Goal: Find contact information: Find contact information

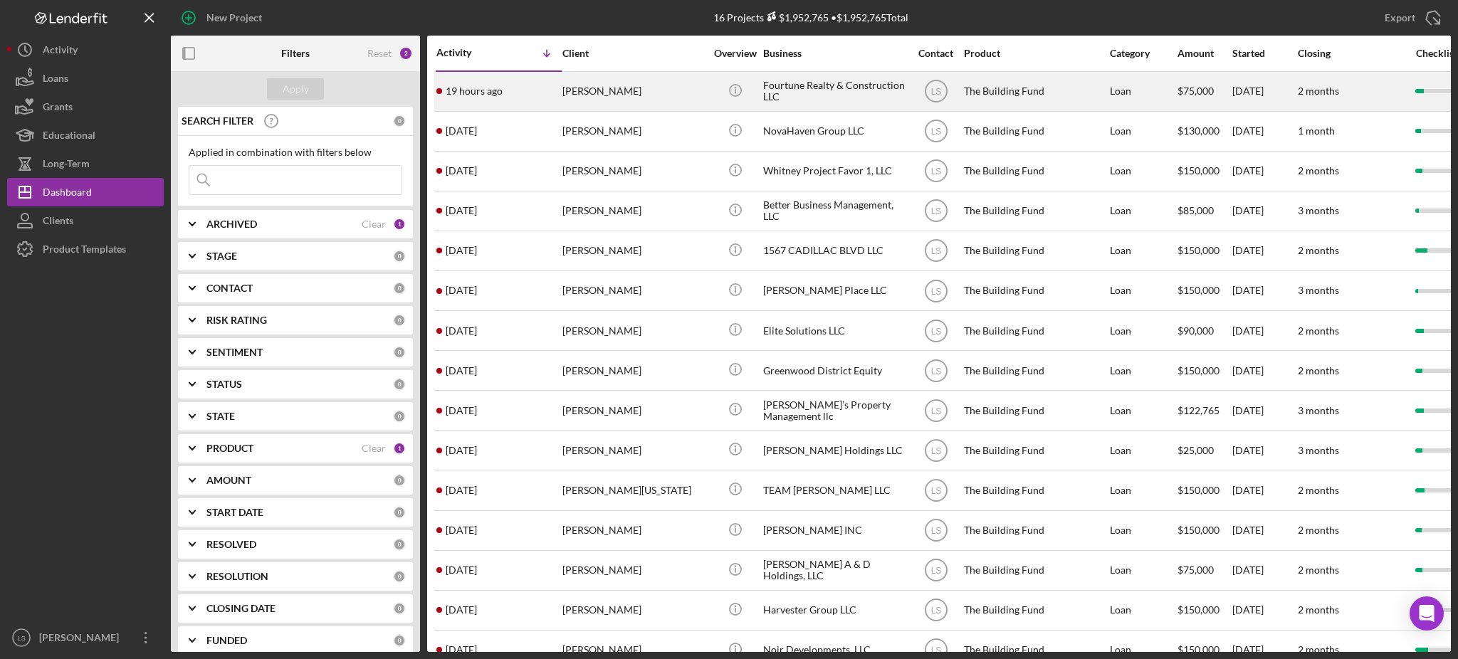
click at [663, 95] on div "[PERSON_NAME]" at bounding box center [633, 92] width 142 height 38
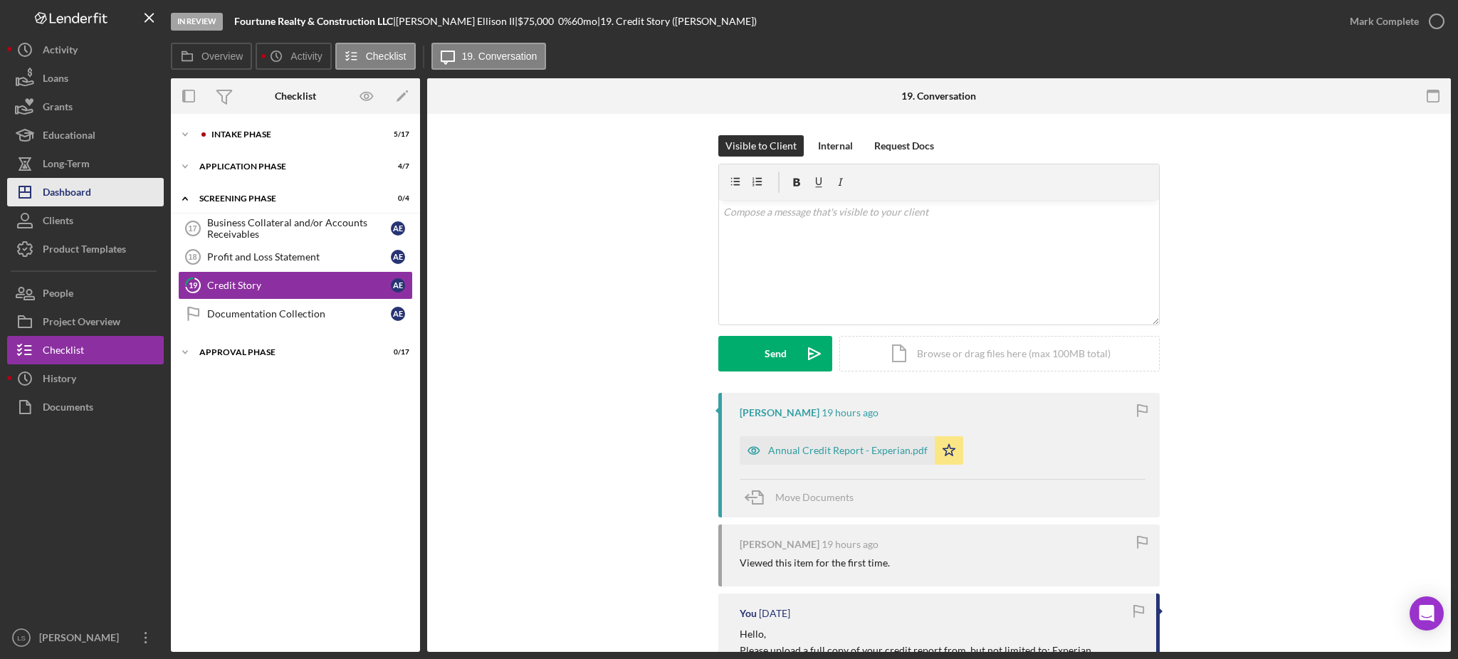
click at [90, 179] on div "Dashboard" at bounding box center [67, 194] width 48 height 32
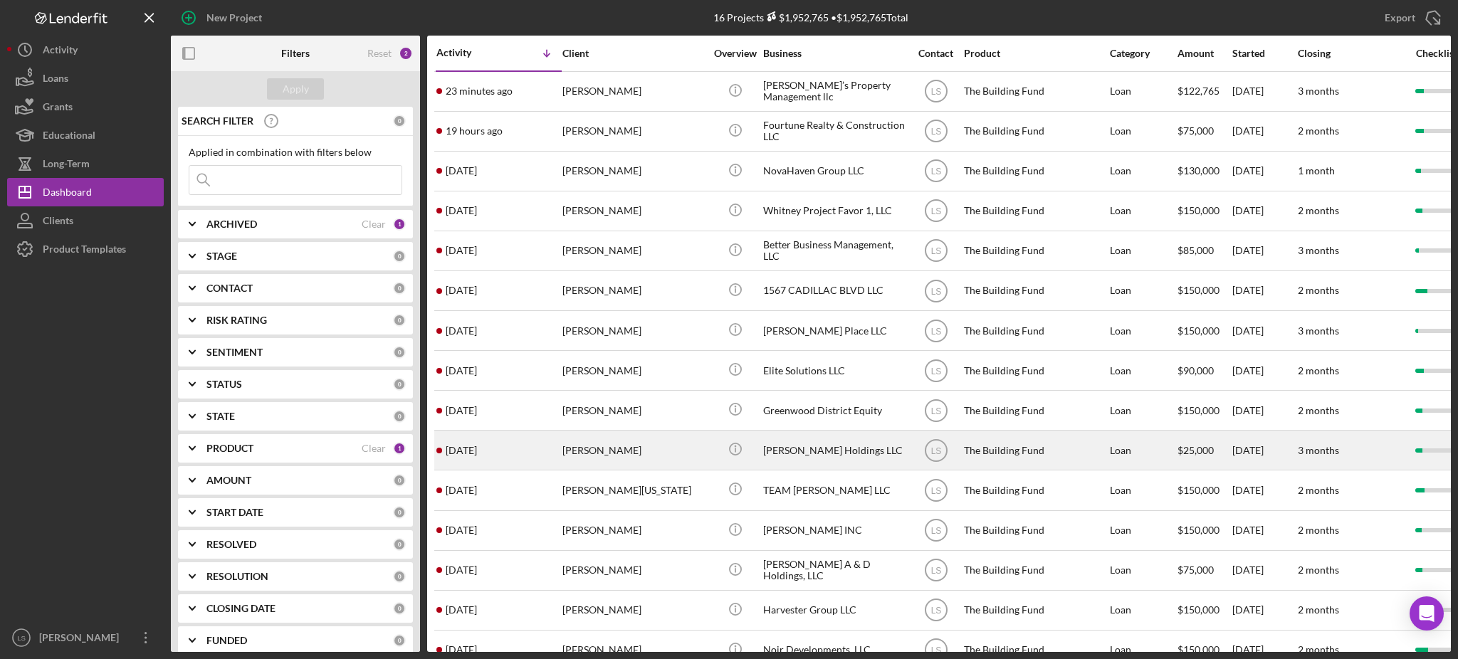
click at [585, 440] on div "[PERSON_NAME]" at bounding box center [633, 450] width 142 height 38
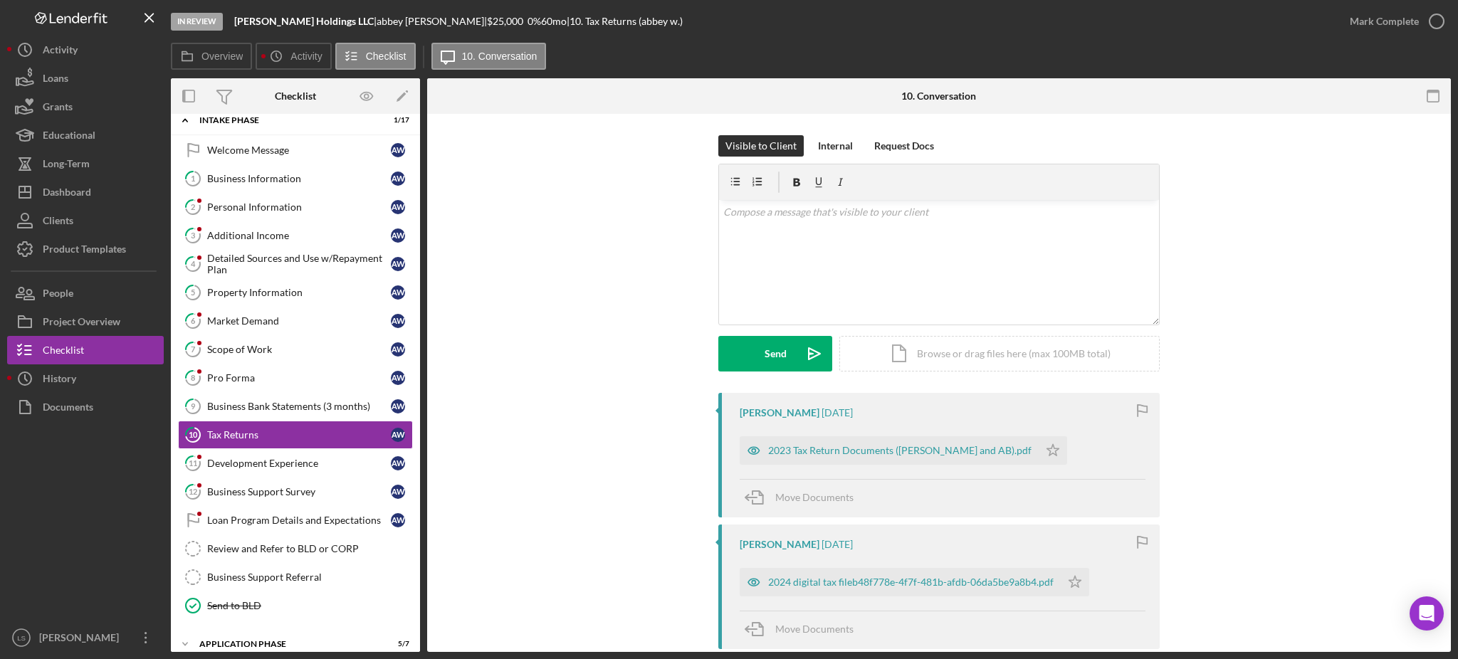
scroll to position [66, 0]
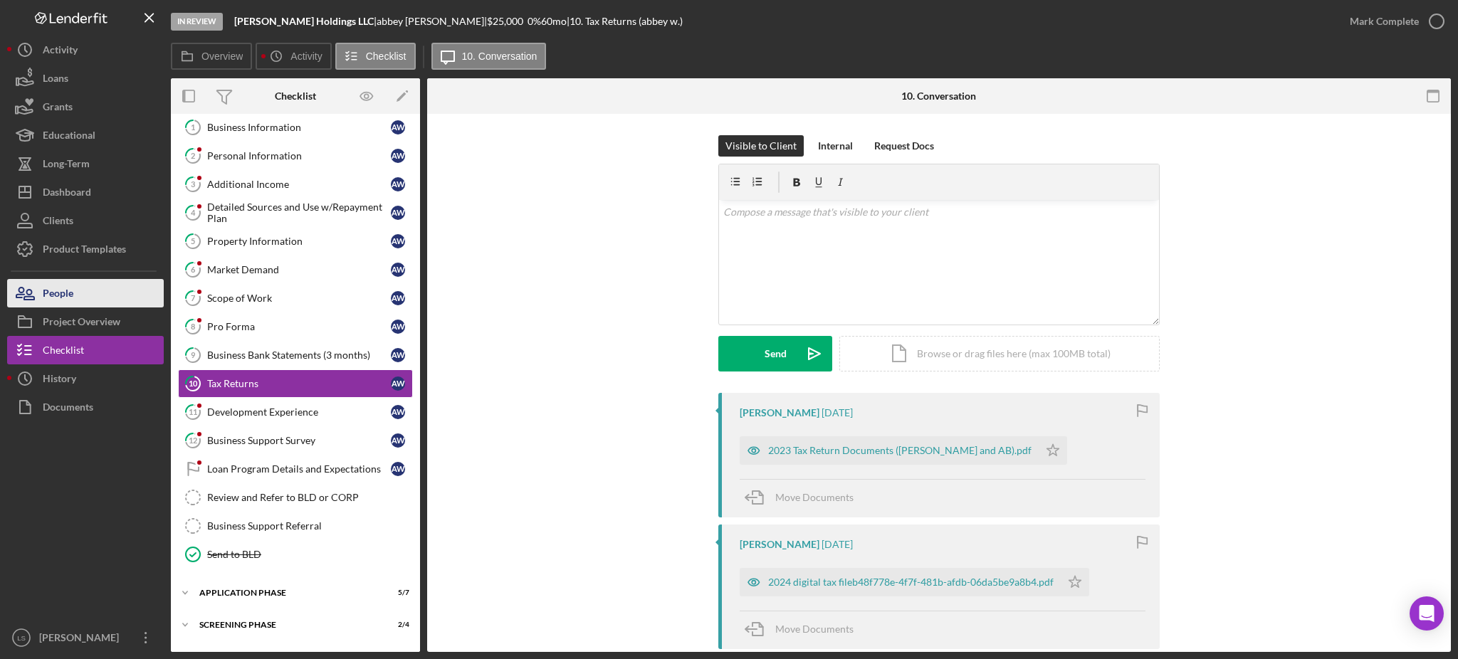
click at [89, 291] on button "People" at bounding box center [85, 293] width 157 height 28
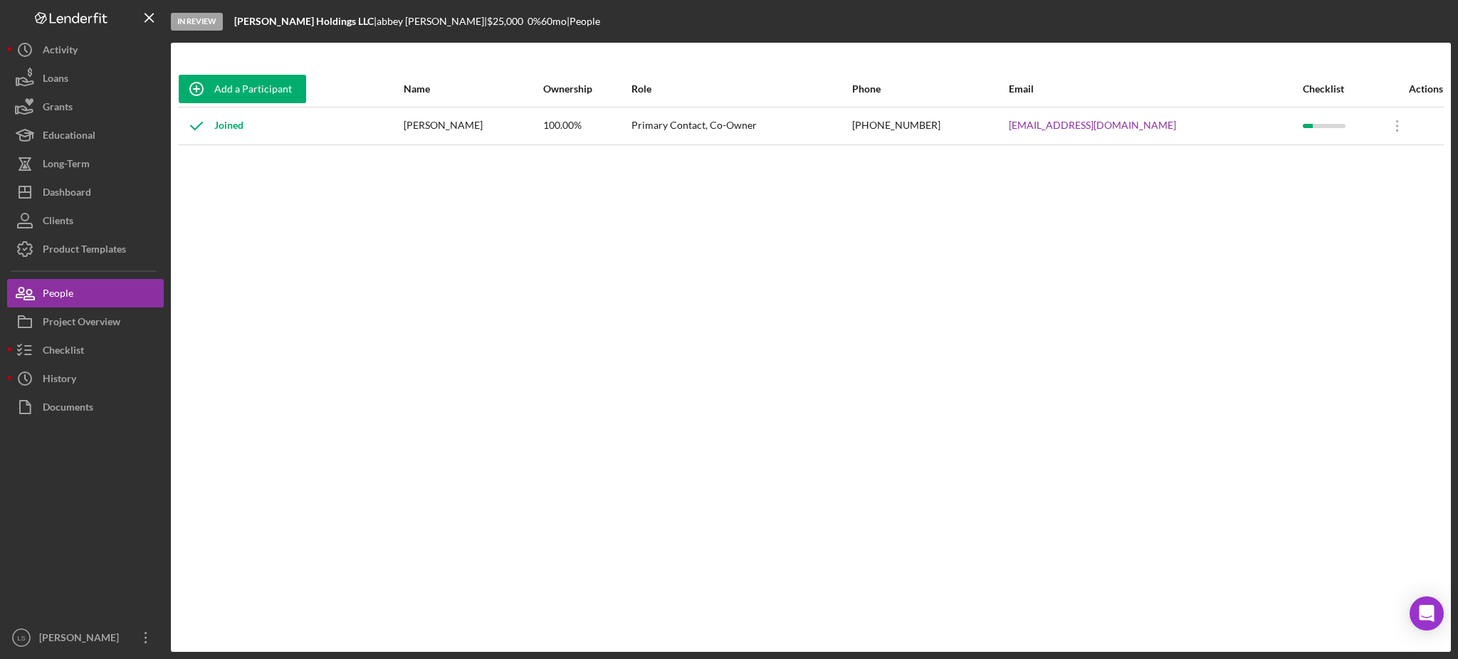
drag, startPoint x: 1162, startPoint y: 122, endPoint x: 1015, endPoint y: 128, distance: 147.5
click at [1015, 128] on tr "Joined [PERSON_NAME] 100.00% Primary Contact, Co-Owner [PHONE_NUMBER] [EMAIL_AD…" at bounding box center [811, 126] width 1266 height 38
copy tr "[EMAIL_ADDRESS][DOMAIN_NAME]"
drag, startPoint x: 474, startPoint y: 120, endPoint x: 401, endPoint y: 124, distance: 73.4
click at [400, 122] on tr "Joined [PERSON_NAME] 100.00% Primary Contact, Co-Owner [PHONE_NUMBER] [EMAIL_AD…" at bounding box center [811, 126] width 1266 height 38
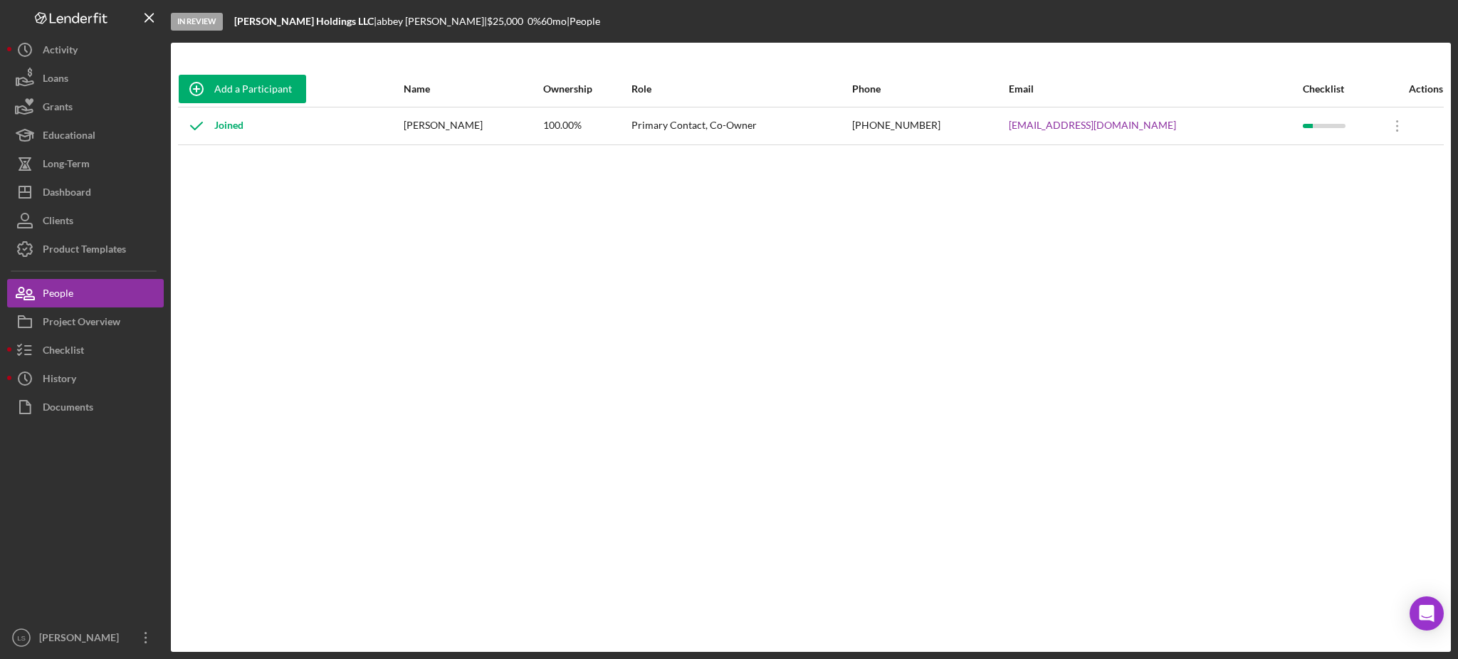
click at [444, 118] on div "[PERSON_NAME]" at bounding box center [473, 126] width 139 height 36
drag, startPoint x: 420, startPoint y: 124, endPoint x: 407, endPoint y: 128, distance: 14.2
click at [419, 124] on div "[PERSON_NAME]" at bounding box center [473, 126] width 139 height 36
click at [402, 127] on div "Joined" at bounding box center [291, 126] width 224 height 36
drag, startPoint x: 419, startPoint y: 127, endPoint x: 488, endPoint y: 126, distance: 68.4
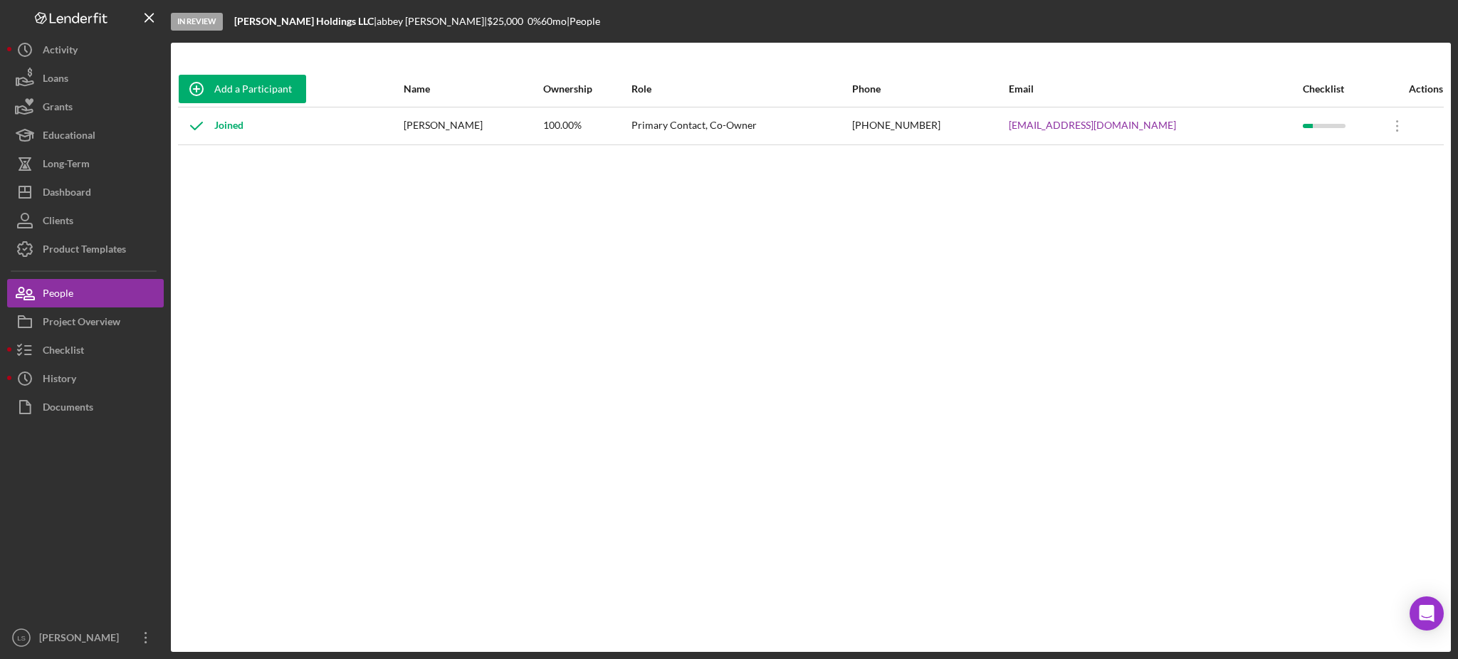
click at [490, 125] on div "[PERSON_NAME]" at bounding box center [473, 126] width 139 height 36
copy div "[PERSON_NAME]"
click at [85, 194] on div "Dashboard" at bounding box center [67, 194] width 48 height 32
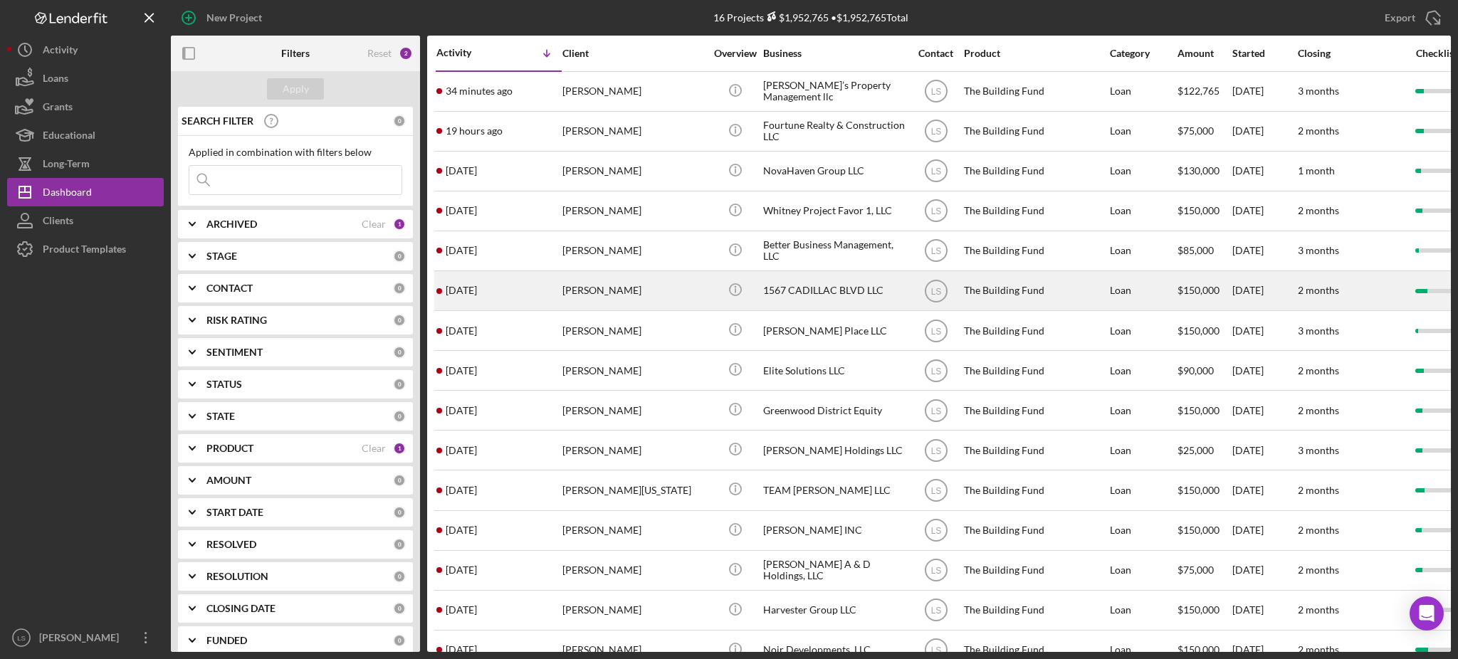
click at [633, 298] on div "[PERSON_NAME]" at bounding box center [633, 291] width 142 height 38
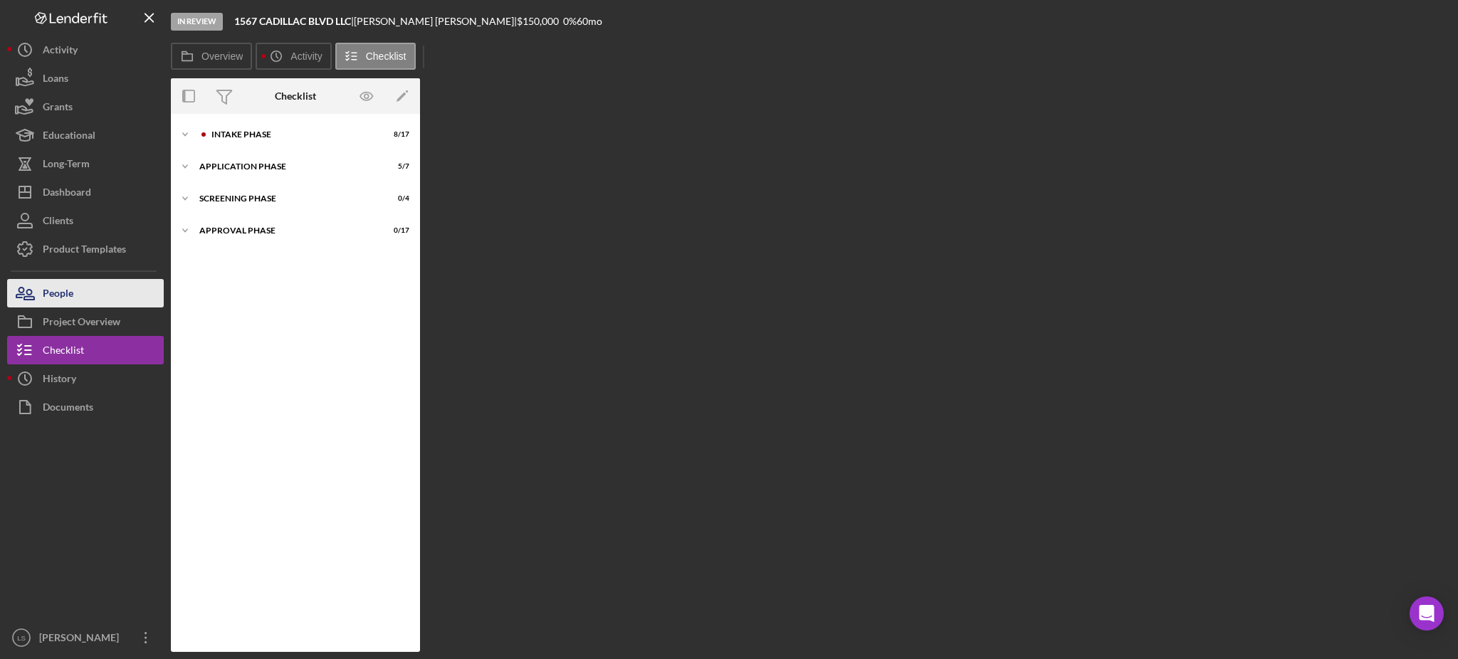
click at [84, 303] on button "People" at bounding box center [85, 293] width 157 height 28
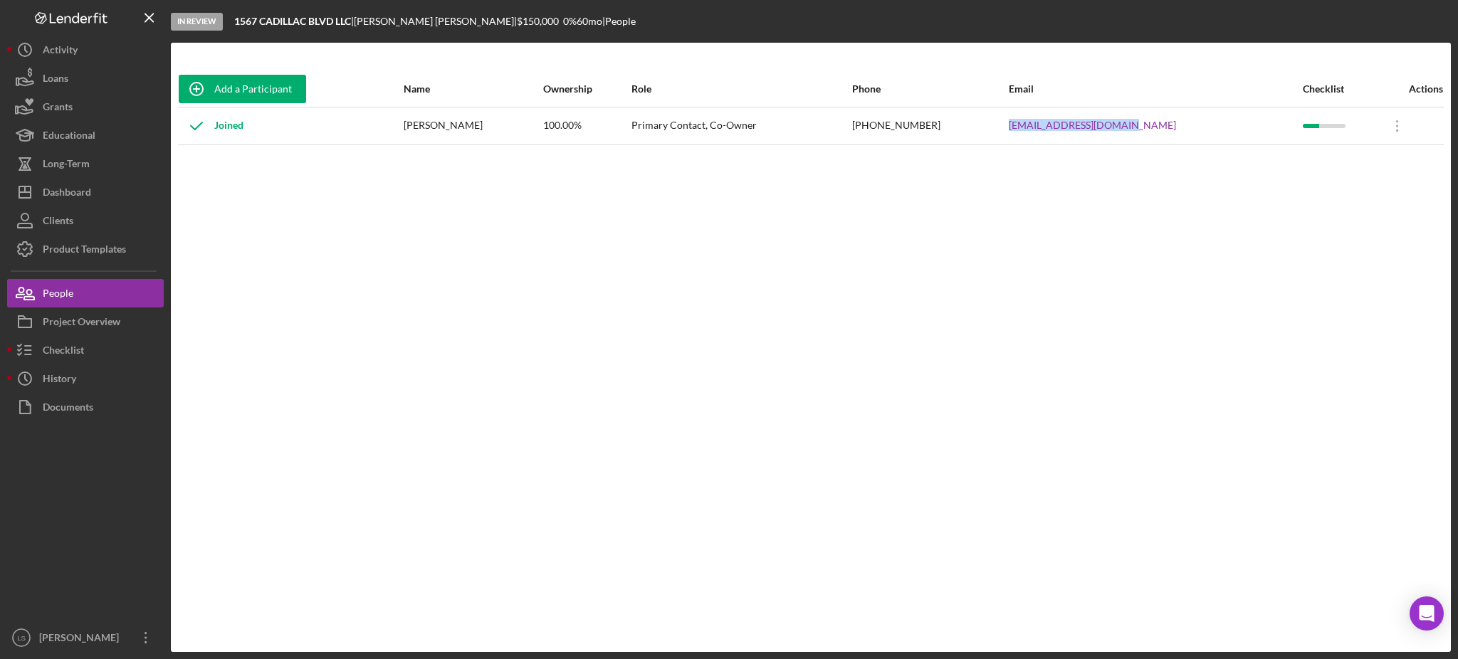
drag, startPoint x: 1176, startPoint y: 128, endPoint x: 1042, endPoint y: 131, distance: 133.9
click at [1042, 131] on tr "Joined [PERSON_NAME] 100.00% Primary Contact, Co-Owner [PHONE_NUMBER] [EMAIL_AD…" at bounding box center [811, 126] width 1266 height 38
copy tr "[EMAIL_ADDRESS][DOMAIN_NAME]"
drag, startPoint x: 503, startPoint y: 129, endPoint x: 419, endPoint y: 127, distance: 84.0
click at [419, 127] on tr "Joined [PERSON_NAME] 100.00% Primary Contact, Co-Owner [PHONE_NUMBER] [EMAIL_AD…" at bounding box center [811, 126] width 1266 height 38
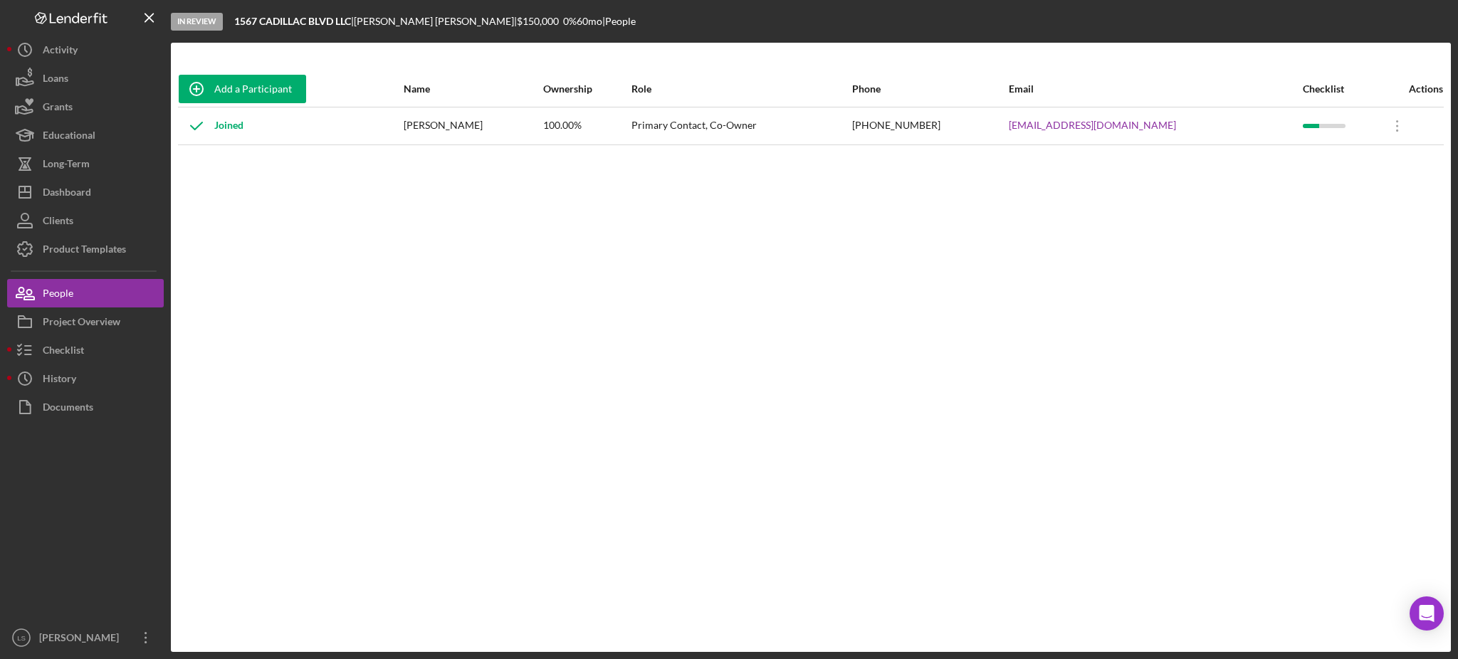
click at [402, 128] on div "Joined" at bounding box center [291, 126] width 224 height 36
click at [435, 124] on div "[PERSON_NAME]" at bounding box center [473, 126] width 139 height 36
drag, startPoint x: 433, startPoint y: 122, endPoint x: 497, endPoint y: 127, distance: 64.2
click at [497, 127] on div "[PERSON_NAME]" at bounding box center [473, 126] width 139 height 36
copy div "[PERSON_NAME]"
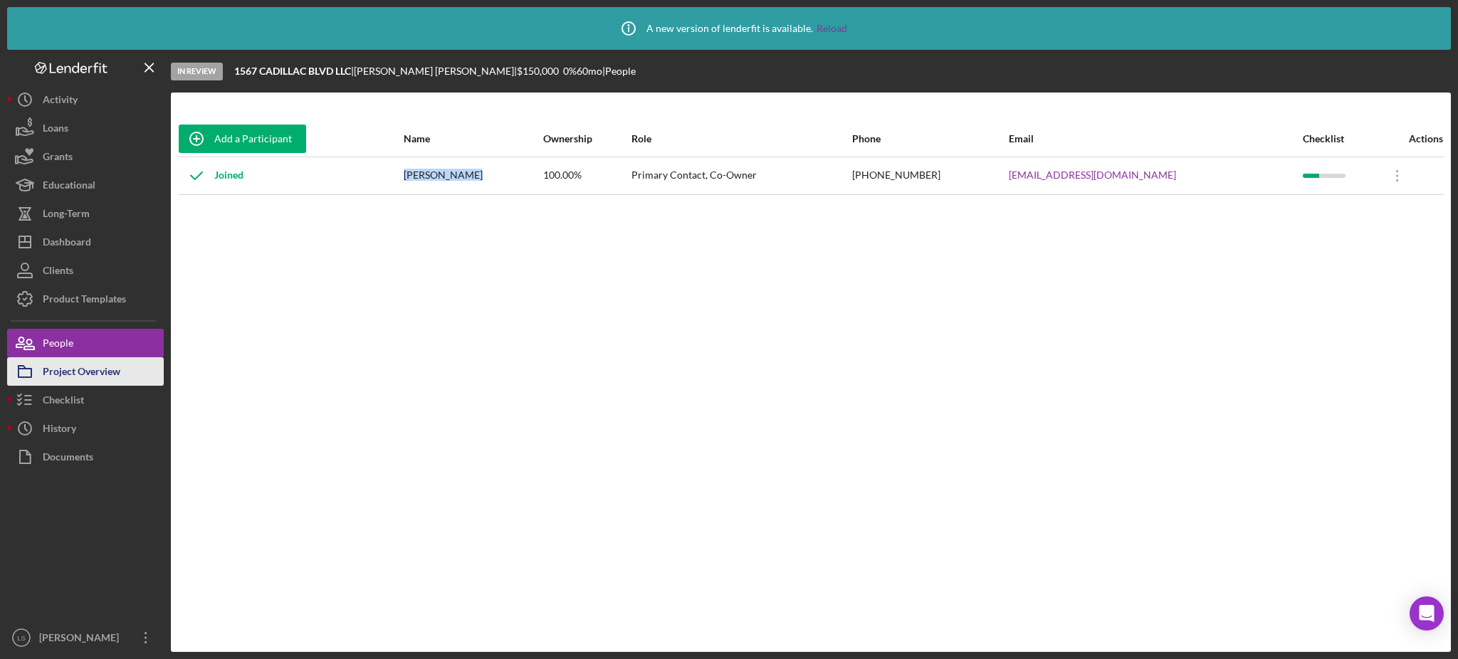
click at [84, 380] on div "Project Overview" at bounding box center [82, 373] width 78 height 32
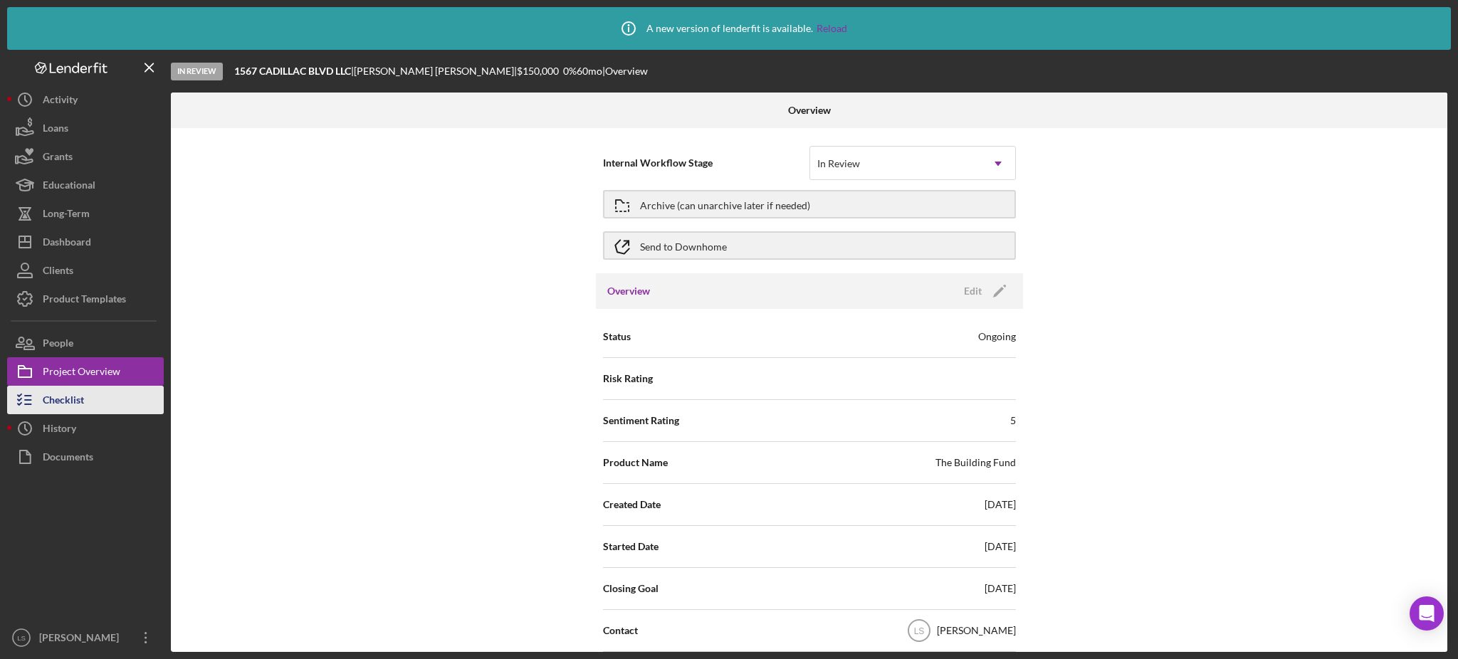
click at [71, 411] on div "Checklist" at bounding box center [63, 402] width 41 height 32
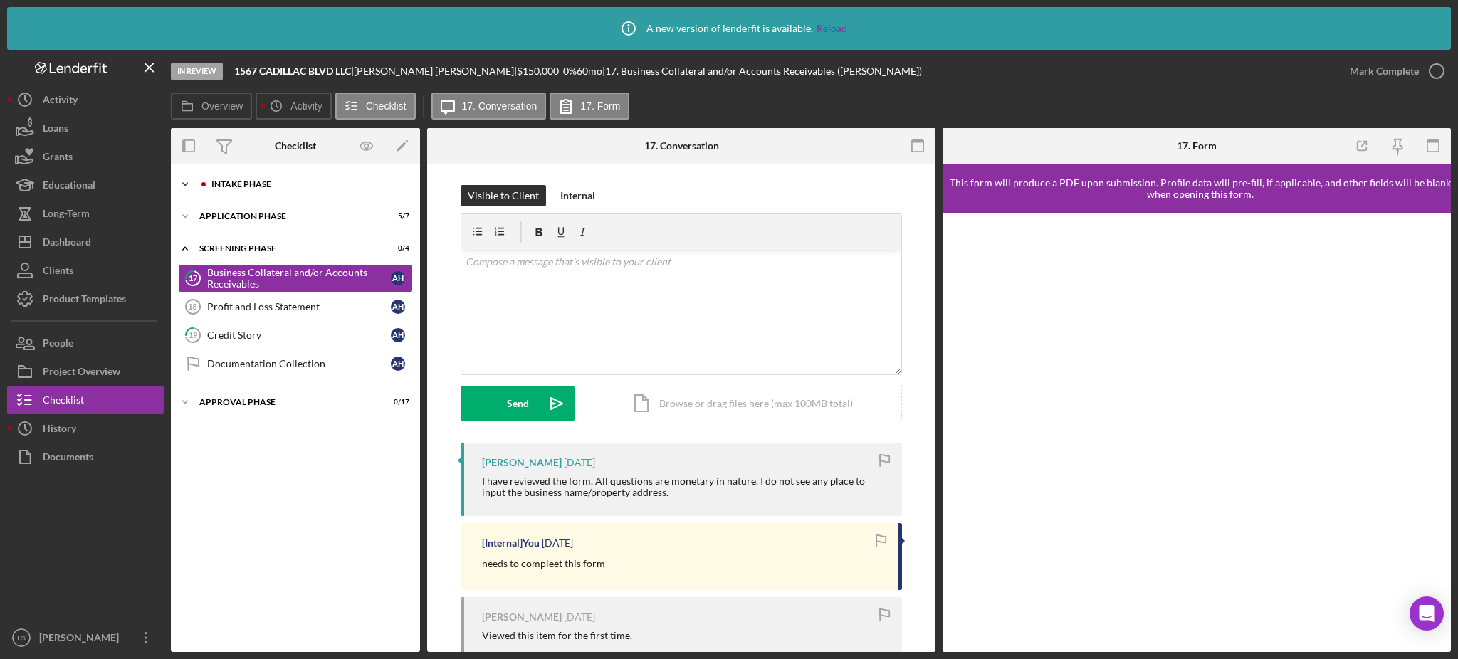
click at [298, 179] on div "Icon/Expander Intake Phase 8 / 17" at bounding box center [295, 184] width 249 height 28
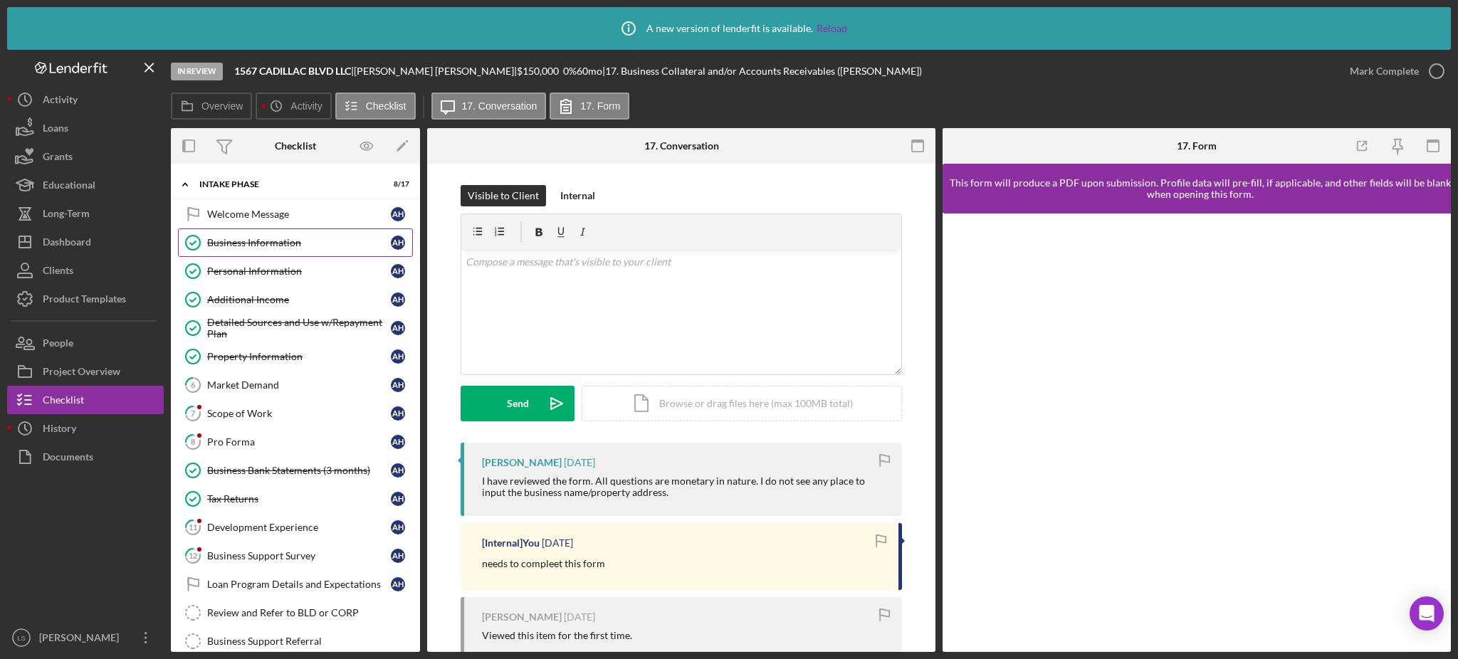
click at [331, 249] on link "Business Information Business Information A H" at bounding box center [295, 243] width 235 height 28
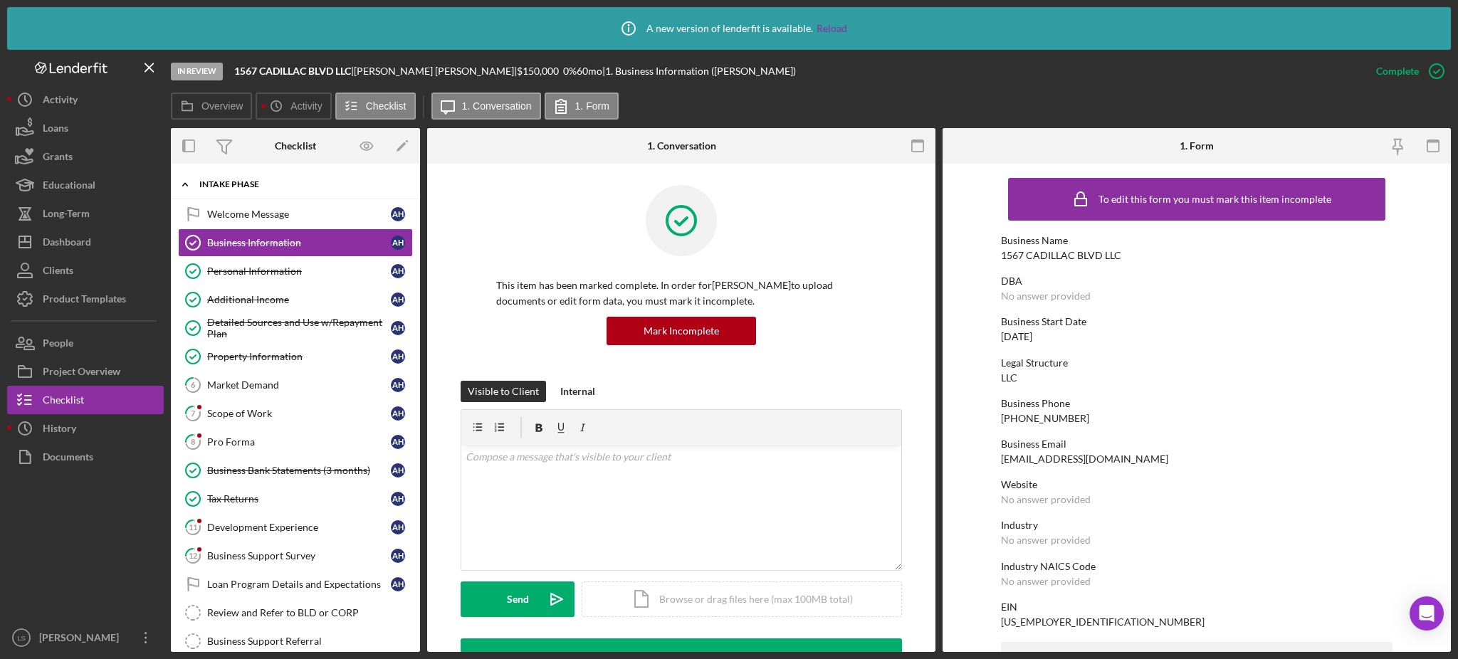
click at [294, 187] on div "Intake Phase" at bounding box center [300, 184] width 203 height 9
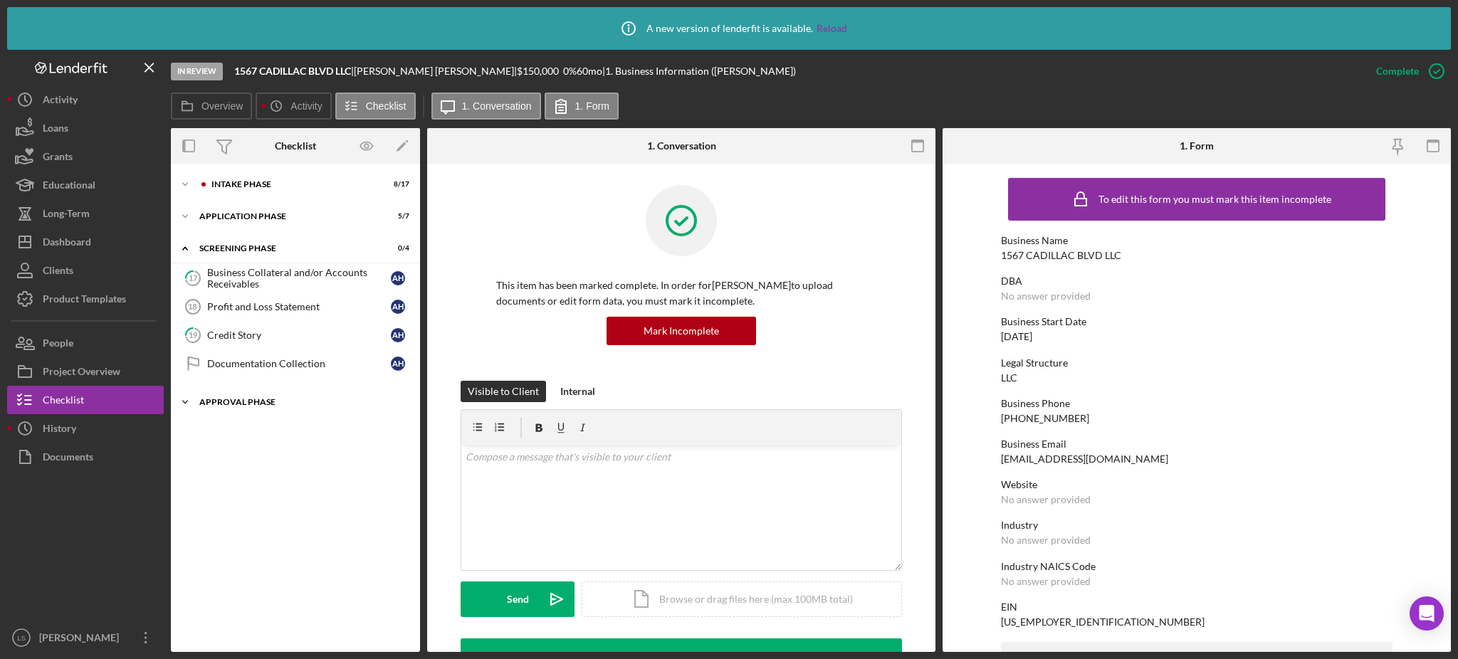
click at [276, 395] on div "Icon/Expander Approval Phase 0 / 17" at bounding box center [295, 402] width 249 height 28
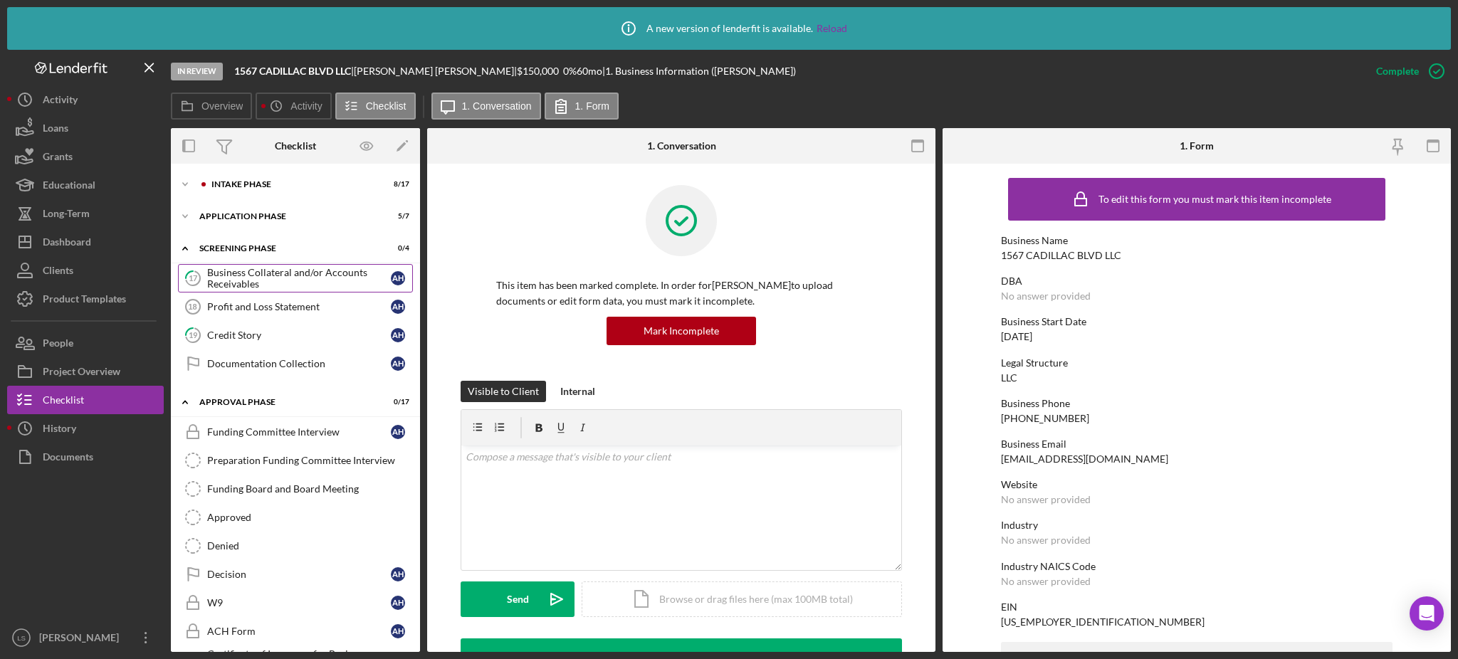
click at [295, 270] on div "Business Collateral and/or Accounts Receivables" at bounding box center [299, 278] width 184 height 23
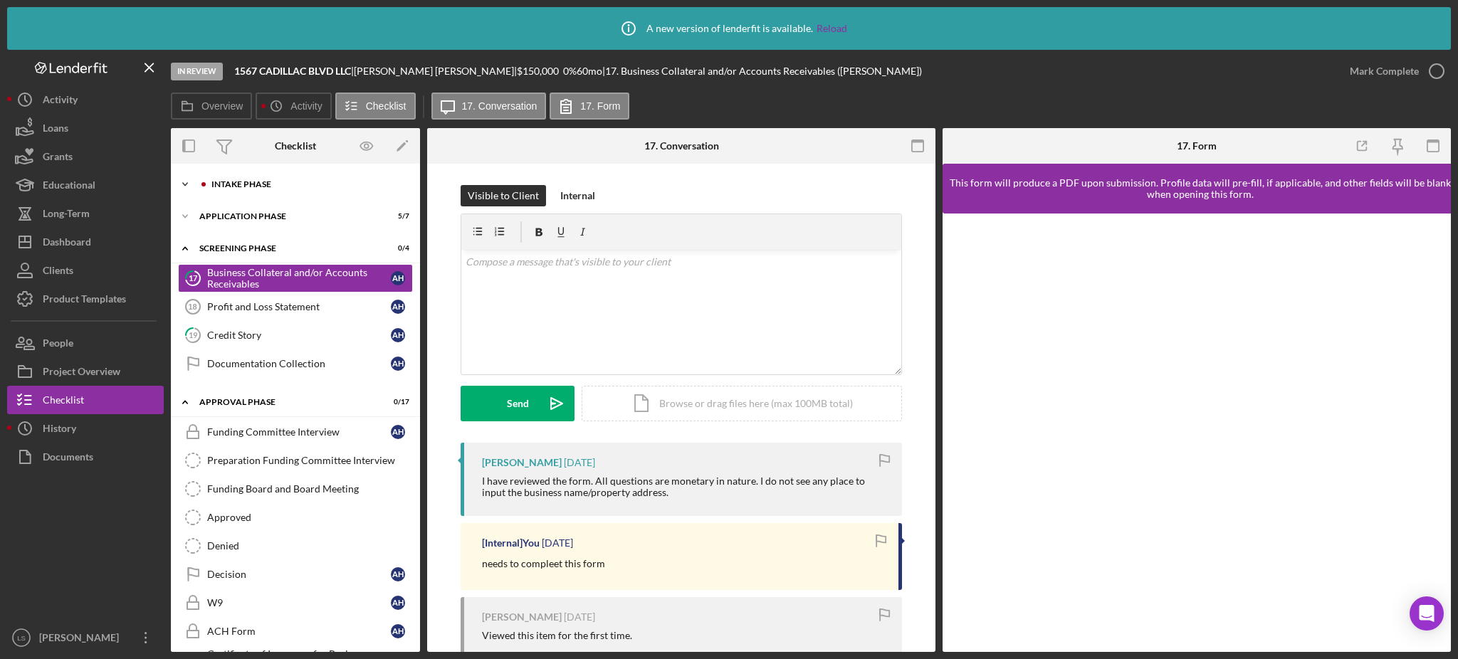
click at [302, 192] on div "Icon/Expander Intake Phase 8 / 17" at bounding box center [295, 184] width 249 height 28
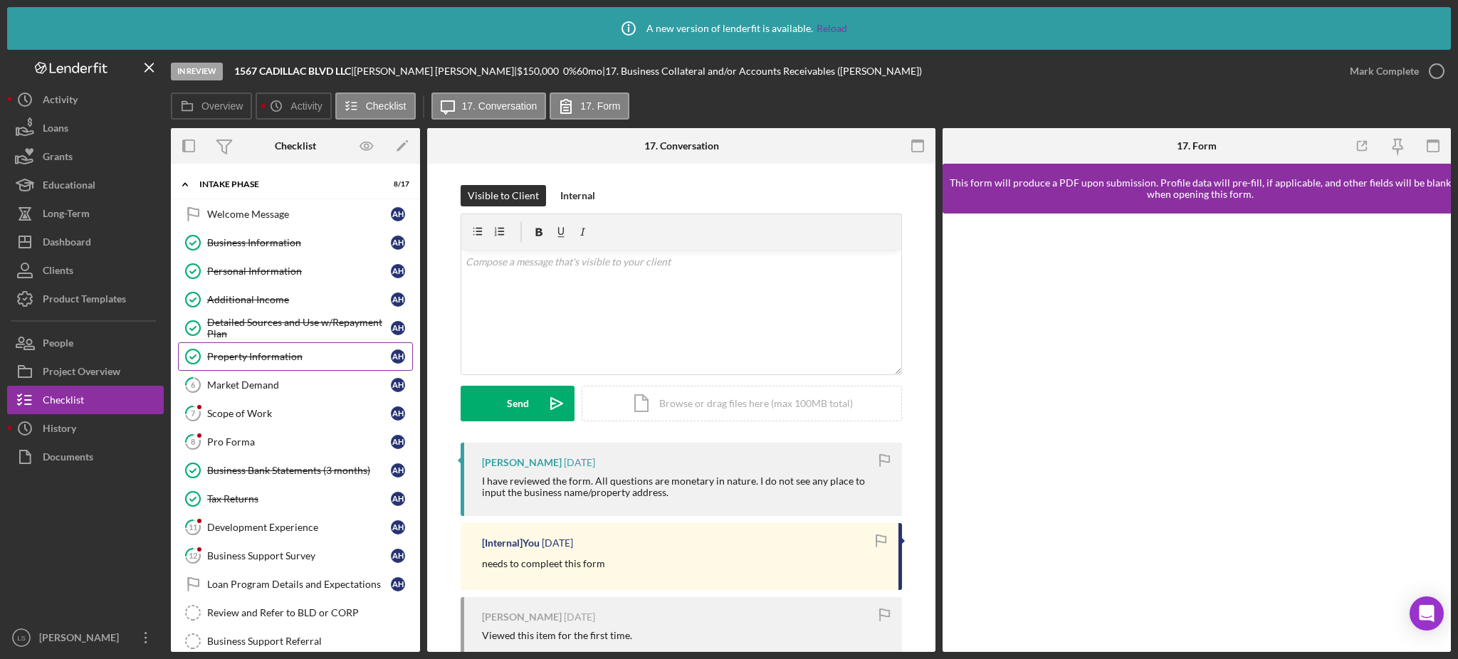
click at [283, 365] on link "Property Information Property Information A H" at bounding box center [295, 356] width 235 height 28
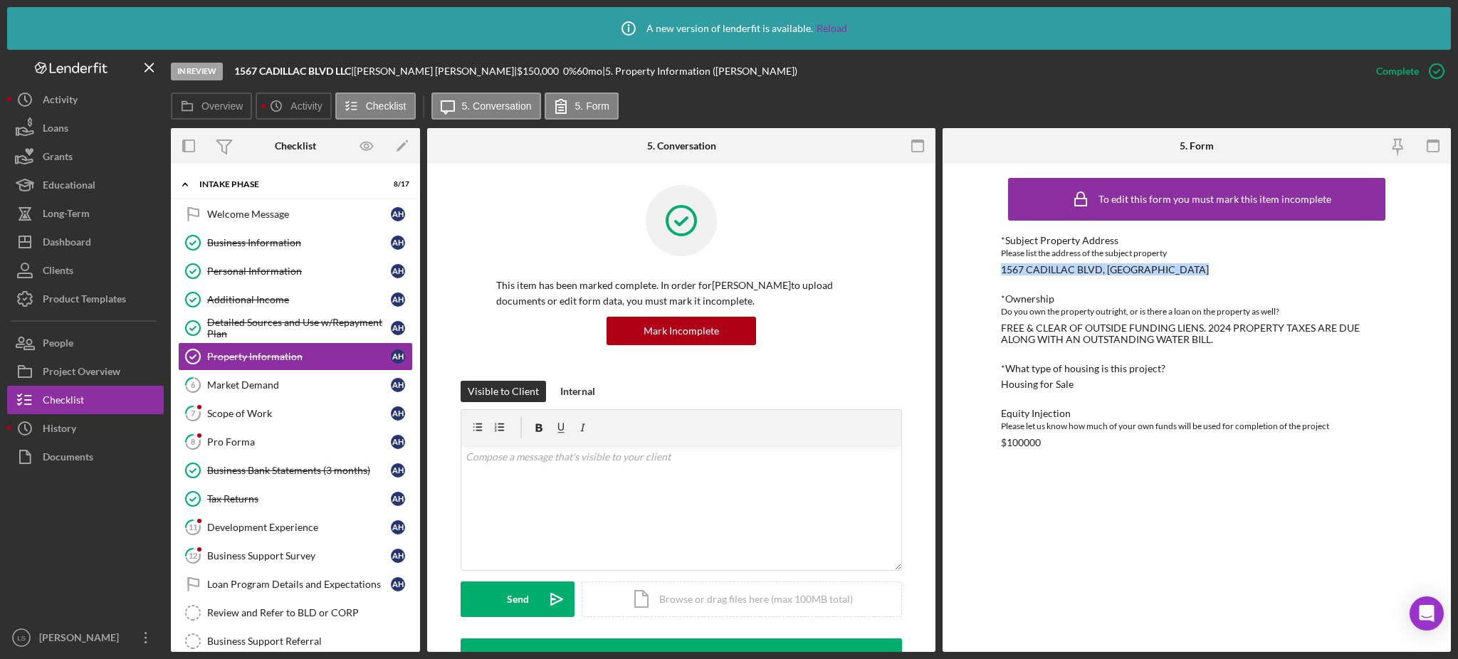
drag, startPoint x: 1199, startPoint y: 273, endPoint x: 986, endPoint y: 263, distance: 213.2
click at [986, 263] on div "To edit this form you must mark this item incomplete *Subject Property Address …" at bounding box center [1197, 408] width 508 height 488
copy div "1567 CADILLAC BLVD, [GEOGRAPHIC_DATA]"
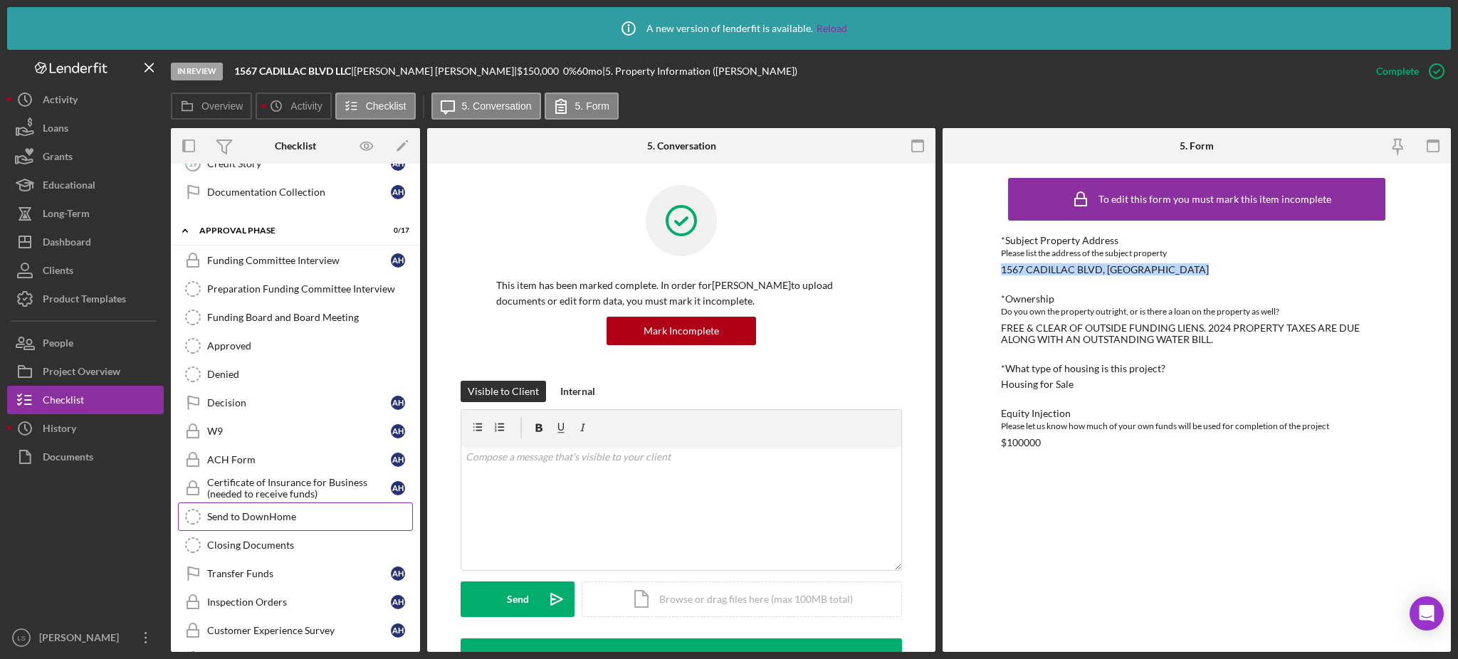
scroll to position [568, 0]
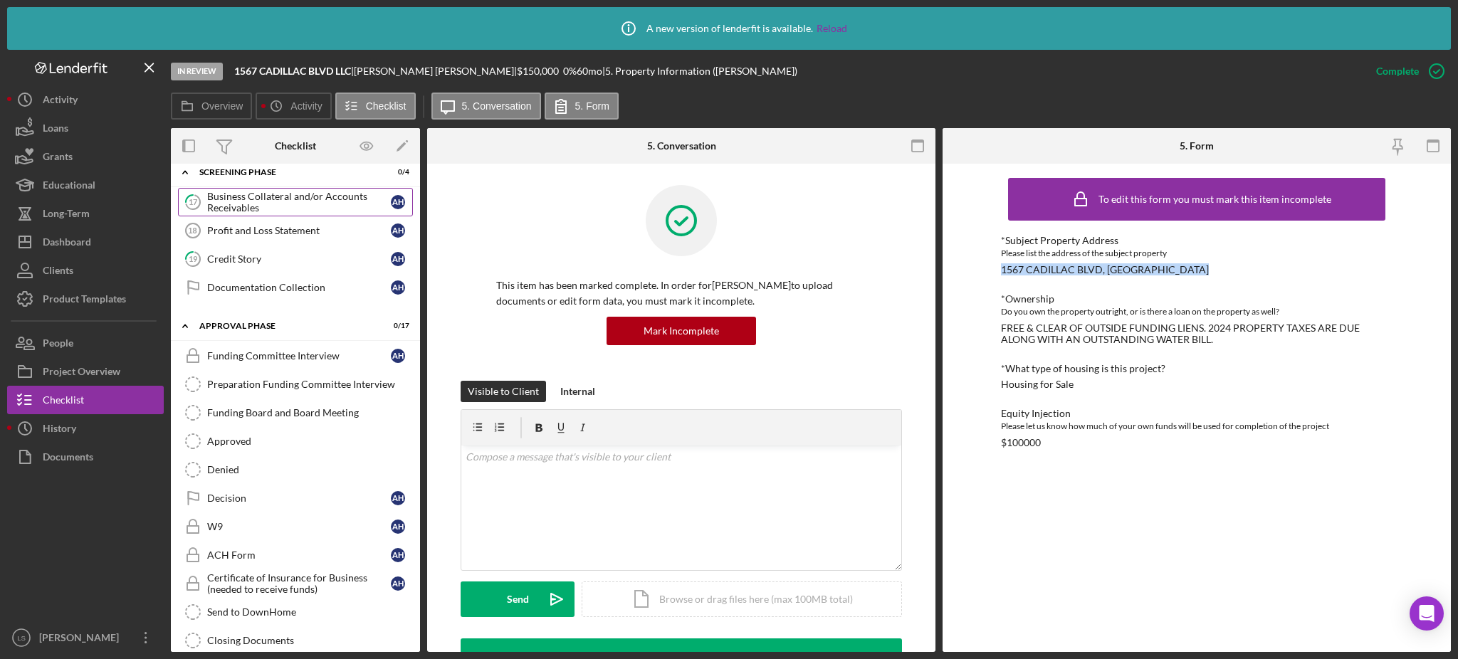
click at [305, 209] on div "Business Collateral and/or Accounts Receivables" at bounding box center [299, 202] width 184 height 23
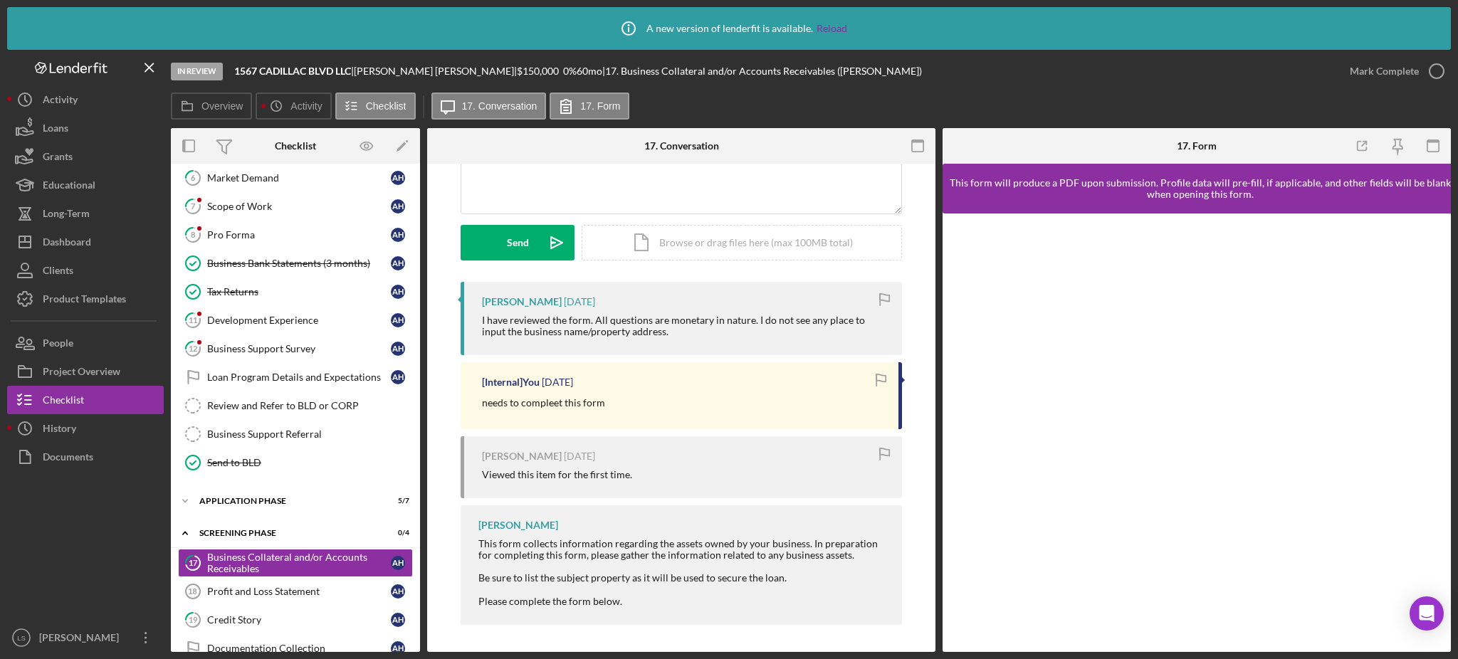
scroll to position [94, 0]
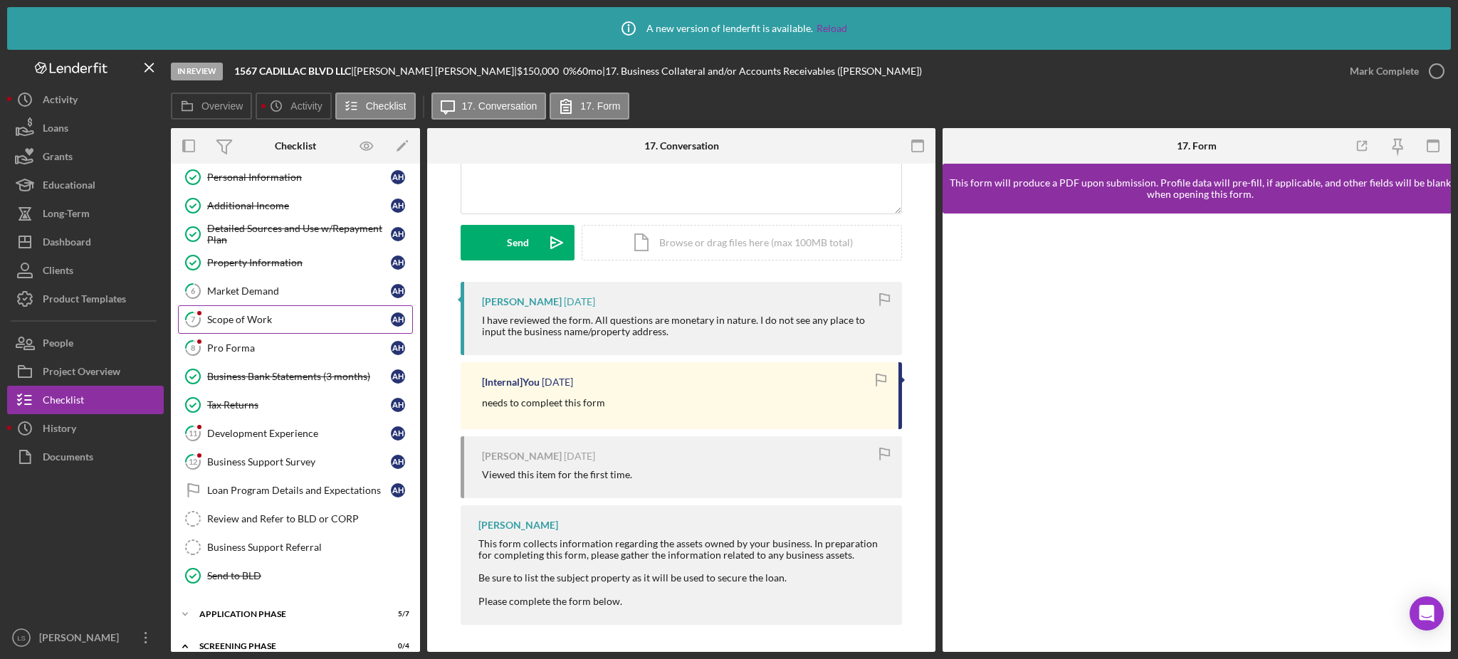
click at [276, 318] on div "Scope of Work" at bounding box center [299, 319] width 184 height 11
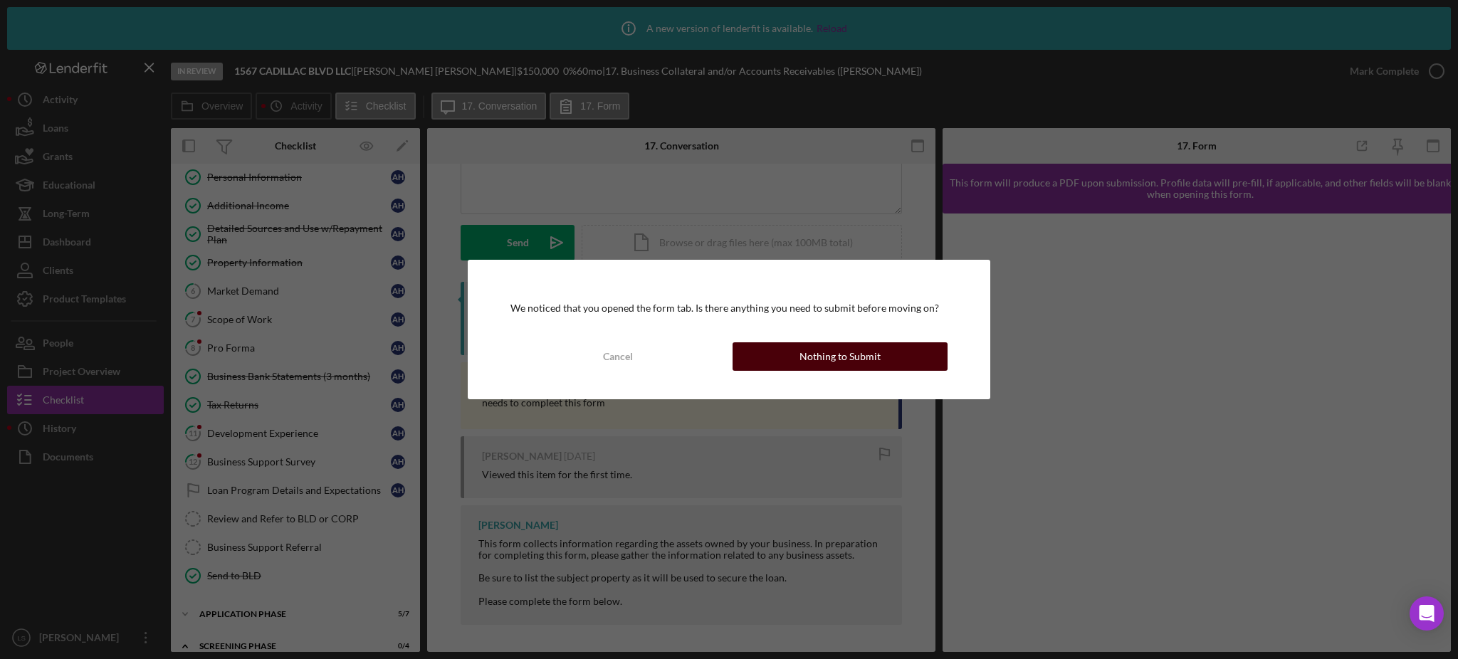
click at [814, 360] on div "Nothing to Submit" at bounding box center [840, 356] width 81 height 28
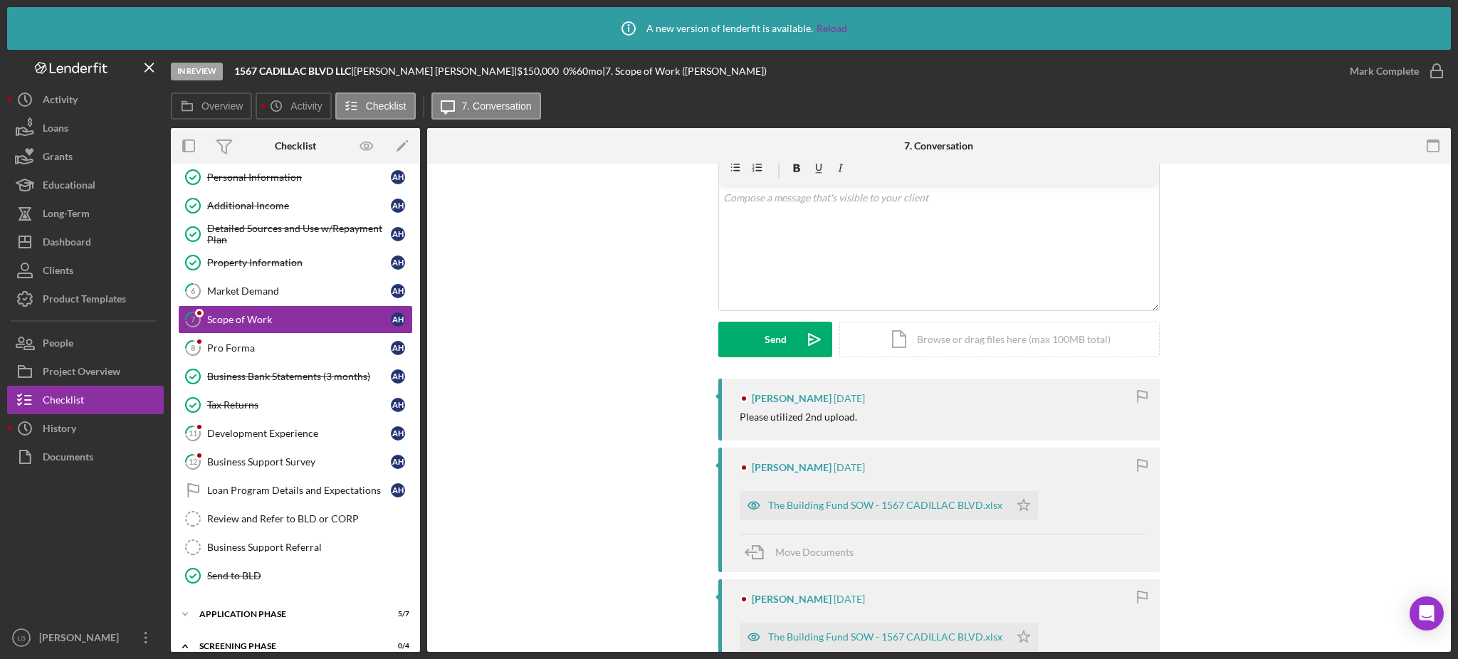
scroll to position [95, 0]
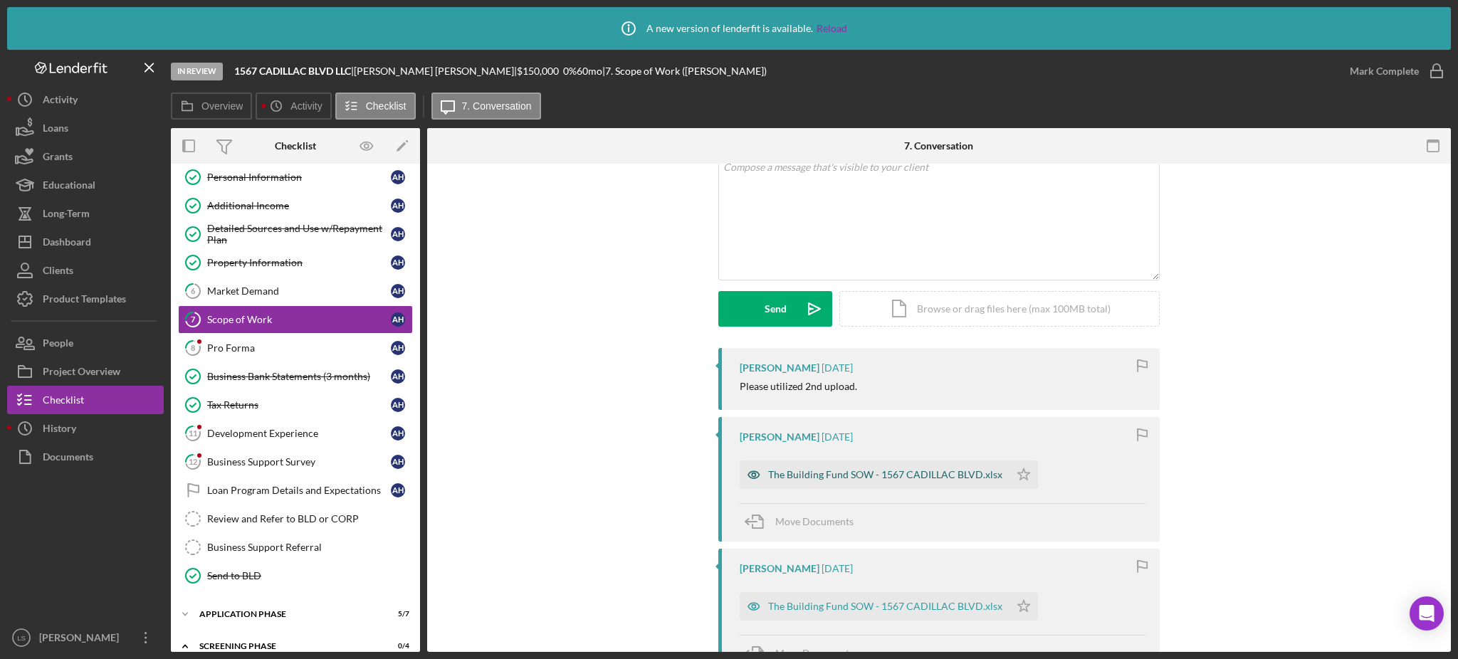
click at [898, 475] on div "The Building Fund SOW - 1567 CADILLAC BLVD.xlsx" at bounding box center [885, 474] width 234 height 11
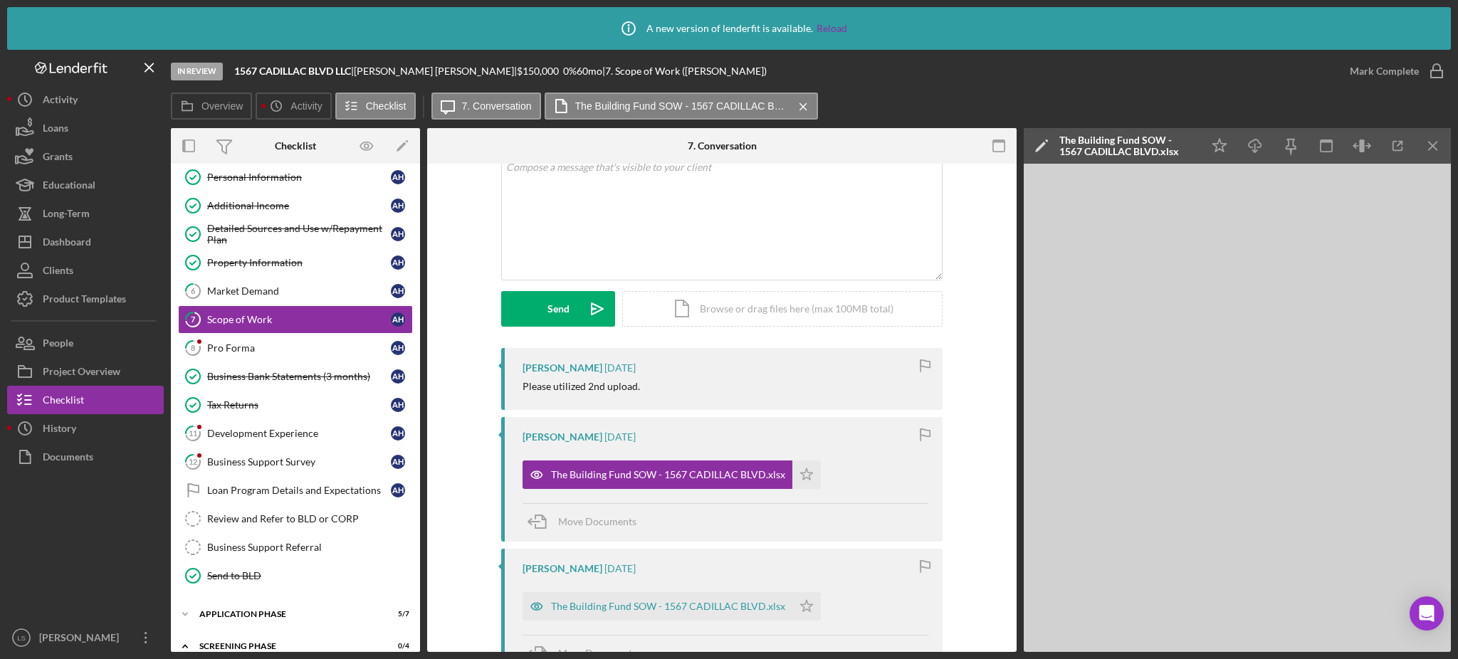
drag, startPoint x: 271, startPoint y: 345, endPoint x: 448, endPoint y: 330, distance: 177.2
click at [271, 345] on div "Pro Forma" at bounding box center [299, 347] width 184 height 11
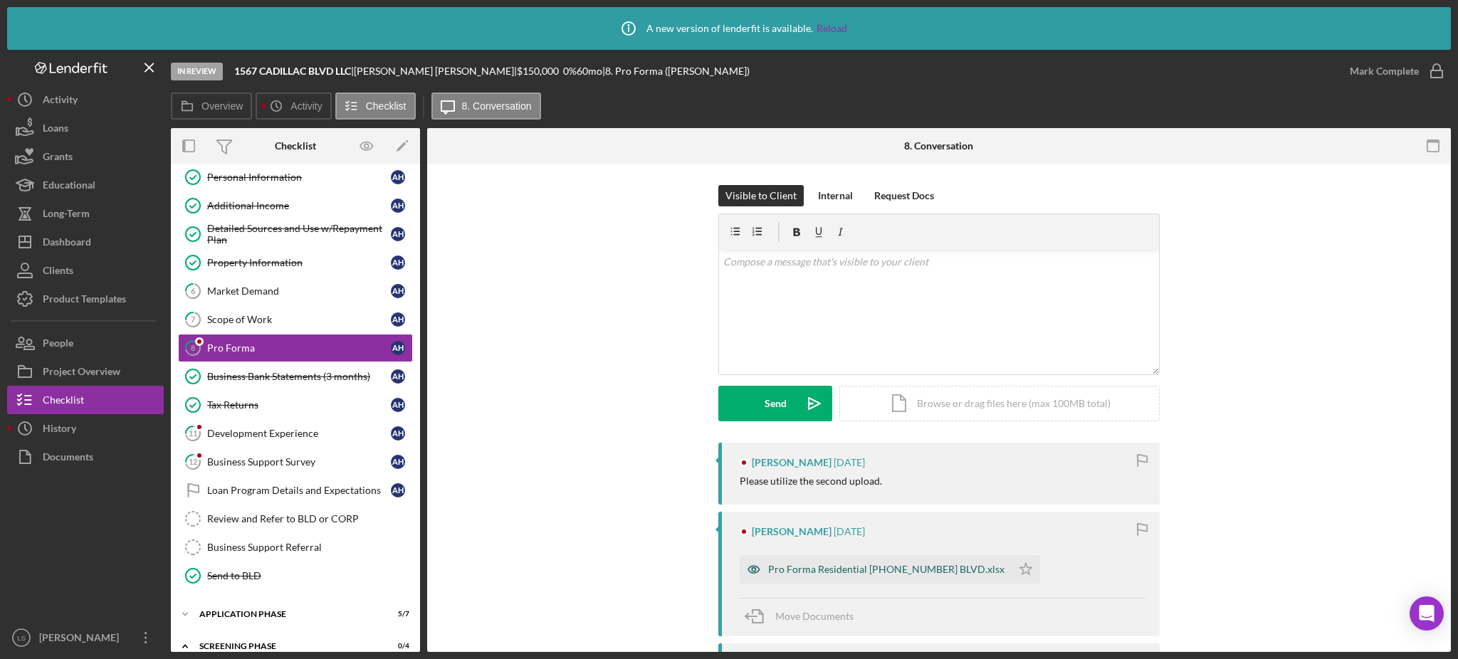
click at [847, 568] on div "Pro Forma Residential [PHONE_NUMBER] BLVD.xlsx" at bounding box center [886, 569] width 236 height 11
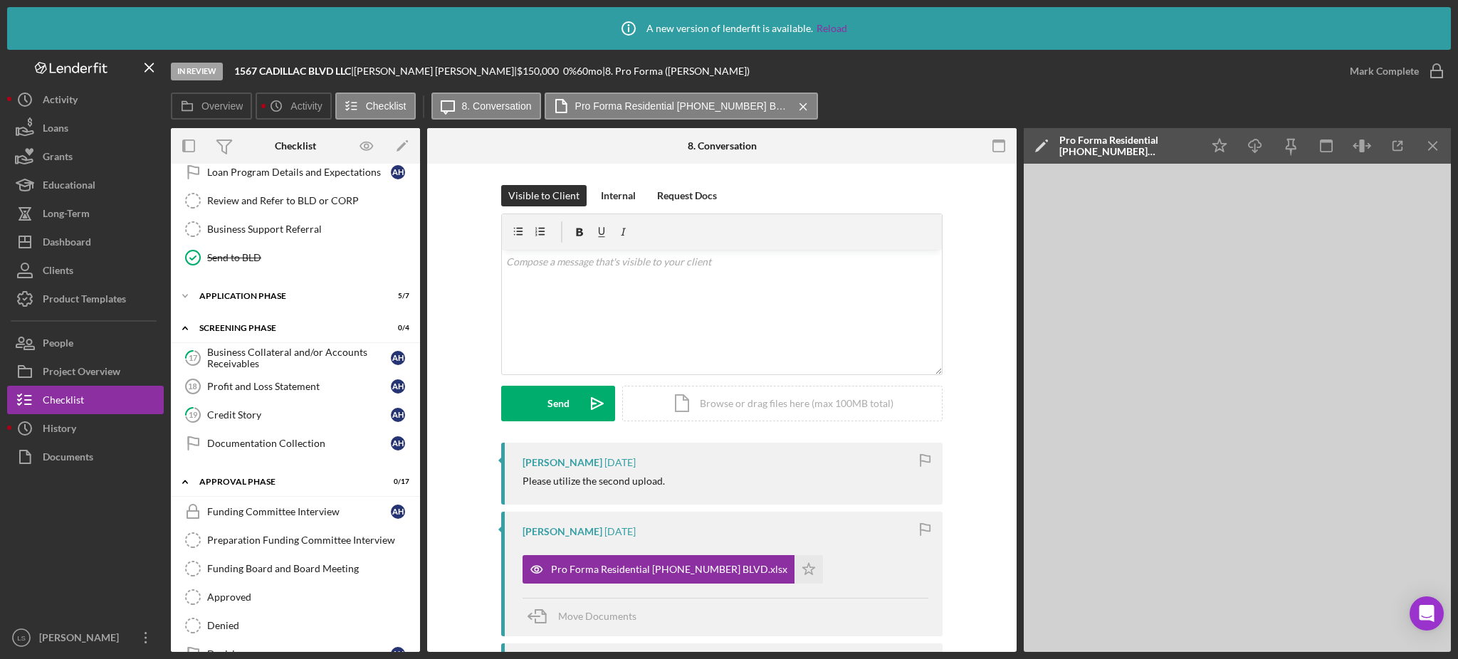
scroll to position [379, 0]
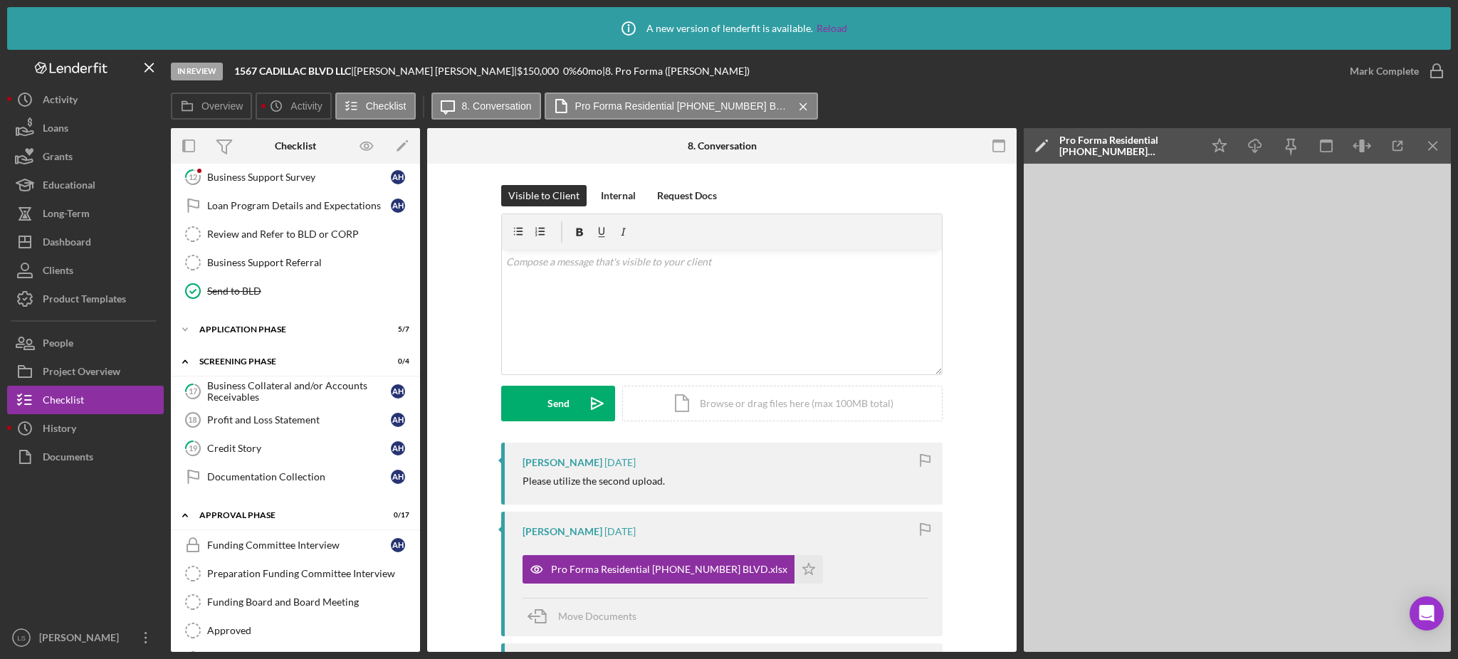
drag, startPoint x: 261, startPoint y: 387, endPoint x: 825, endPoint y: 392, distance: 563.9
click at [261, 387] on div "Business Collateral and/or Accounts Receivables" at bounding box center [299, 391] width 184 height 23
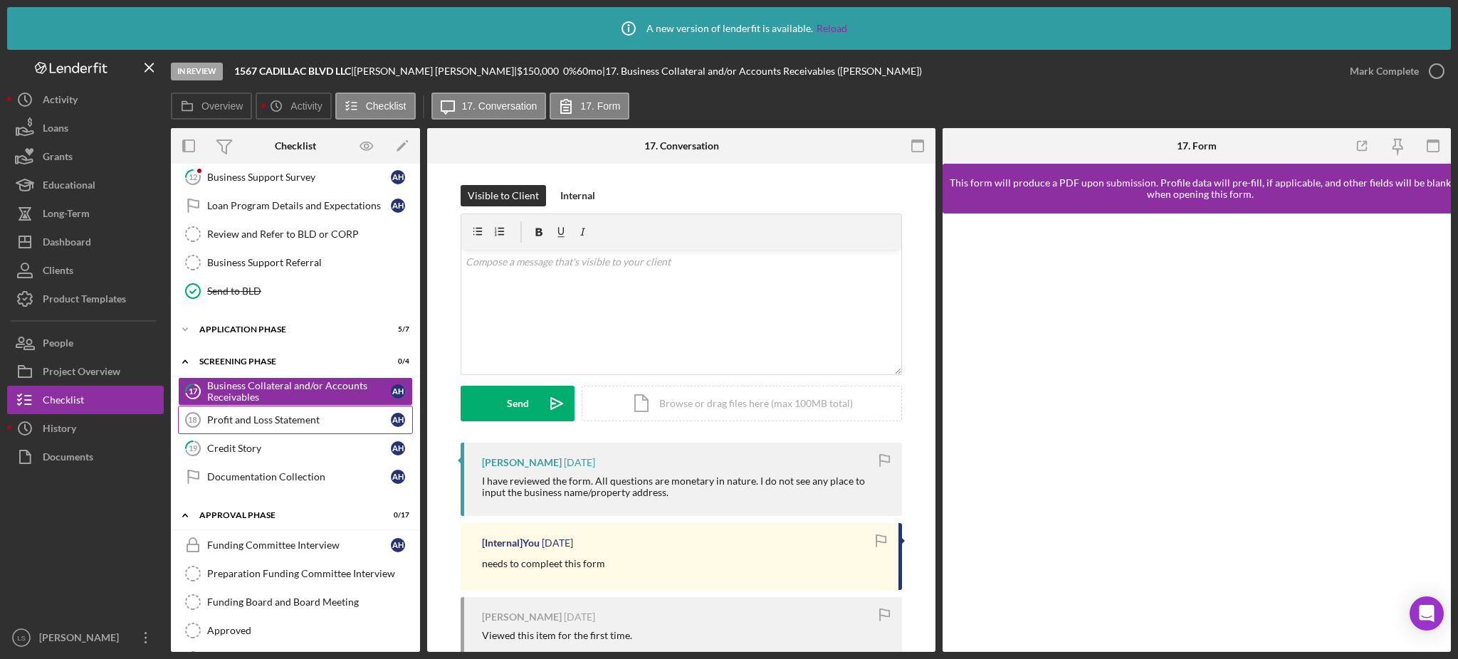
click at [273, 419] on div "Profit and Loss Statement" at bounding box center [299, 419] width 184 height 11
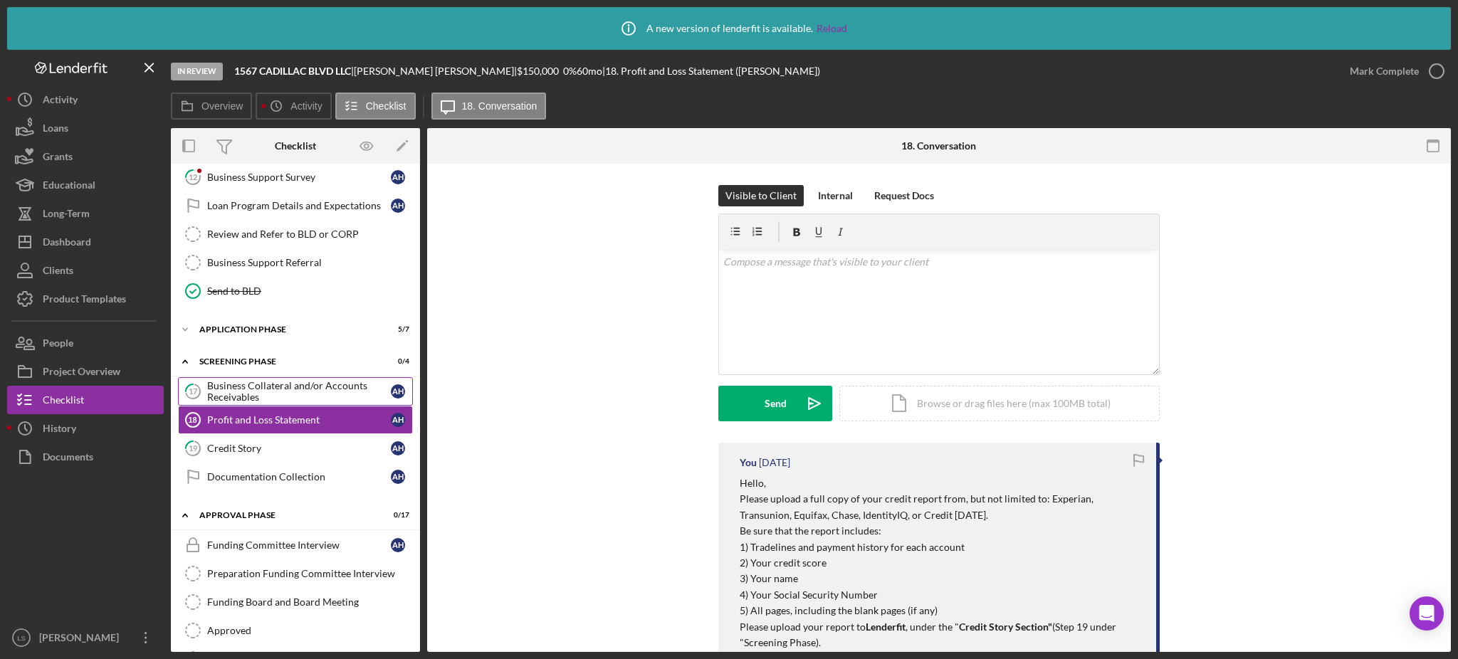
click at [287, 403] on div "Business Collateral and/or Accounts Receivables" at bounding box center [299, 391] width 184 height 23
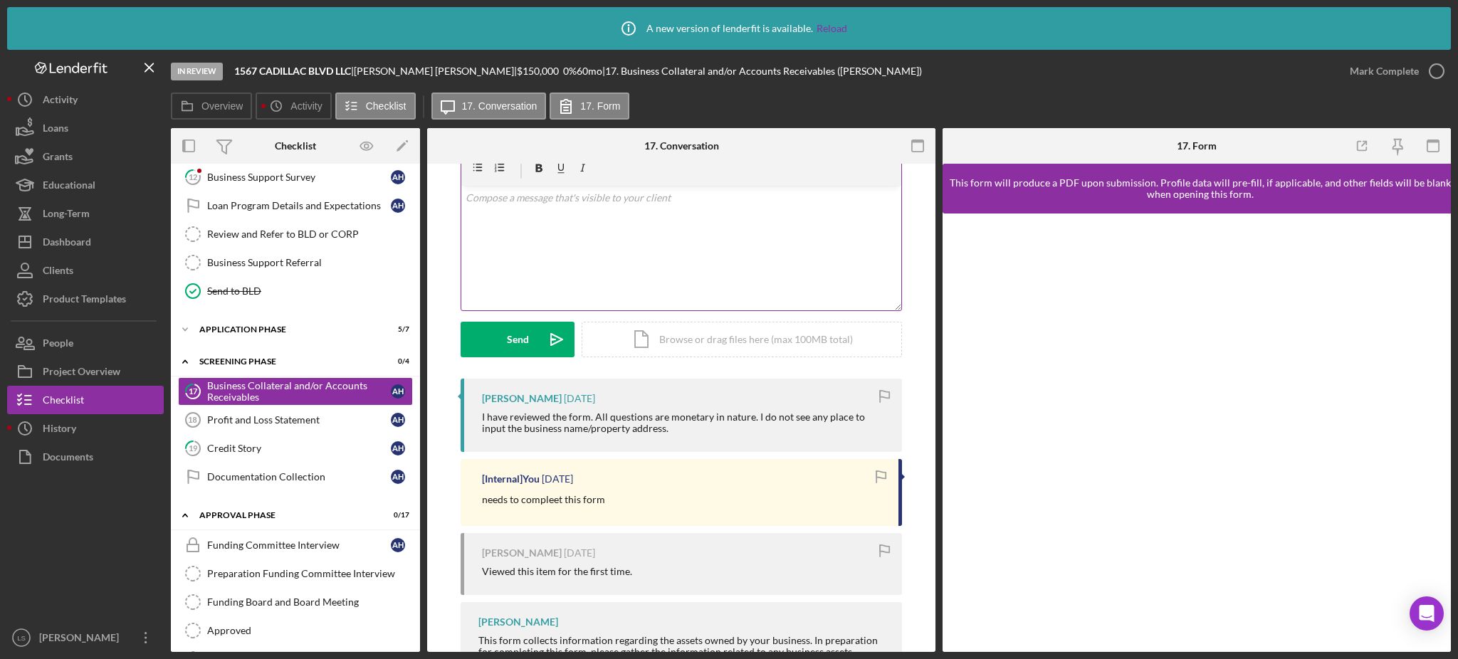
scroll to position [161, 0]
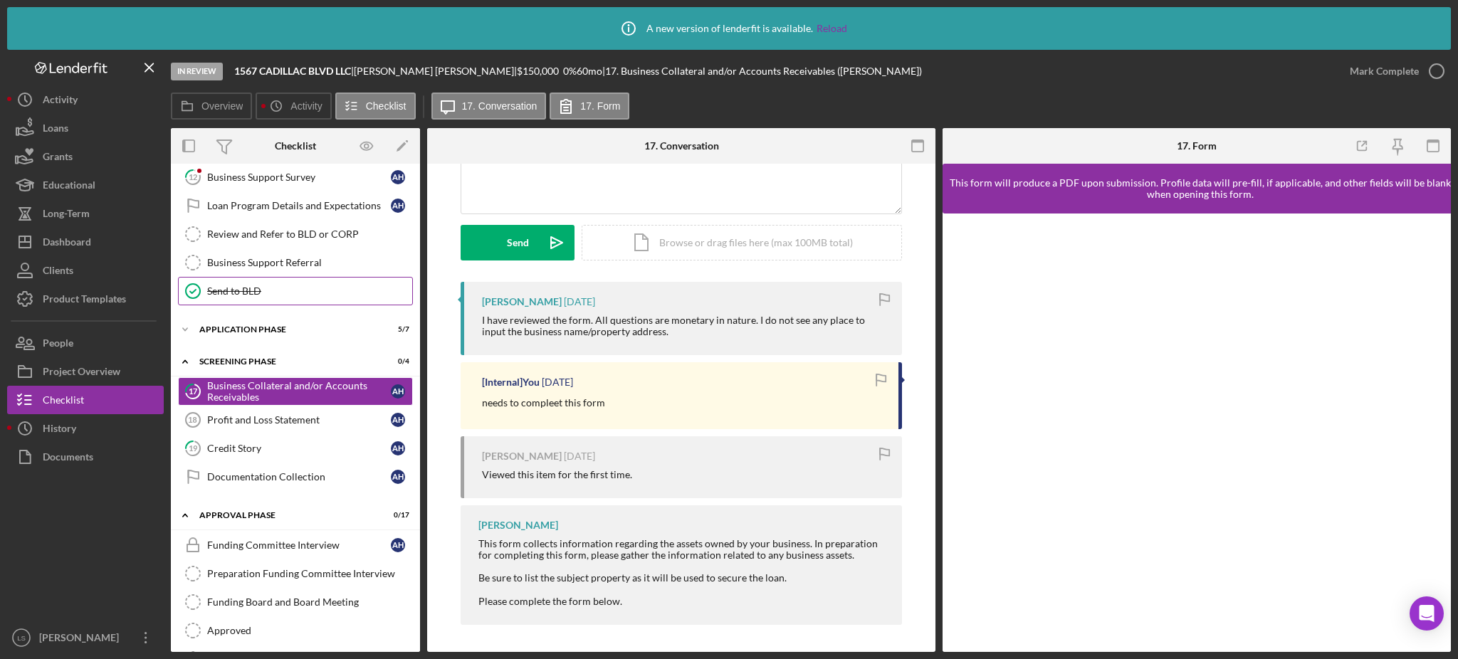
click at [295, 268] on div "Business Support Referral" at bounding box center [309, 262] width 205 height 11
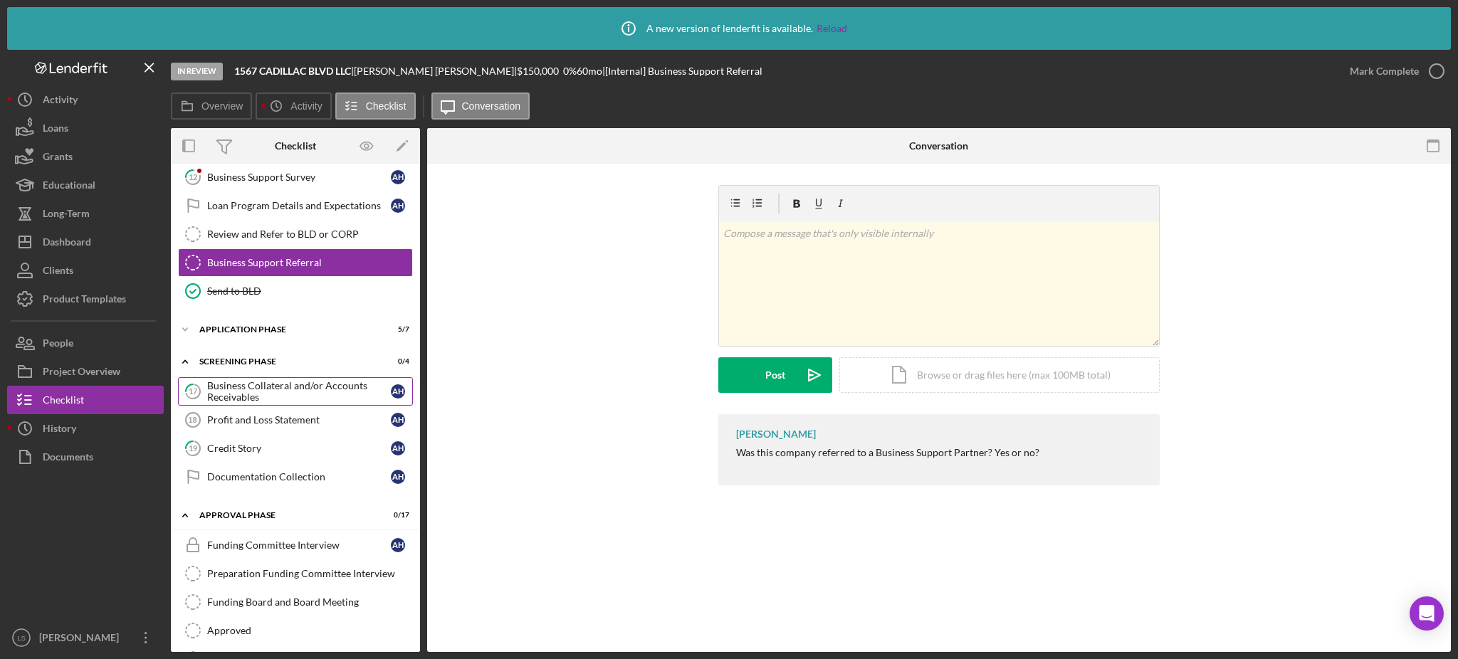
click at [282, 393] on div "Business Collateral and/or Accounts Receivables" at bounding box center [299, 391] width 184 height 23
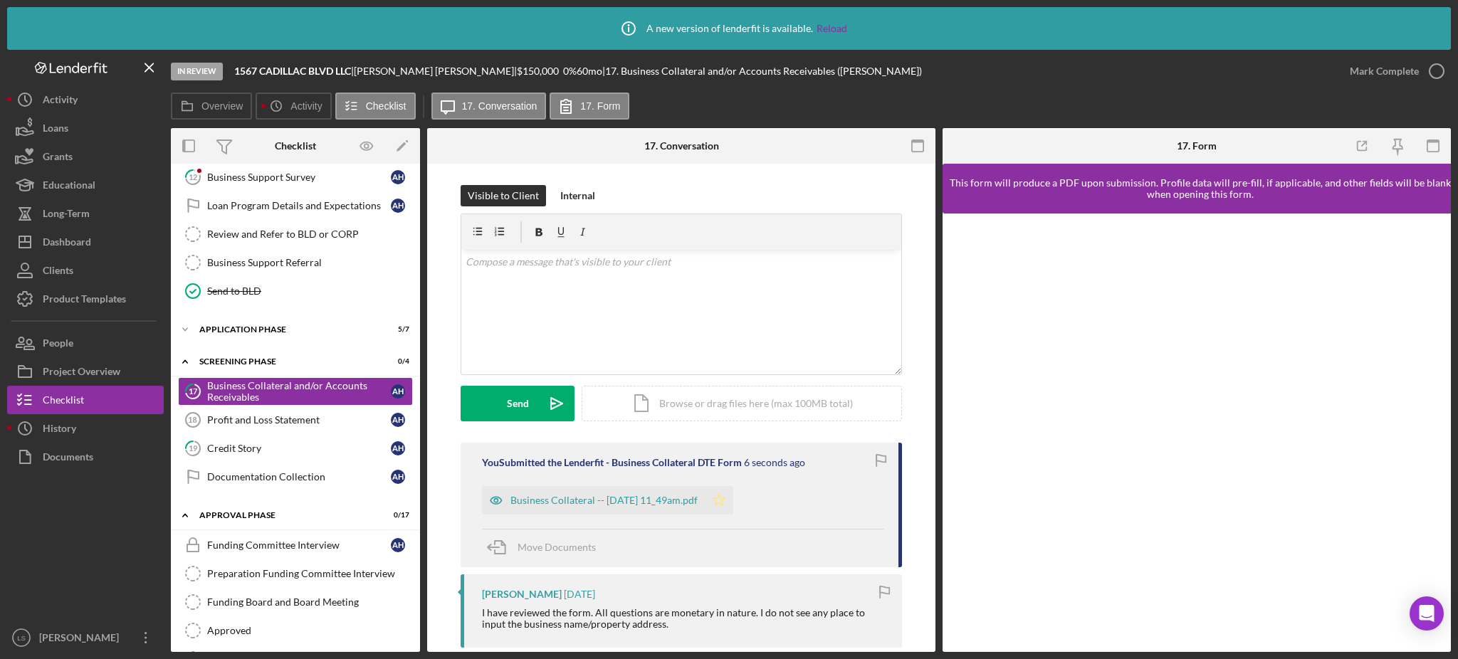
click at [726, 501] on polygon "button" at bounding box center [719, 499] width 12 height 11
click at [1440, 67] on icon "button" at bounding box center [1437, 71] width 36 height 36
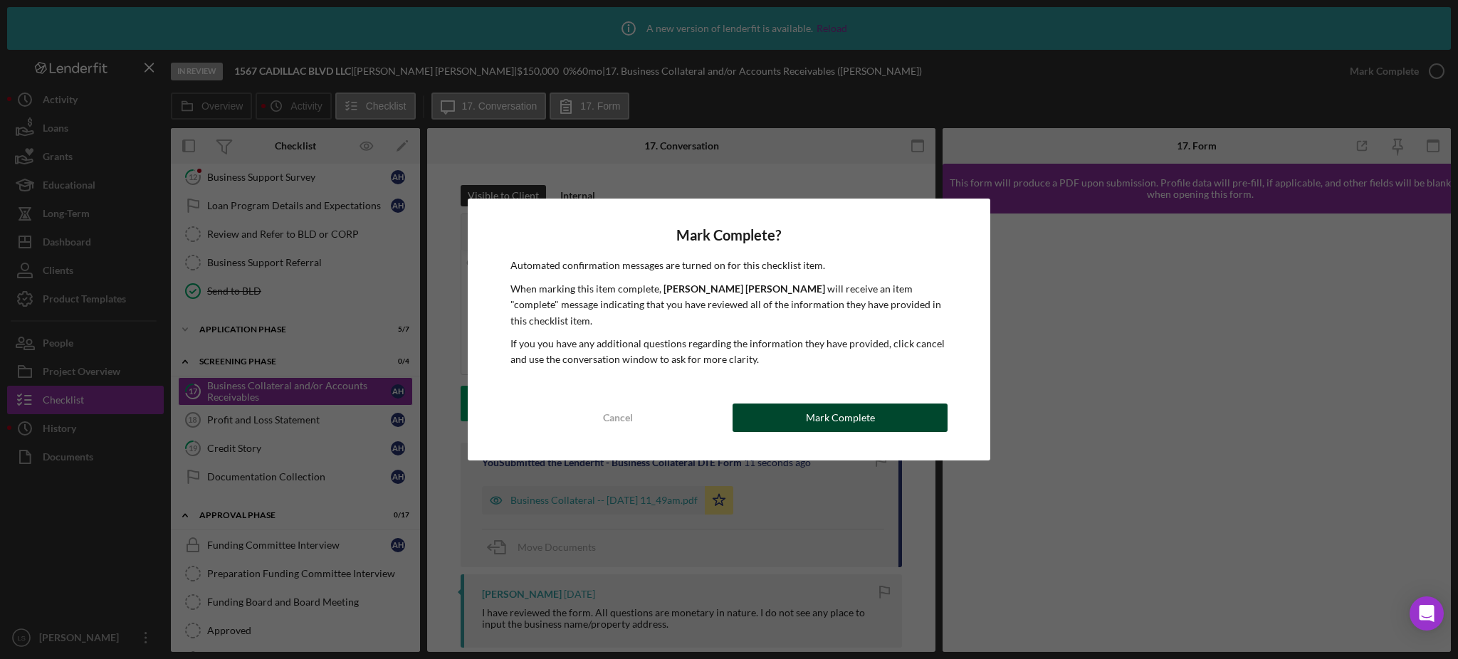
click at [868, 404] on div "Mark Complete" at bounding box center [840, 418] width 69 height 28
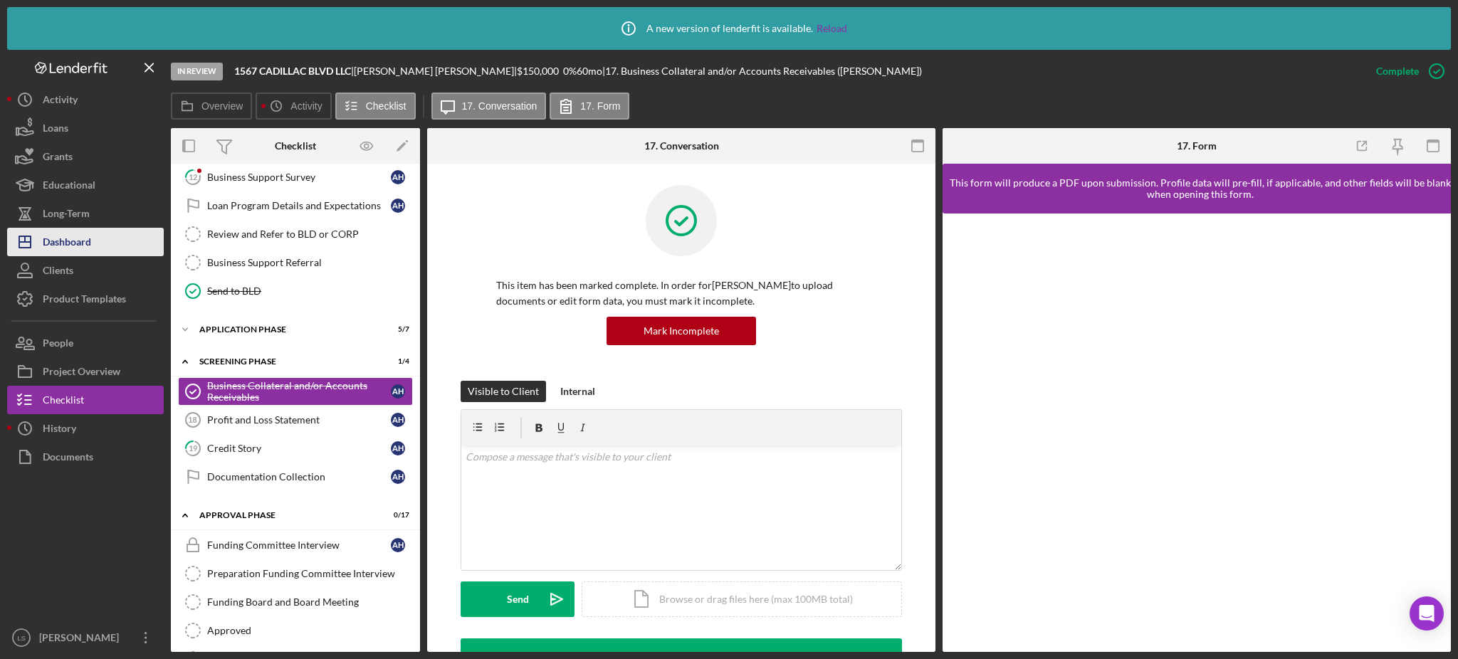
click at [67, 236] on div "Dashboard" at bounding box center [67, 244] width 48 height 32
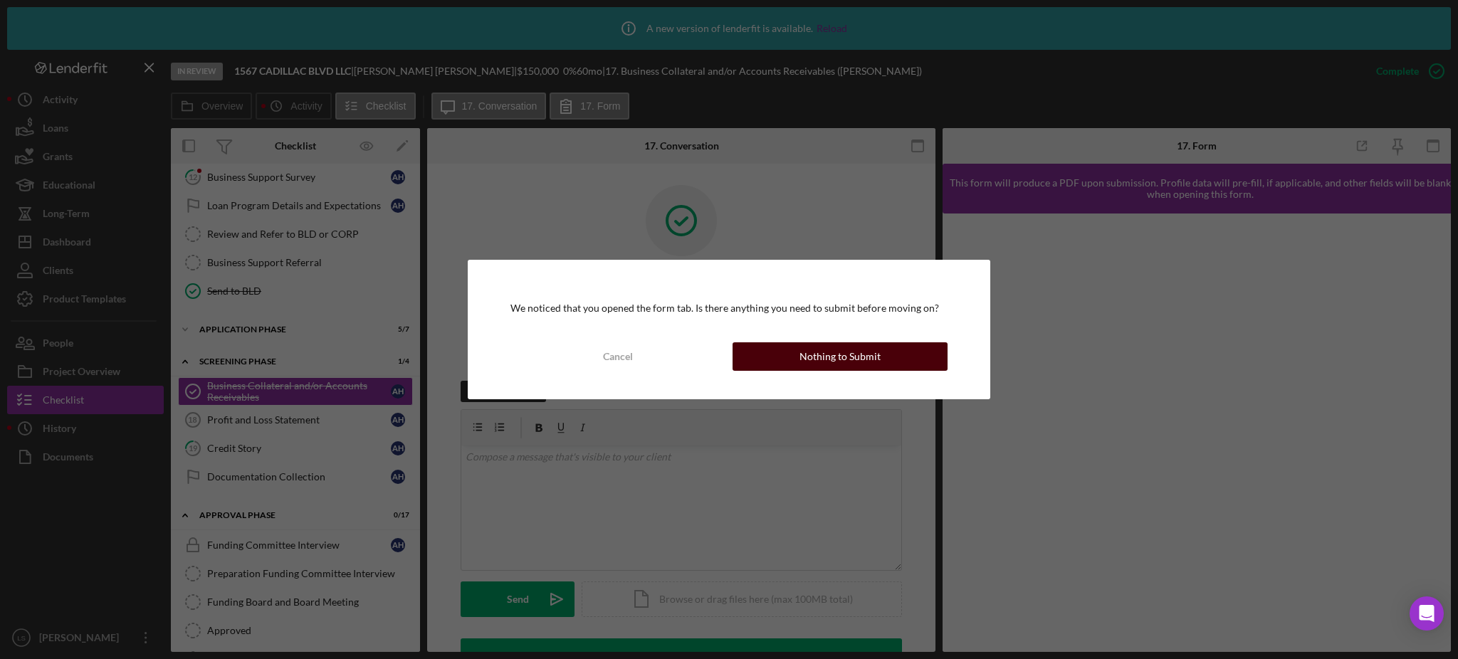
click at [830, 352] on div "Nothing to Submit" at bounding box center [840, 356] width 81 height 28
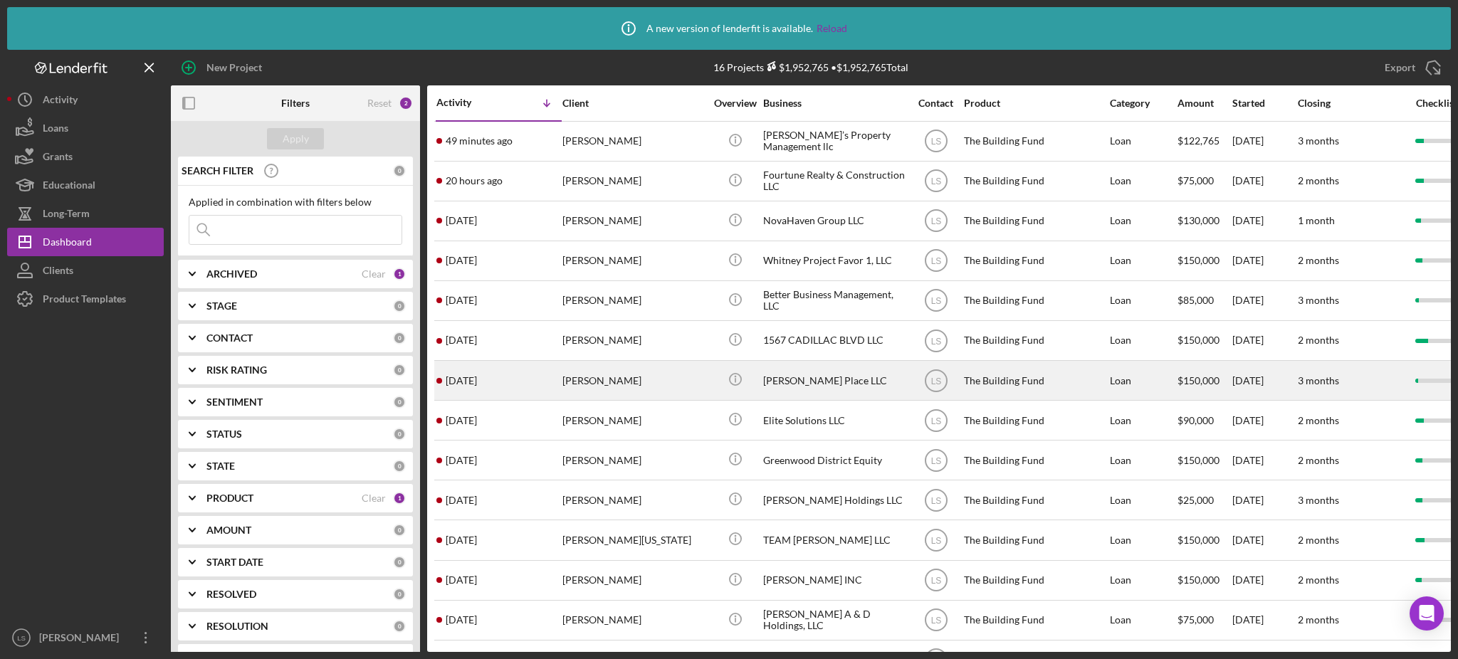
click at [620, 389] on div "[PERSON_NAME]" at bounding box center [633, 381] width 142 height 38
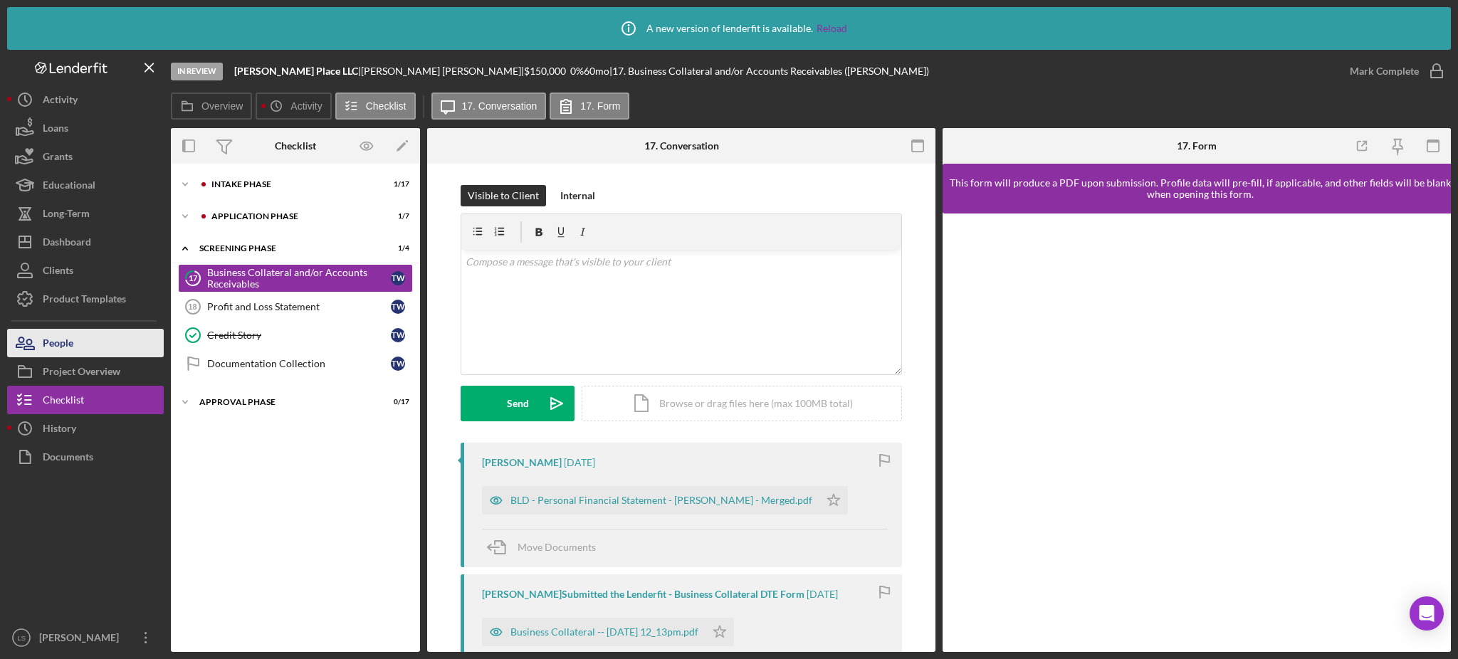
click at [71, 339] on div "People" at bounding box center [58, 345] width 31 height 32
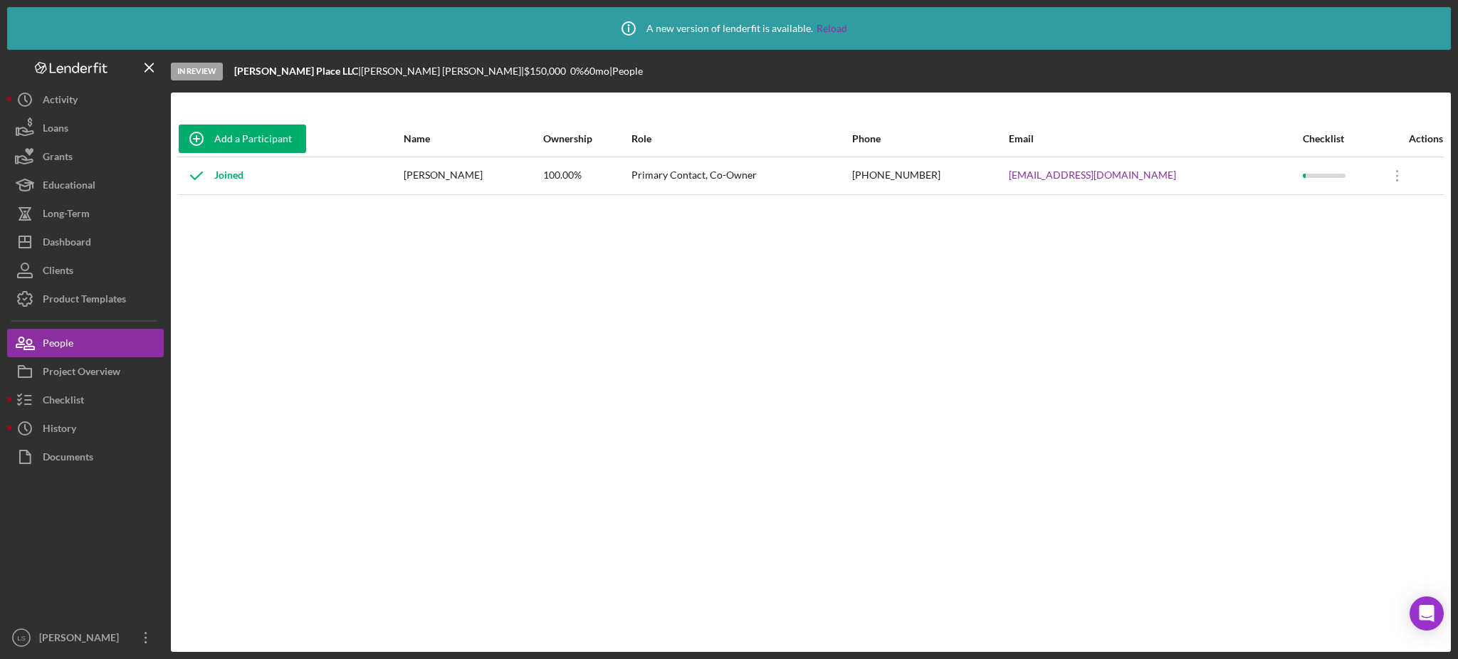
drag, startPoint x: 427, startPoint y: 174, endPoint x: 491, endPoint y: 172, distance: 64.1
click at [491, 172] on div "[PERSON_NAME]" at bounding box center [473, 176] width 139 height 36
copy div "[PERSON_NAME]"
drag, startPoint x: 963, startPoint y: 178, endPoint x: 853, endPoint y: 170, distance: 109.9
click at [853, 170] on tr "Joined [PERSON_NAME] 100.00% Primary Contact, Co-Owner [PHONE_NUMBER] [EMAIL_AD…" at bounding box center [811, 176] width 1266 height 38
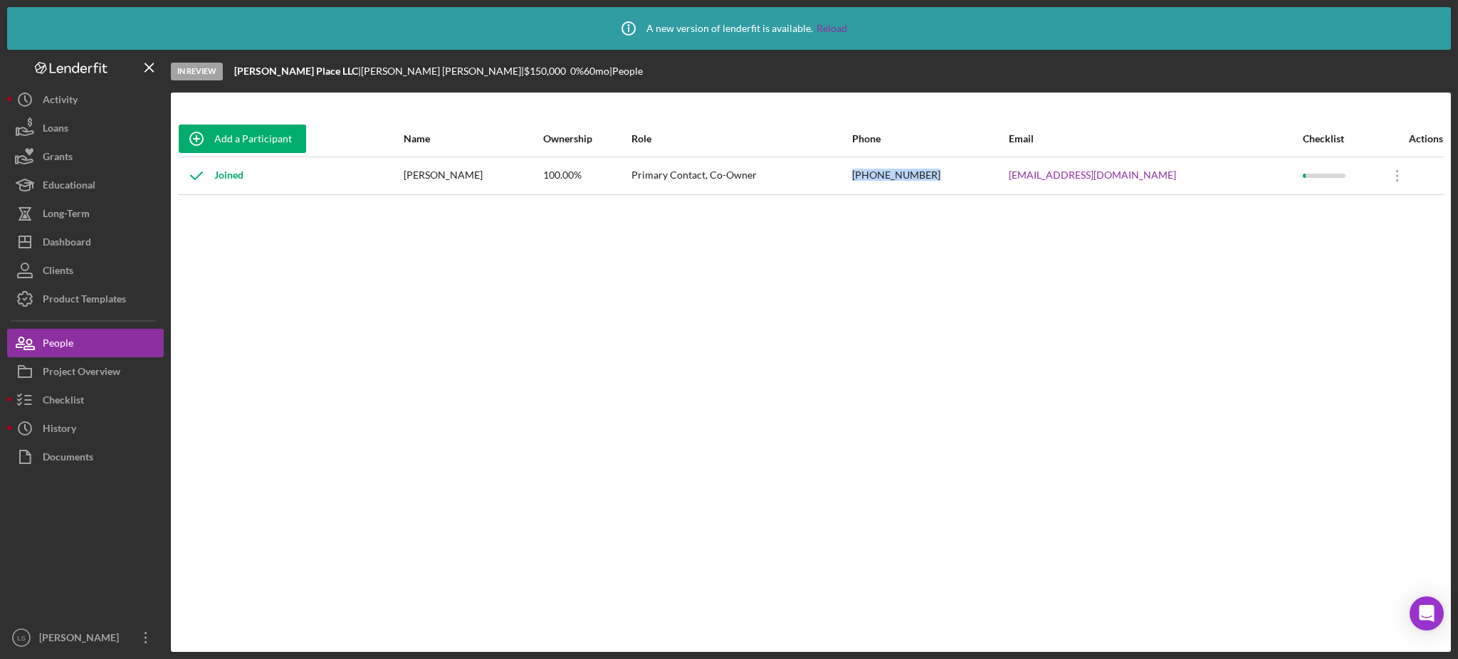
copy tr "[PHONE_NUMBER]"
drag, startPoint x: 1176, startPoint y: 176, endPoint x: 1019, endPoint y: 188, distance: 157.8
click at [1019, 188] on tr "Joined [PERSON_NAME] 100.00% Primary Contact, Co-Owner [PHONE_NUMBER] [EMAIL_AD…" at bounding box center [811, 176] width 1266 height 38
copy tr "[EMAIL_ADDRESS][DOMAIN_NAME]"
click at [101, 240] on button "Icon/Dashboard Dashboard" at bounding box center [85, 242] width 157 height 28
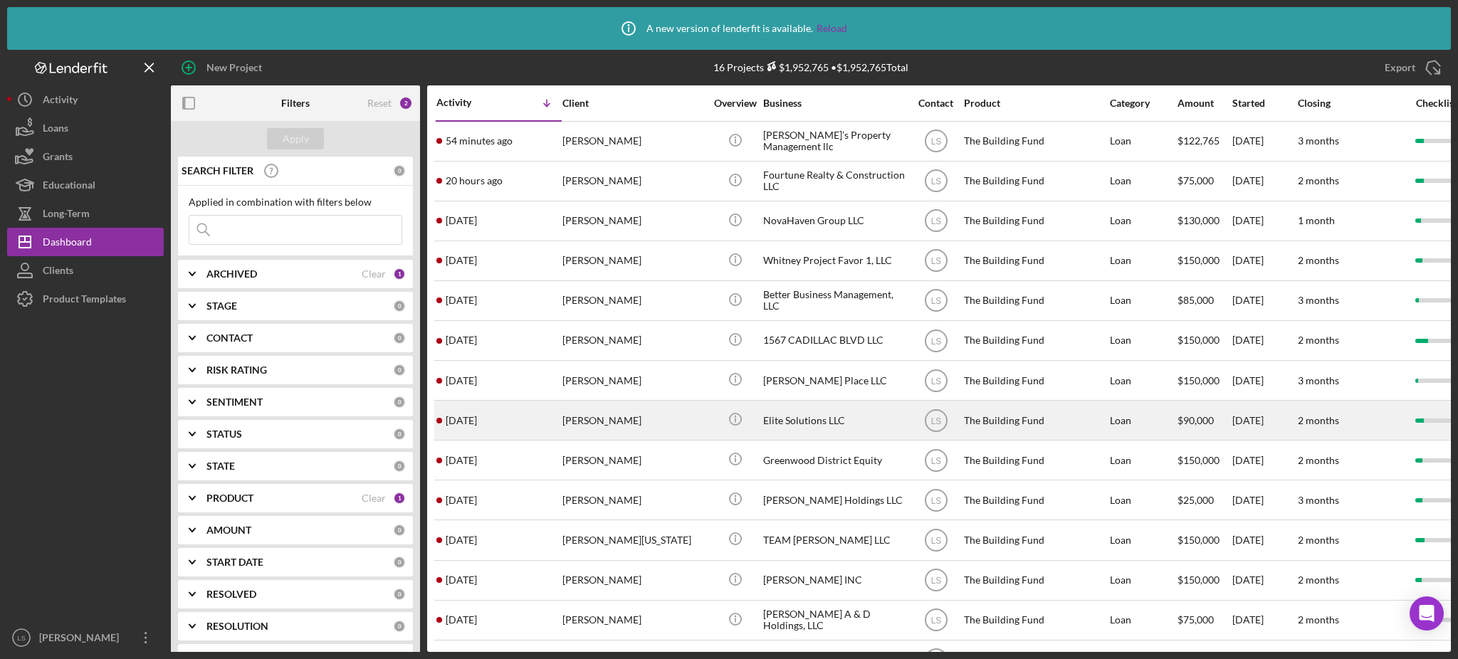
click at [593, 419] on div "[PERSON_NAME]" at bounding box center [633, 421] width 142 height 38
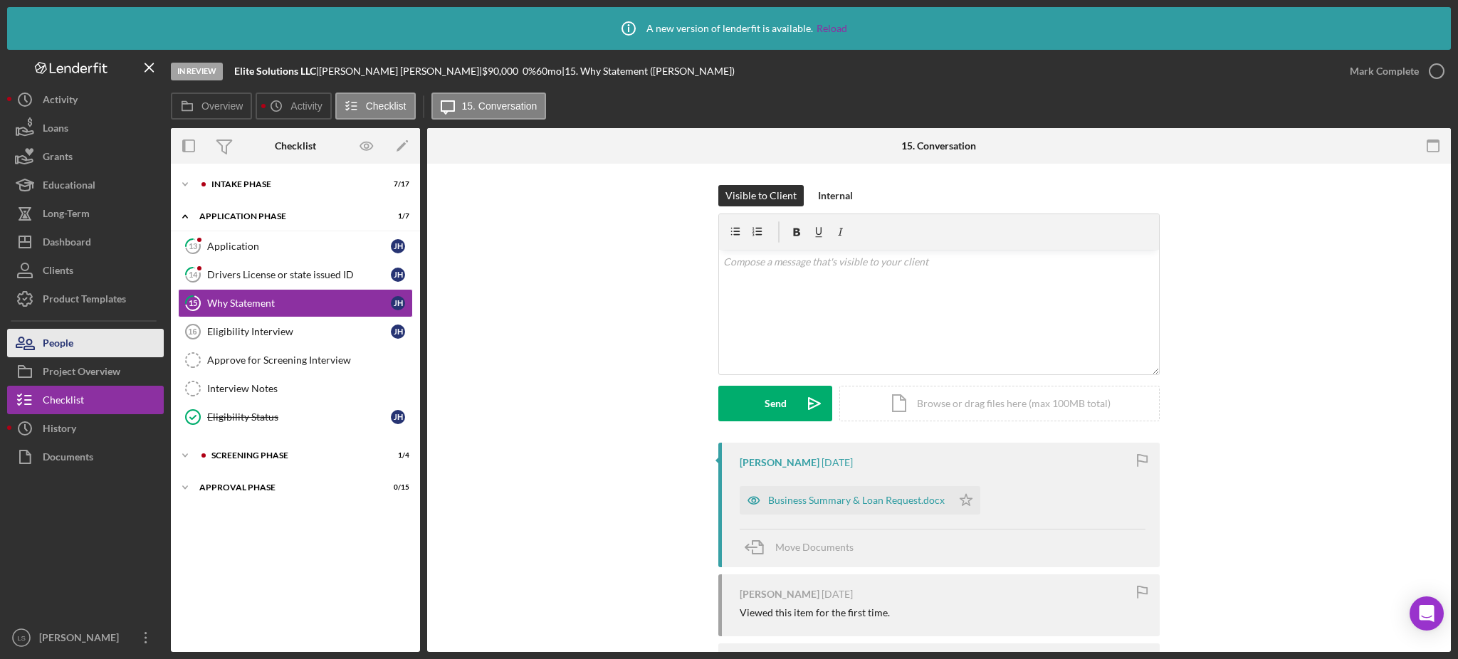
click at [50, 330] on div "People" at bounding box center [58, 345] width 31 height 32
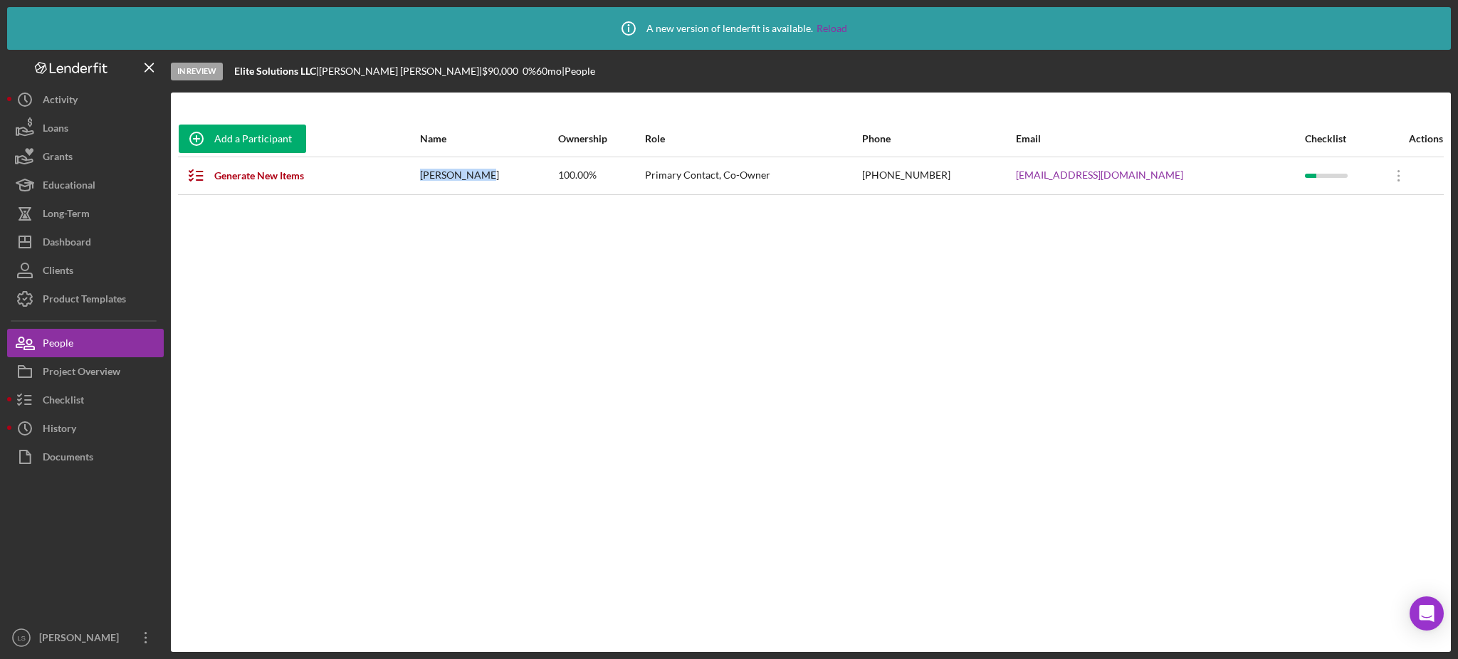
drag, startPoint x: 528, startPoint y: 179, endPoint x: 464, endPoint y: 177, distance: 64.1
click at [464, 177] on tr "Generate New Items [PERSON_NAME] 100.00% Primary Contact, Co-Owner [PHONE_NUMBE…" at bounding box center [811, 176] width 1266 height 38
copy tr "[PERSON_NAME]"
drag, startPoint x: 1186, startPoint y: 176, endPoint x: 1087, endPoint y: 181, distance: 99.8
click at [1087, 181] on tr "Generate New Items [PERSON_NAME] 100.00% Primary Contact, Co-Owner [PHONE_NUMBE…" at bounding box center [811, 176] width 1266 height 38
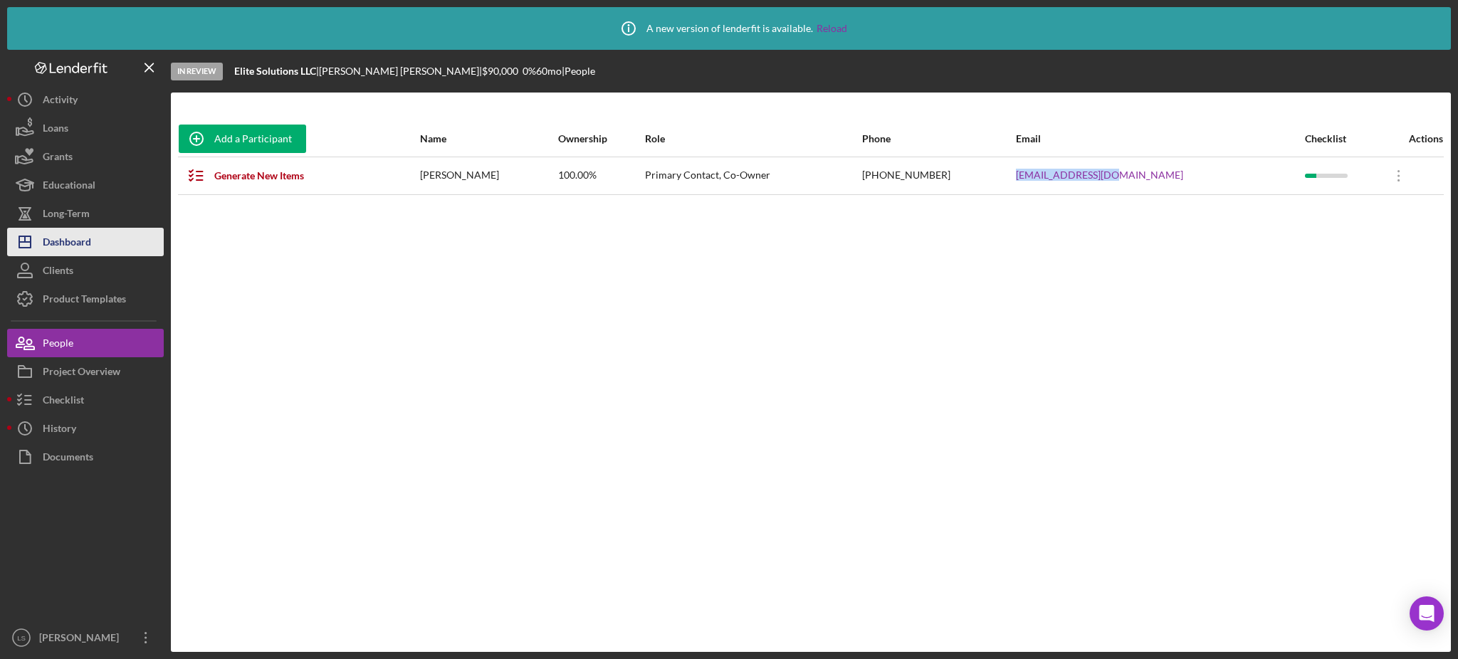
click at [105, 243] on button "Icon/Dashboard Dashboard" at bounding box center [85, 242] width 157 height 28
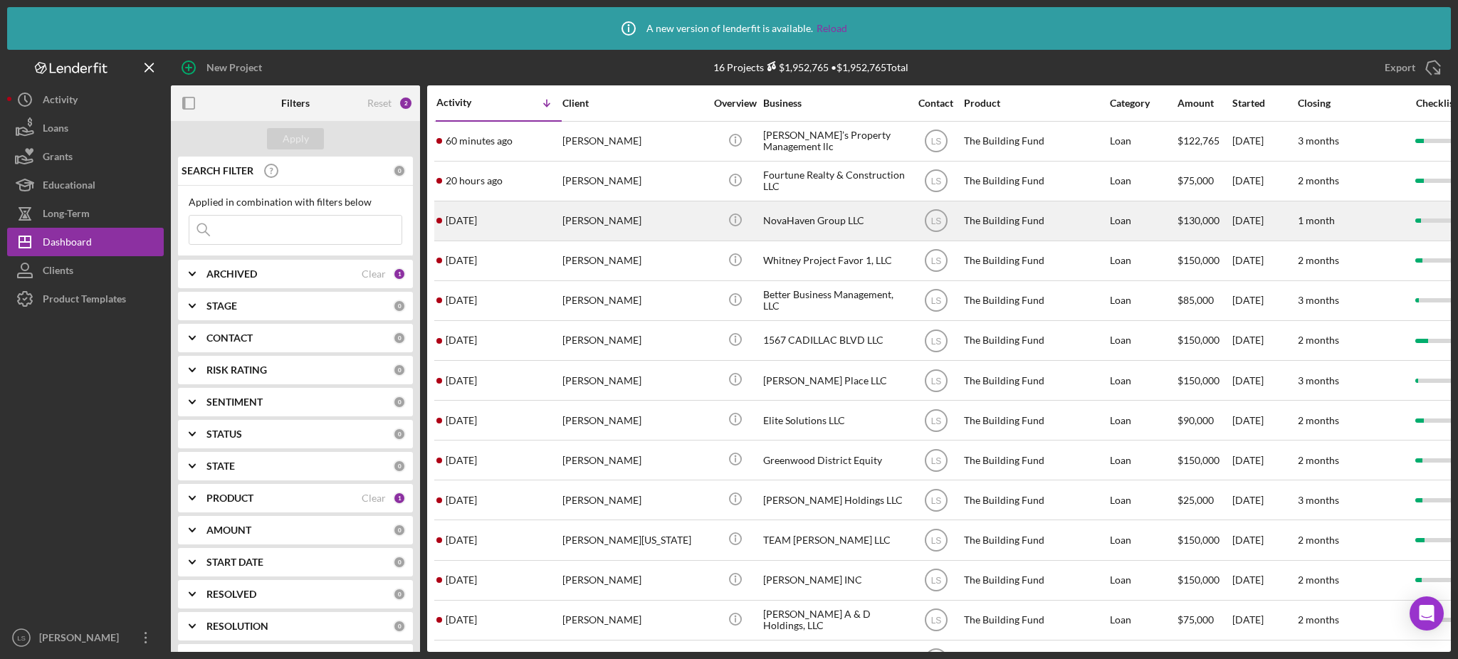
click at [659, 231] on div "[PERSON_NAME]" at bounding box center [633, 221] width 142 height 38
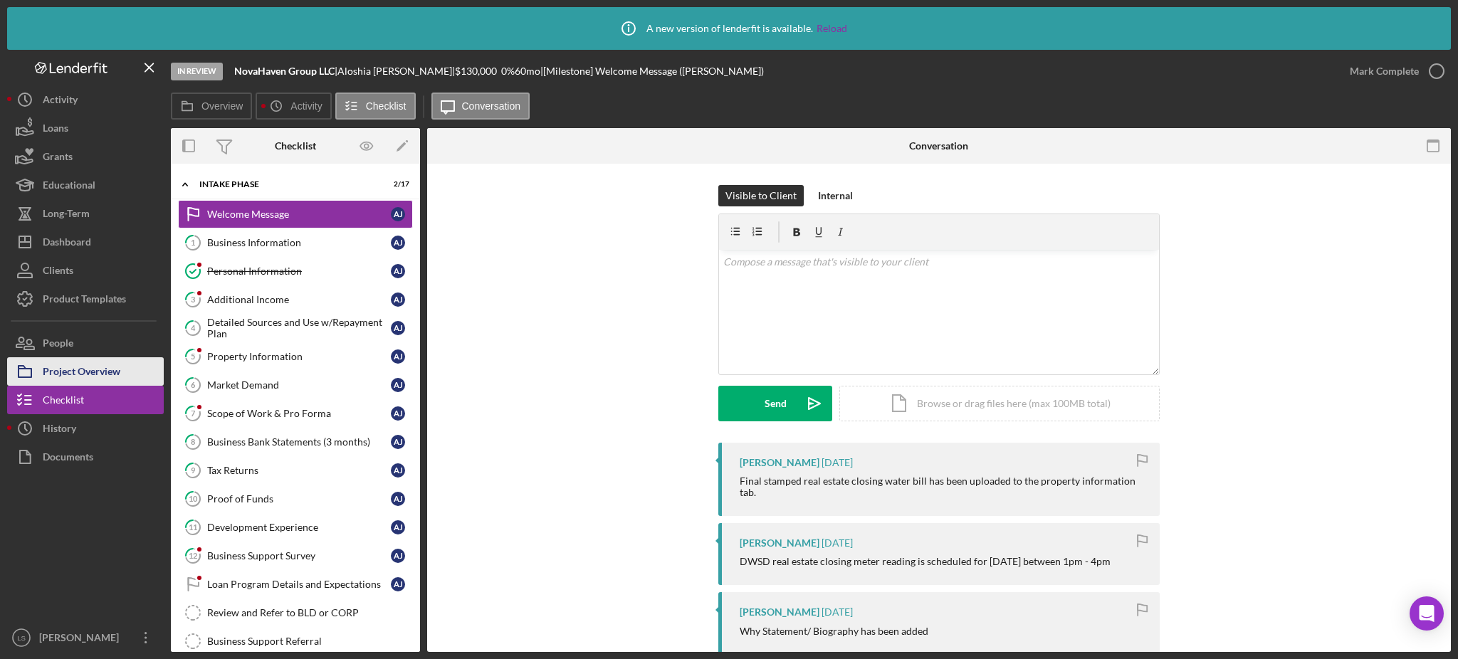
click at [82, 369] on div "Project Overview" at bounding box center [82, 373] width 78 height 32
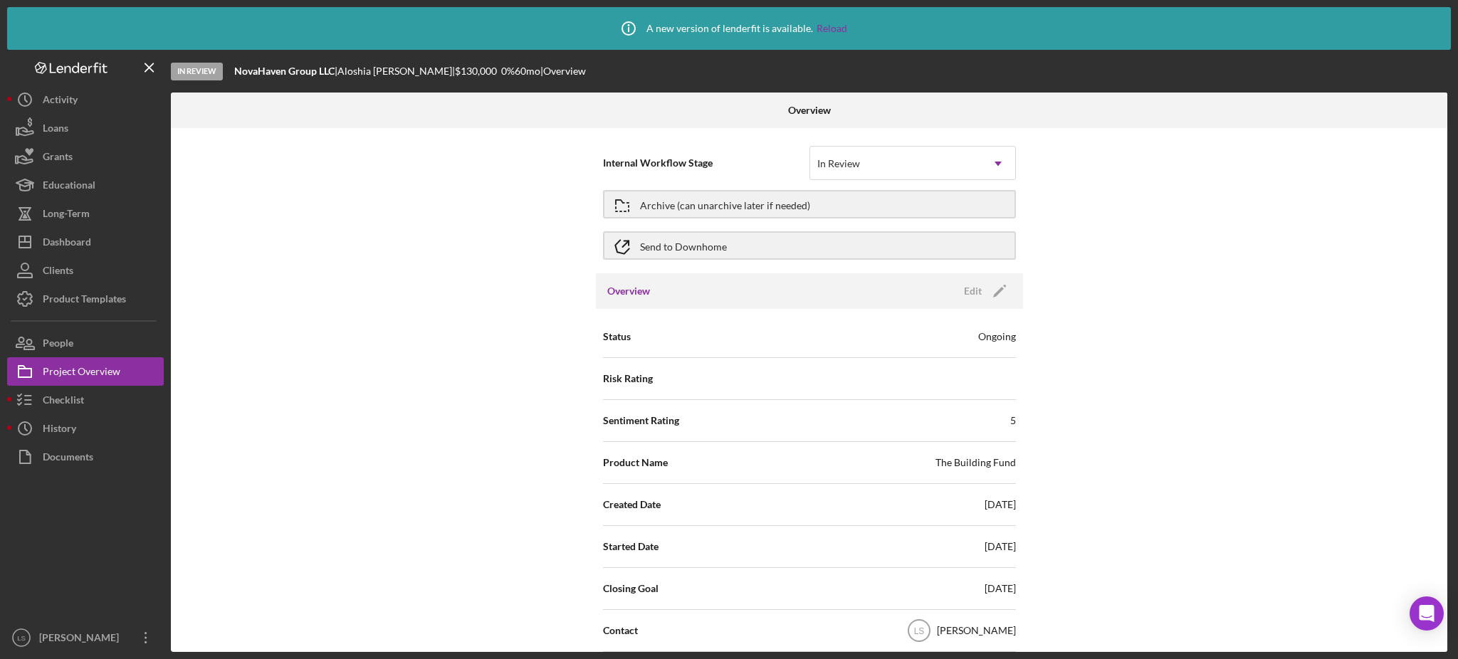
click at [53, 342] on div "People" at bounding box center [58, 345] width 31 height 32
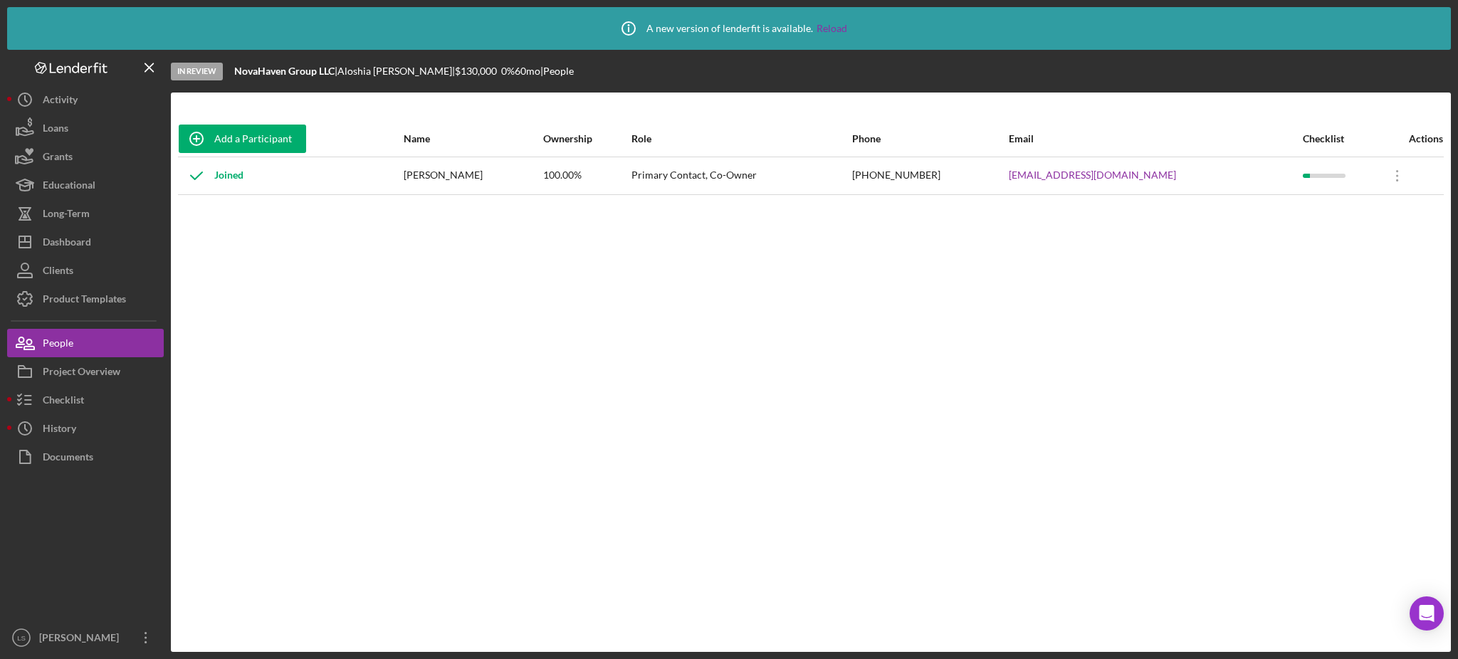
drag, startPoint x: 495, startPoint y: 179, endPoint x: 424, endPoint y: 183, distance: 71.3
click at [424, 183] on td "[PERSON_NAME]" at bounding box center [473, 176] width 140 height 38
drag, startPoint x: 1168, startPoint y: 170, endPoint x: 1038, endPoint y: 180, distance: 130.0
click at [1038, 180] on tr "Joined [PERSON_NAME] 100.00% Primary Contact, Co-Owner [PHONE_NUMBER] [EMAIL_AD…" at bounding box center [811, 176] width 1266 height 38
drag, startPoint x: 901, startPoint y: 177, endPoint x: 973, endPoint y: 171, distance: 72.8
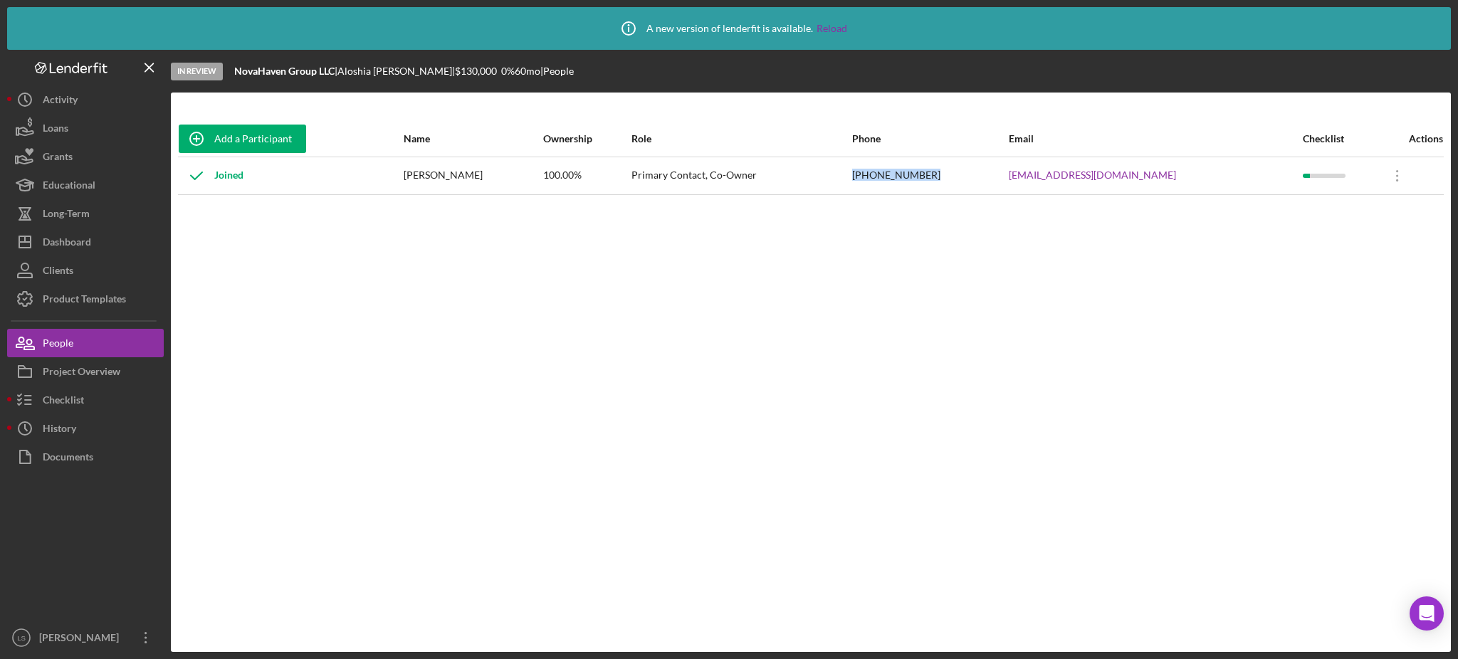
click at [973, 171] on tr "Joined [PERSON_NAME] 100.00% Primary Contact, Co-Owner [PHONE_NUMBER] [EMAIL_AD…" at bounding box center [811, 176] width 1266 height 38
click at [98, 242] on button "Icon/Dashboard Dashboard" at bounding box center [85, 242] width 157 height 28
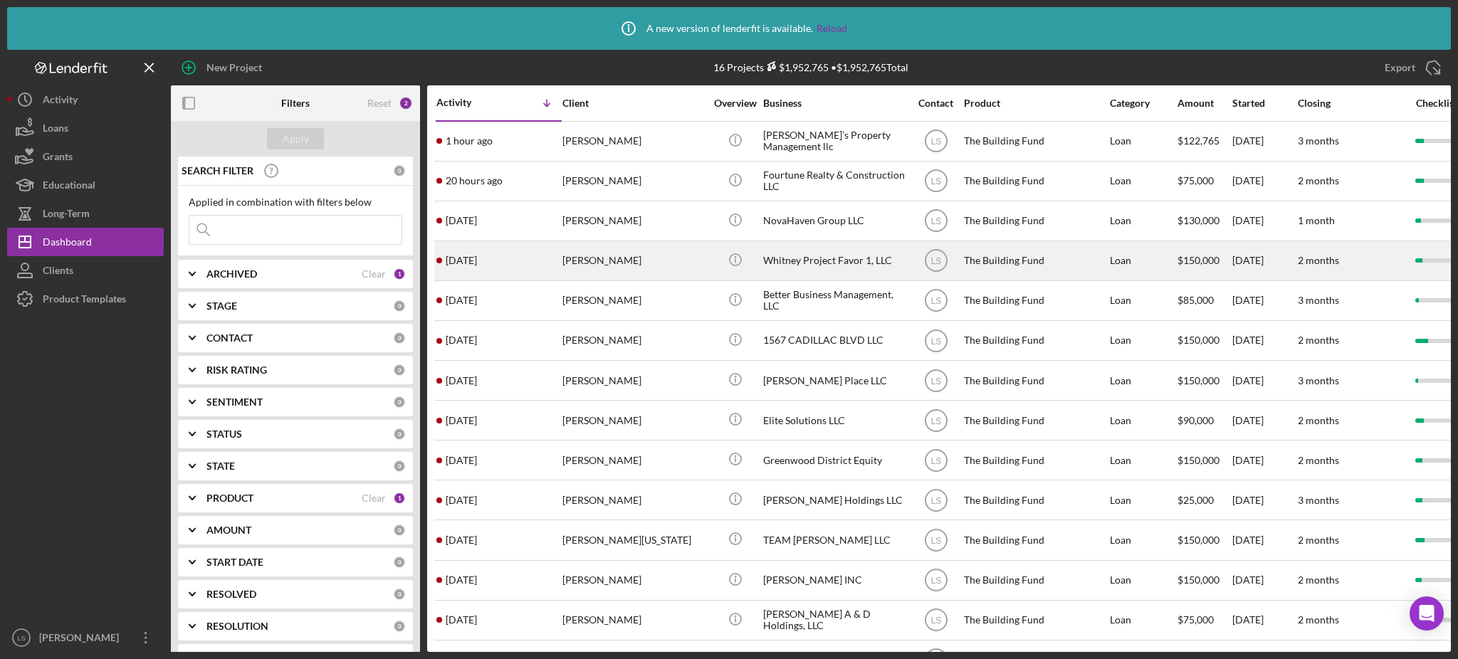
click at [642, 261] on div "[PERSON_NAME]" at bounding box center [633, 261] width 142 height 38
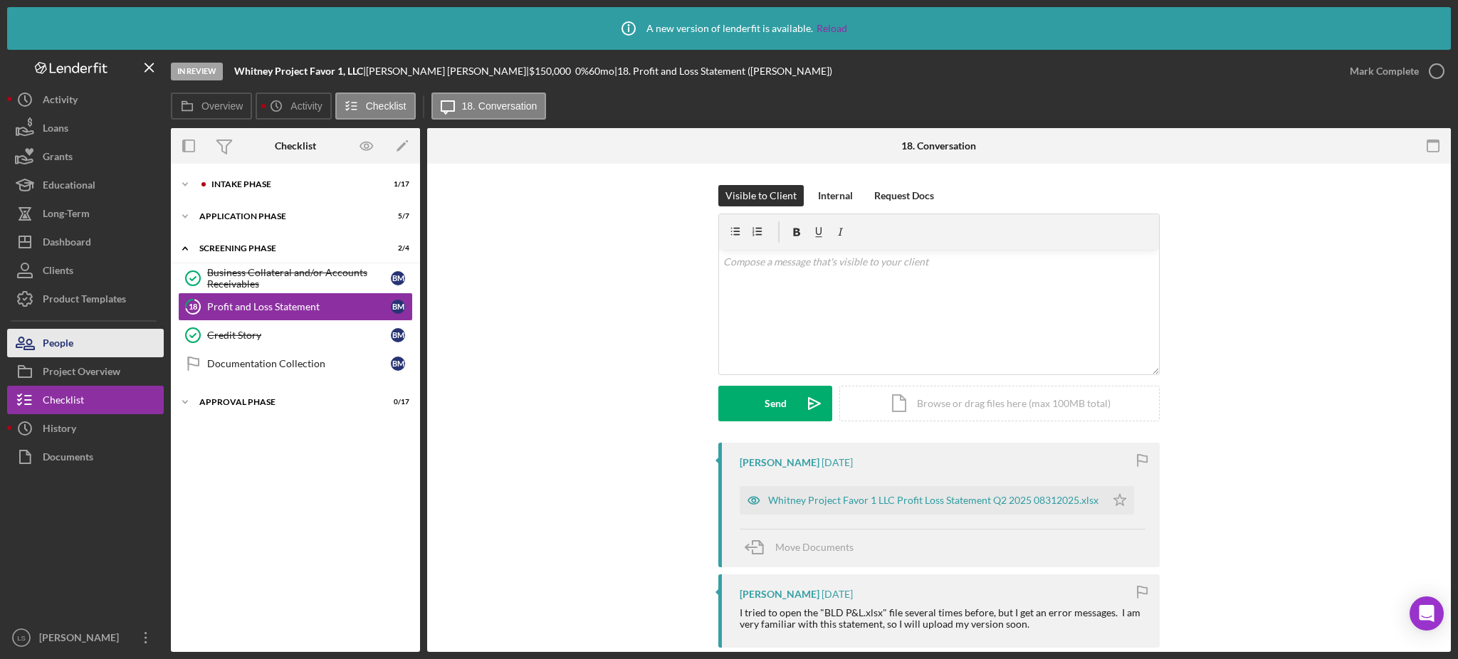
click at [92, 341] on button "People" at bounding box center [85, 343] width 157 height 28
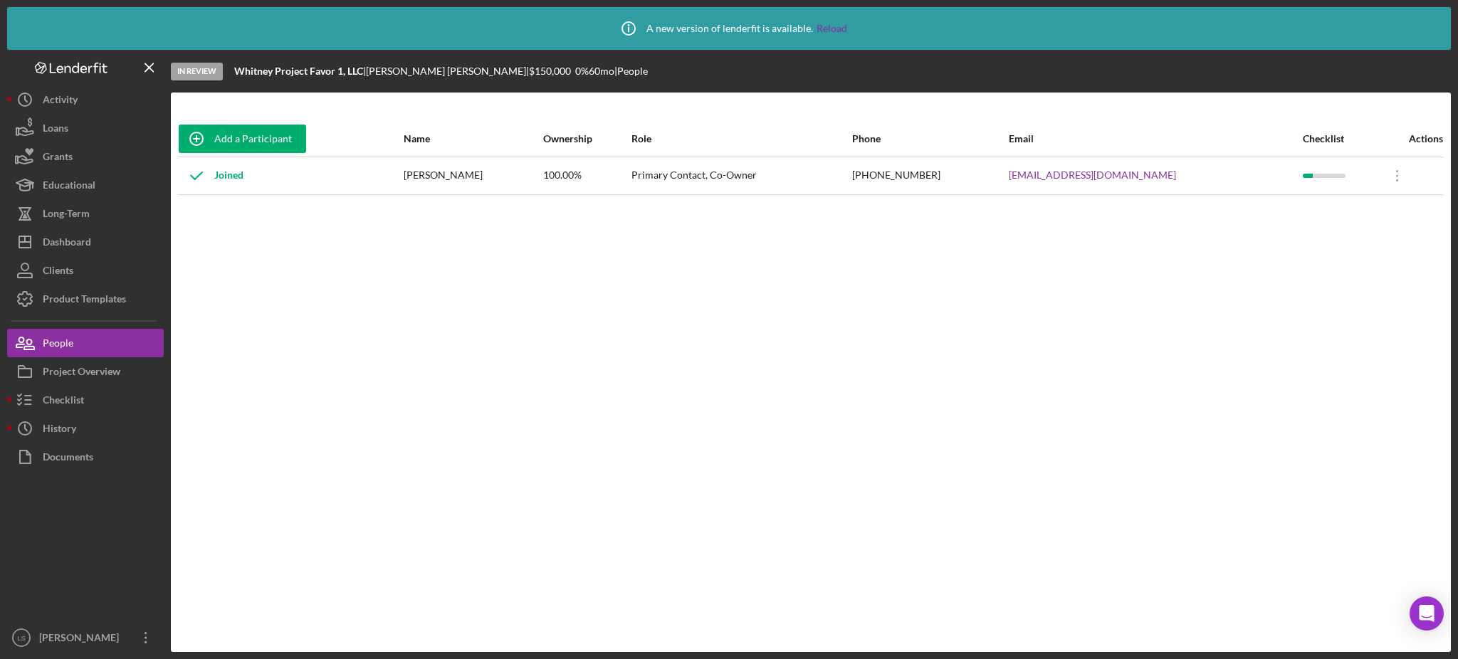
drag, startPoint x: 478, startPoint y: 172, endPoint x: 423, endPoint y: 170, distance: 55.6
click at [423, 170] on tr "Joined [PERSON_NAME] 100.00% Primary Contact, Co-Owner [PHONE_NUMBER] [EMAIL_AD…" at bounding box center [811, 176] width 1266 height 38
click at [451, 171] on div "[PERSON_NAME]" at bounding box center [473, 176] width 139 height 36
click at [402, 172] on div "Joined" at bounding box center [291, 176] width 224 height 36
drag, startPoint x: 431, startPoint y: 174, endPoint x: 504, endPoint y: 180, distance: 72.9
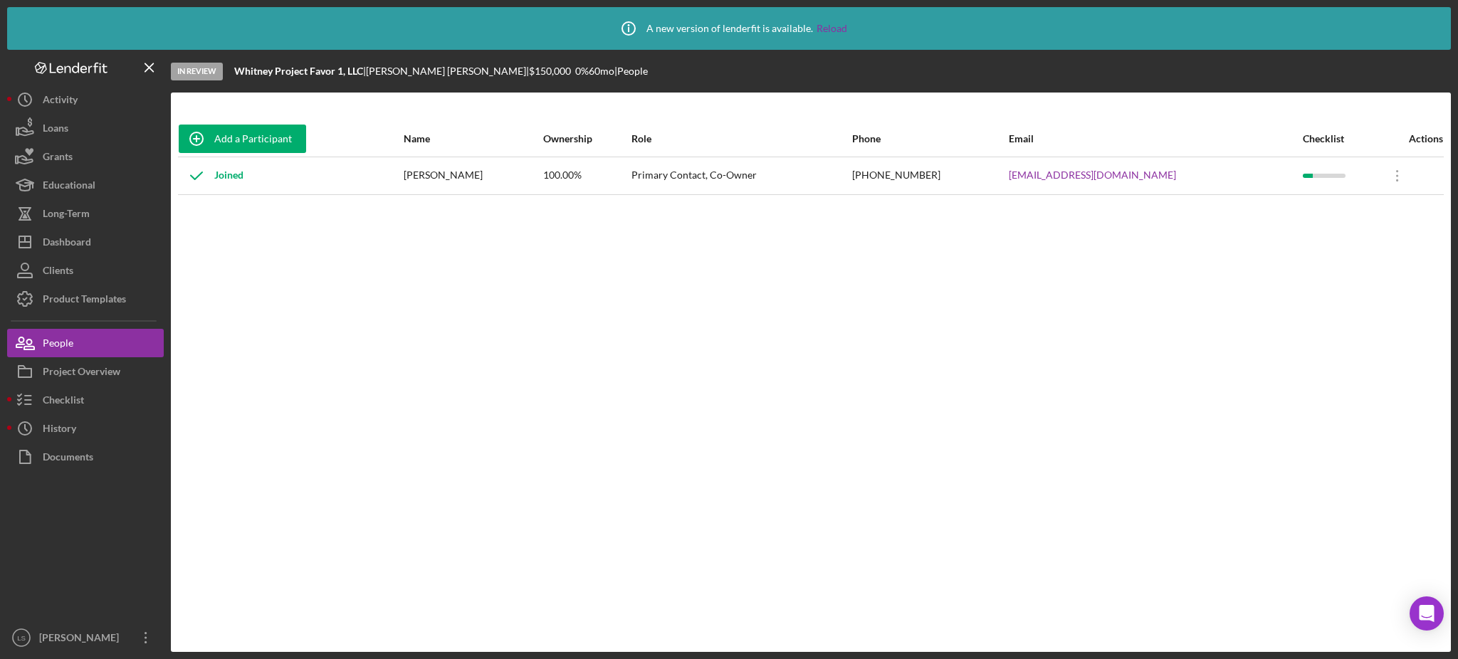
click at [505, 180] on div "[PERSON_NAME]" at bounding box center [473, 176] width 139 height 36
drag, startPoint x: 1189, startPoint y: 175, endPoint x: 1076, endPoint y: 179, distance: 113.3
click at [1076, 179] on div "[EMAIL_ADDRESS][DOMAIN_NAME]" at bounding box center [1155, 176] width 293 height 36
click at [47, 239] on div "Dashboard" at bounding box center [67, 244] width 48 height 32
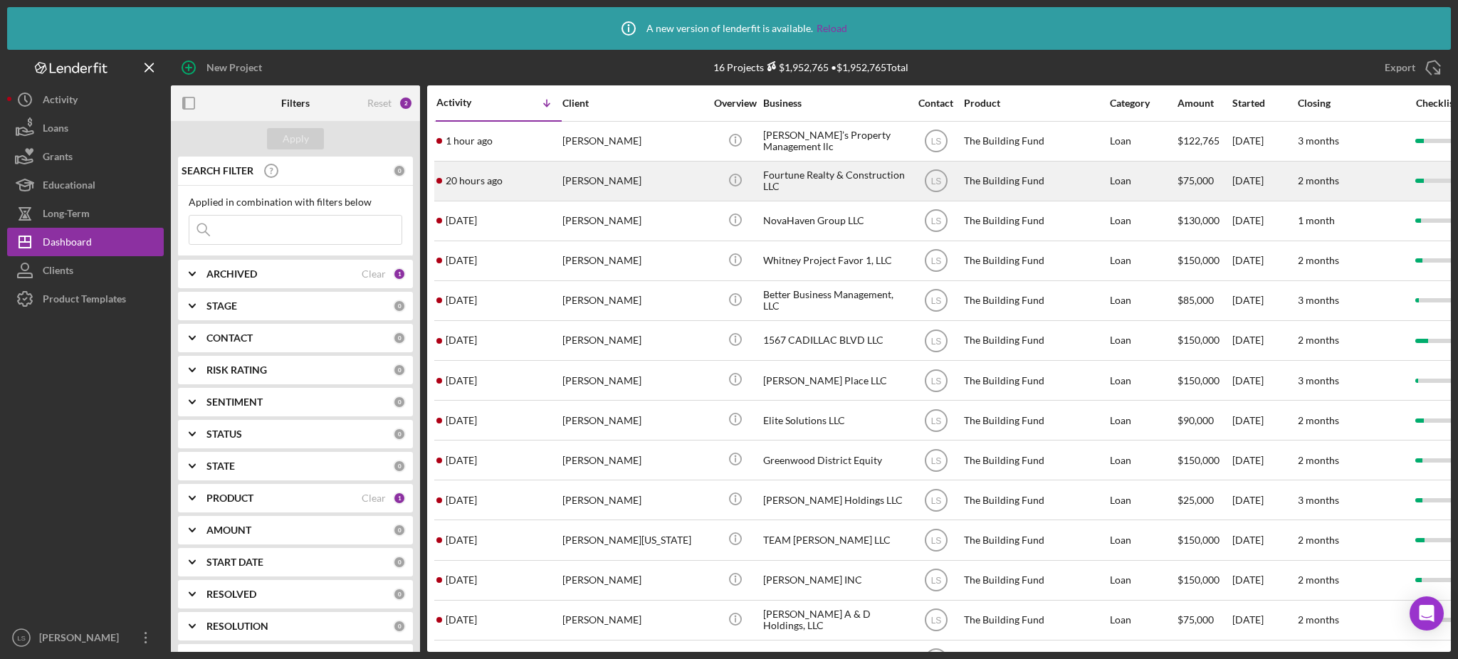
click at [628, 188] on div "[PERSON_NAME]" at bounding box center [633, 181] width 142 height 38
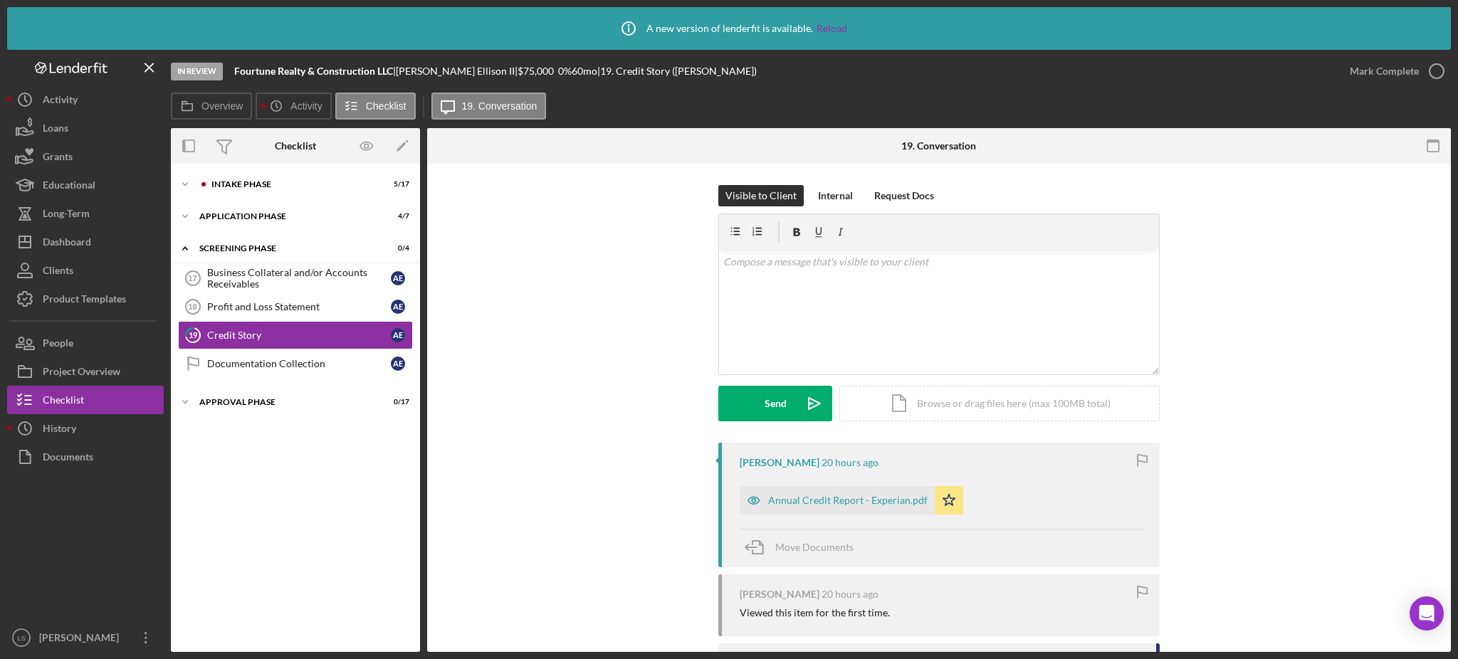
drag, startPoint x: 75, startPoint y: 347, endPoint x: 727, endPoint y: 66, distance: 710.3
click at [75, 347] on button "People" at bounding box center [85, 343] width 157 height 28
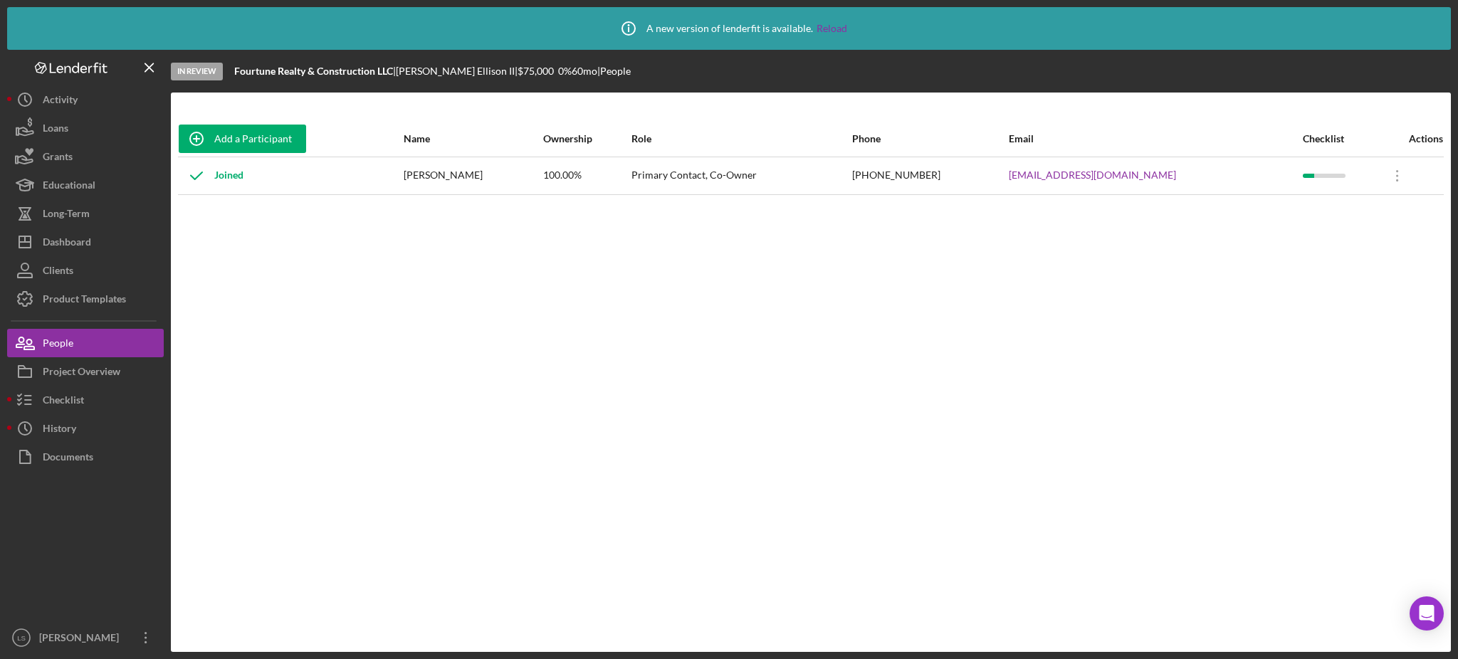
drag, startPoint x: 478, startPoint y: 172, endPoint x: 411, endPoint y: 180, distance: 68.1
click at [411, 180] on tr "Joined [PERSON_NAME] 100.00% Primary Contact, Co-Owner [PHONE_NUMBER] [EMAIL_AD…" at bounding box center [811, 176] width 1266 height 38
click at [402, 180] on div "Joined" at bounding box center [291, 176] width 224 height 36
drag, startPoint x: 498, startPoint y: 180, endPoint x: 391, endPoint y: 181, distance: 107.5
click at [391, 181] on tr "Joined [PERSON_NAME] 100.00% Primary Contact, Co-Owner [PHONE_NUMBER] [EMAIL_AD…" at bounding box center [811, 176] width 1266 height 38
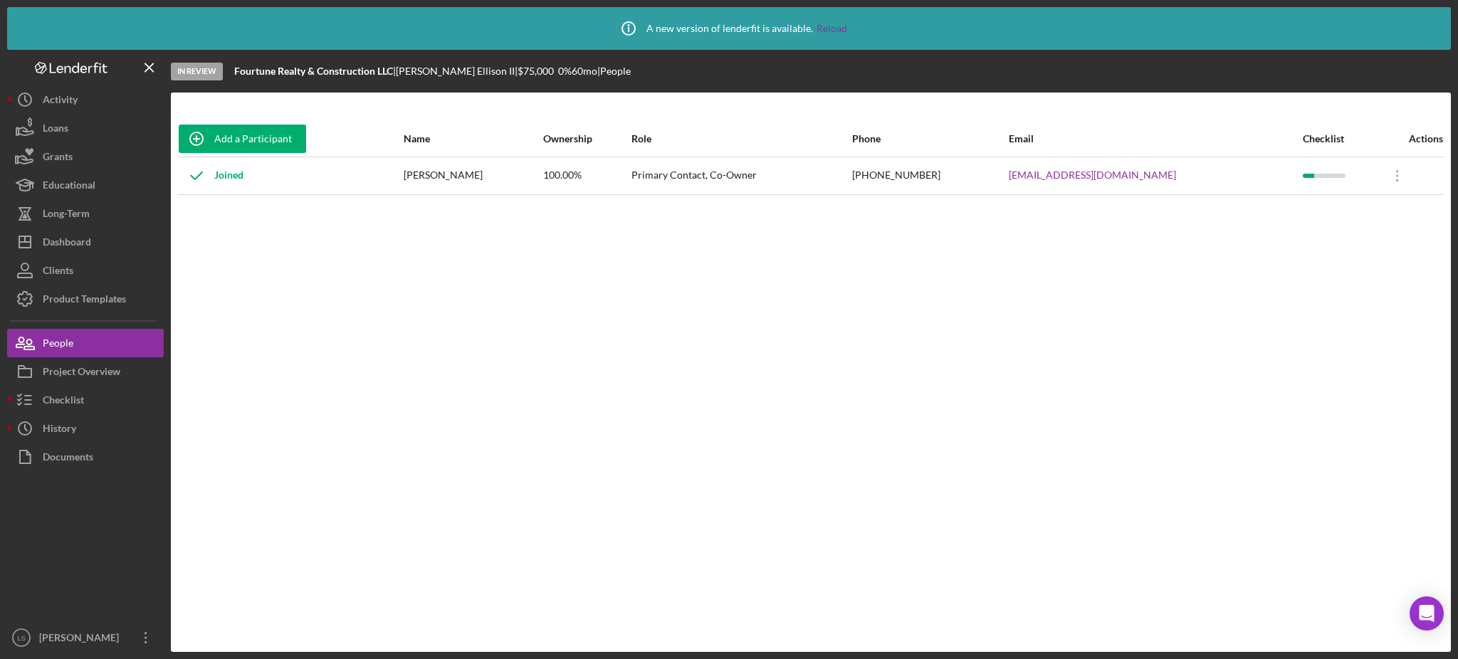
click at [424, 183] on div "[PERSON_NAME]" at bounding box center [473, 176] width 139 height 36
drag, startPoint x: 419, startPoint y: 177, endPoint x: 487, endPoint y: 172, distance: 68.5
click at [487, 172] on div "[PERSON_NAME]" at bounding box center [473, 176] width 139 height 36
drag, startPoint x: 1169, startPoint y: 179, endPoint x: 1009, endPoint y: 190, distance: 160.6
click at [1009, 190] on tr "Joined [PERSON_NAME] 100.00% Primary Contact, Co-Owner [PHONE_NUMBER] [EMAIL_AD…" at bounding box center [811, 176] width 1266 height 38
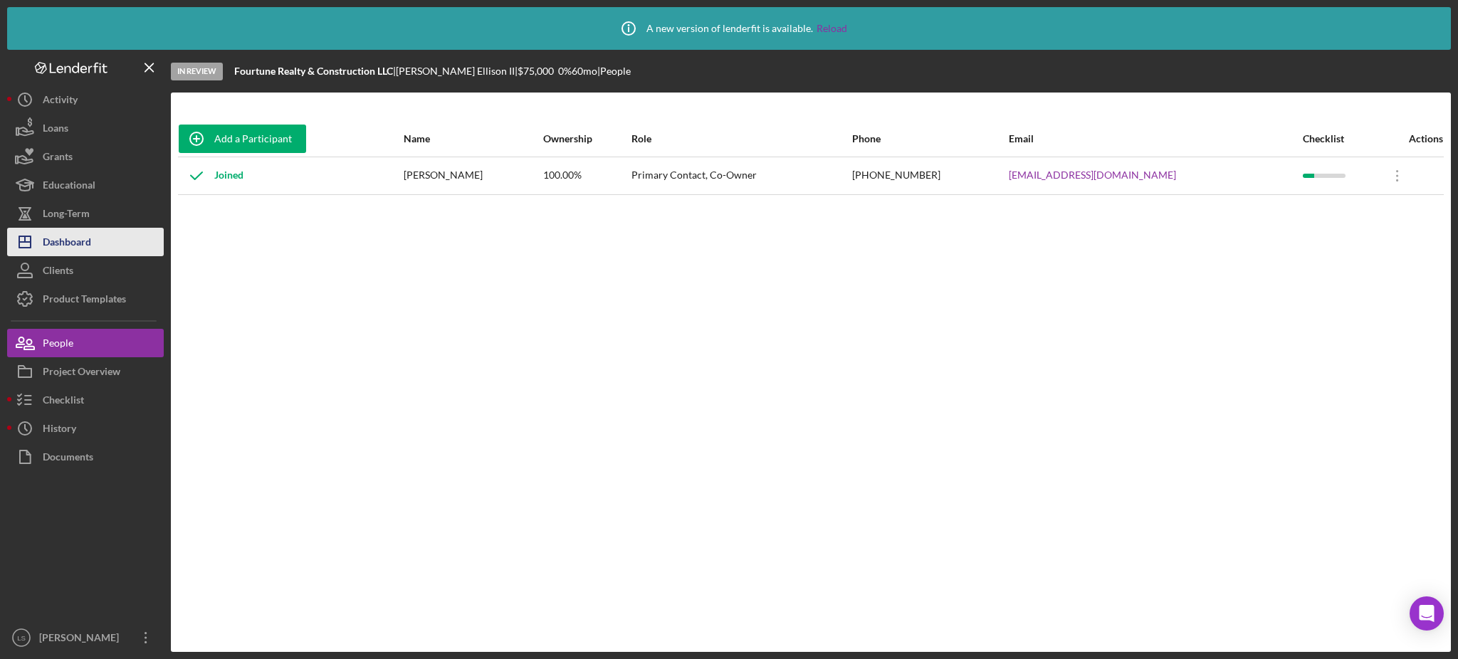
click at [128, 240] on button "Icon/Dashboard Dashboard" at bounding box center [85, 242] width 157 height 28
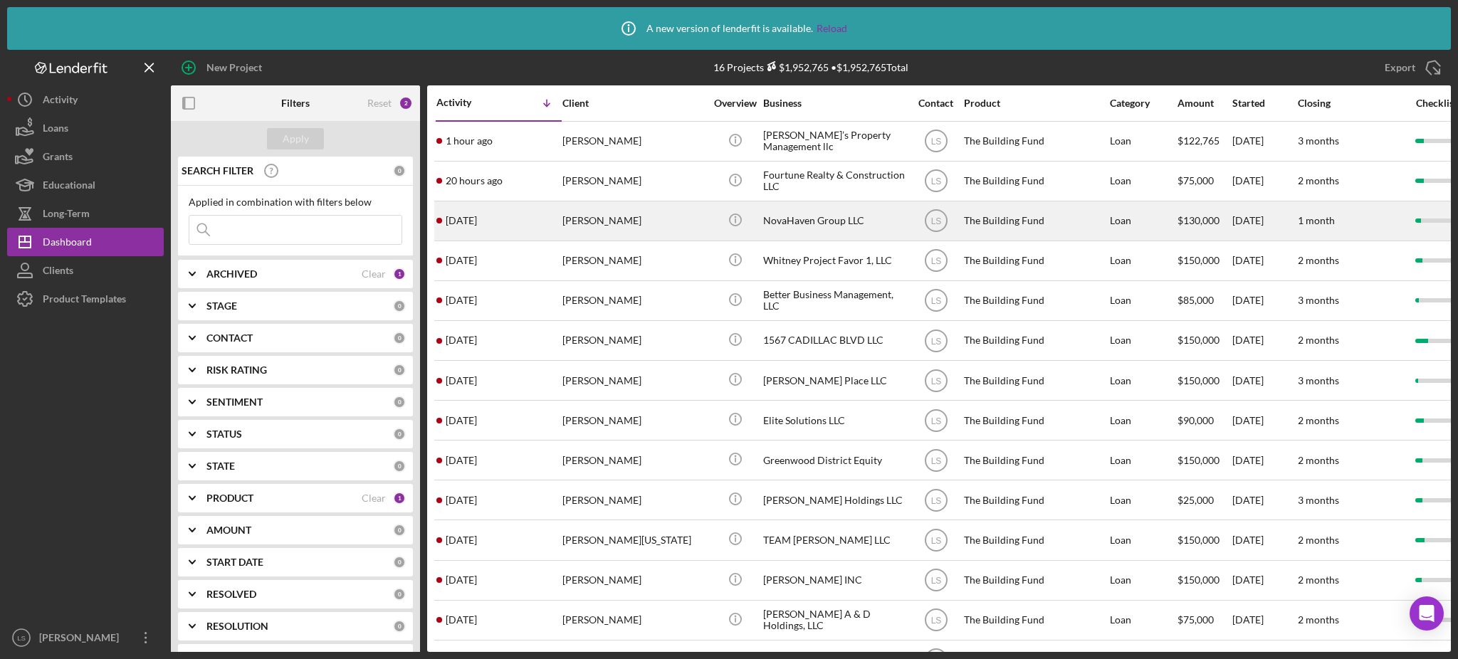
scroll to position [95, 0]
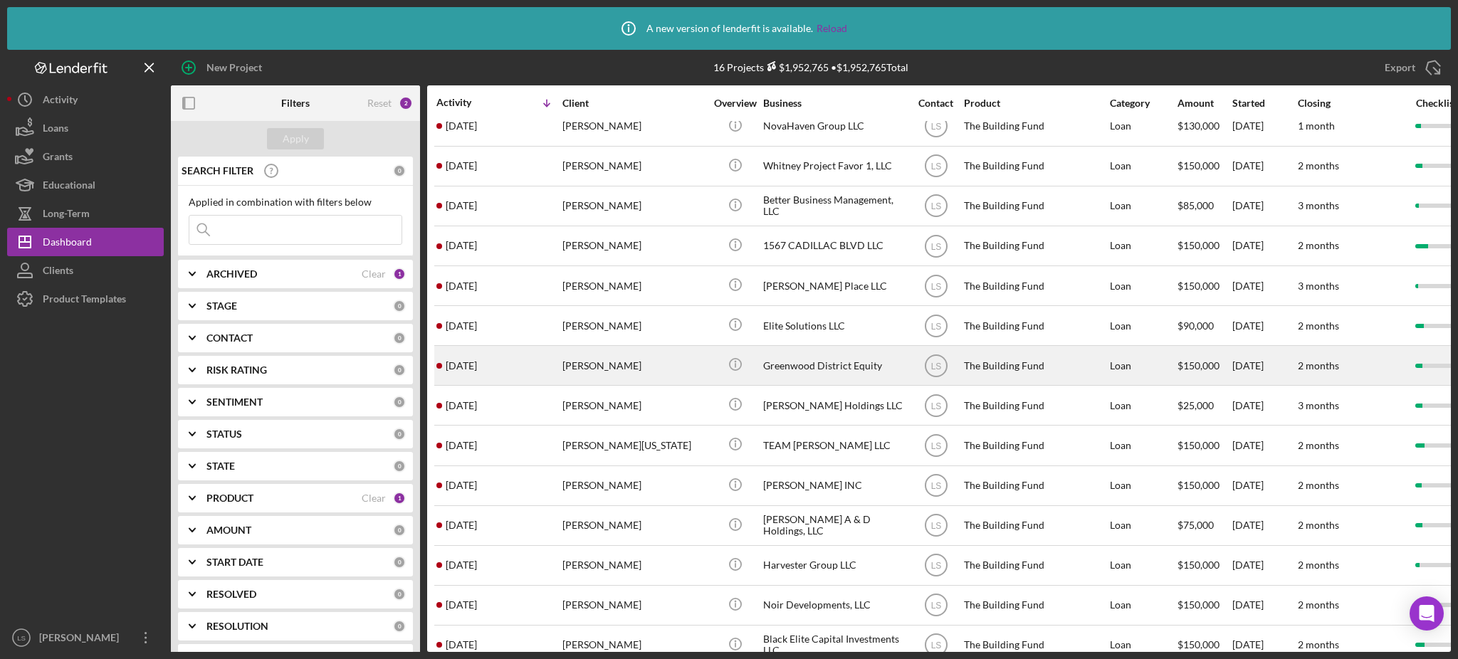
click at [607, 357] on div "[PERSON_NAME]" at bounding box center [633, 366] width 142 height 38
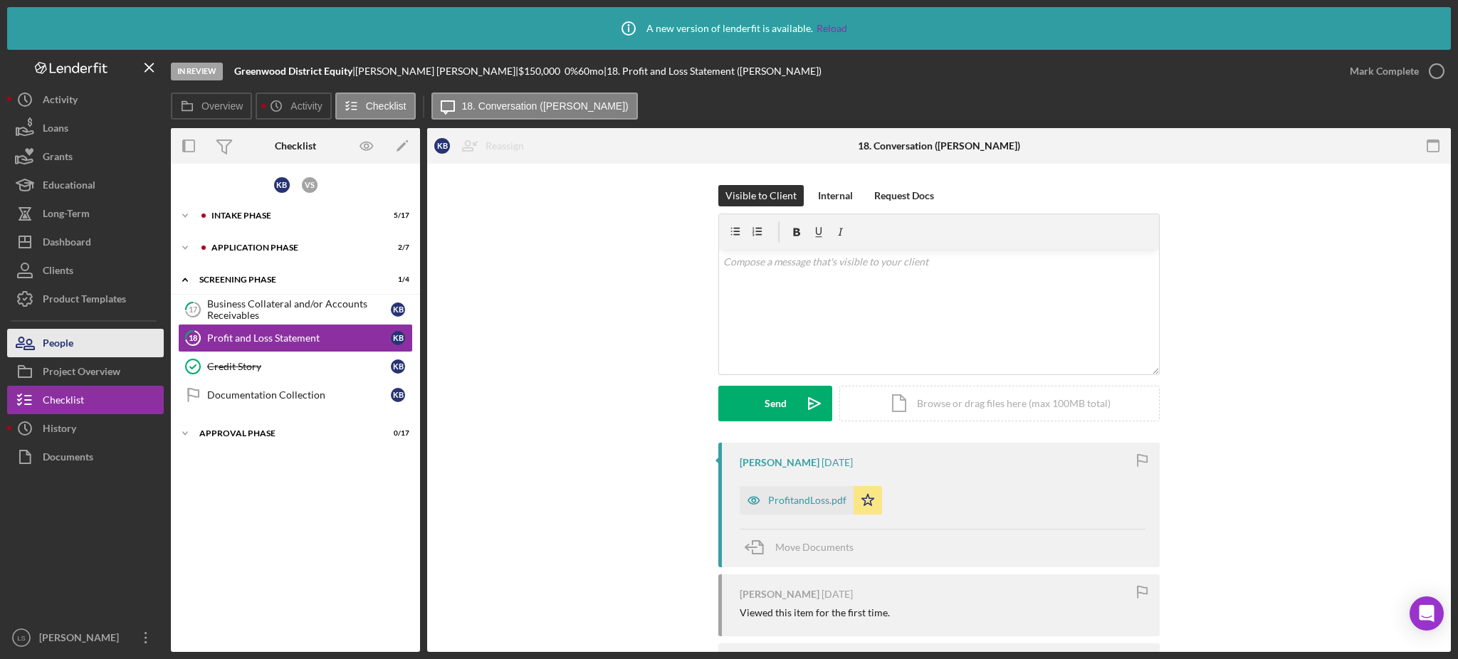
click at [36, 350] on icon "button" at bounding box center [25, 343] width 36 height 36
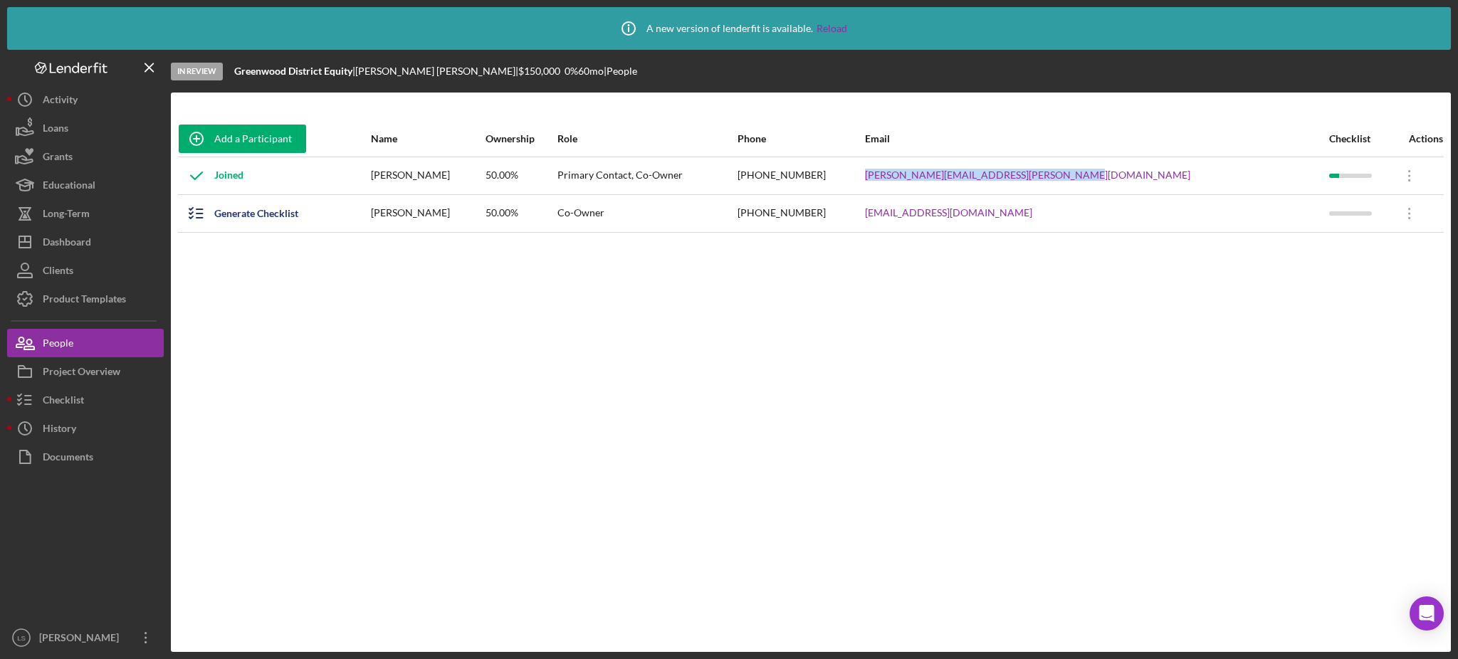
drag, startPoint x: 1162, startPoint y: 172, endPoint x: 951, endPoint y: 182, distance: 211.7
click at [951, 182] on tr "Joined [PERSON_NAME] 50.00% Primary Contact, Co-Owner [PHONE_NUMBER] [PERSON_NA…" at bounding box center [811, 176] width 1266 height 38
drag, startPoint x: 412, startPoint y: 178, endPoint x: 459, endPoint y: 177, distance: 46.3
click at [459, 177] on tr "Joined [PERSON_NAME] 50.00% Primary Contact, Co-Owner [PHONE_NUMBER] [PERSON_NA…" at bounding box center [811, 176] width 1266 height 38
click at [473, 179] on div "[PERSON_NAME]" at bounding box center [427, 176] width 113 height 36
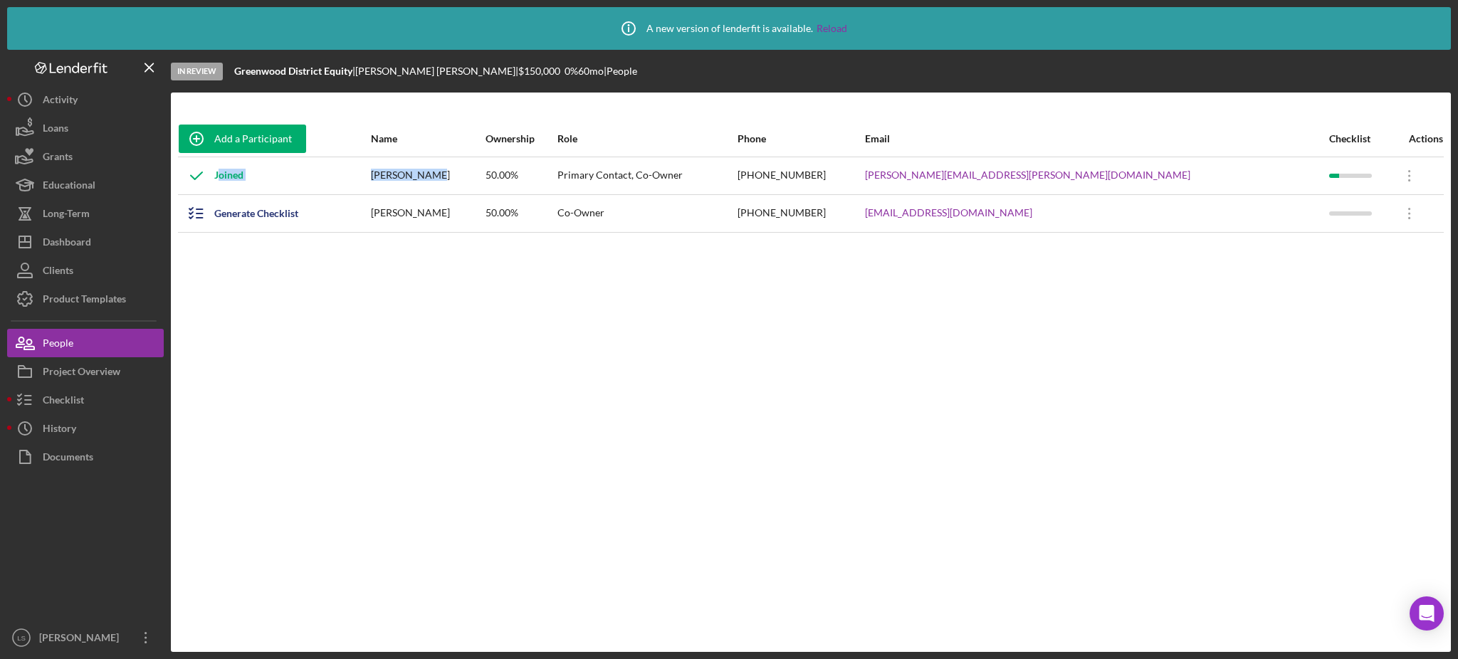
drag, startPoint x: 472, startPoint y: 172, endPoint x: 412, endPoint y: 176, distance: 60.6
click at [412, 176] on tr "Joined [PERSON_NAME] 50.00% Primary Contact, Co-Owner [PHONE_NUMBER] [PERSON_NA…" at bounding box center [811, 176] width 1266 height 38
click at [441, 174] on div "[PERSON_NAME]" at bounding box center [427, 176] width 113 height 36
drag, startPoint x: 413, startPoint y: 169, endPoint x: 431, endPoint y: 174, distance: 19.0
click at [431, 174] on tr "Joined [PERSON_NAME] 50.00% Primary Contact, Co-Owner [PHONE_NUMBER] [PERSON_NA…" at bounding box center [811, 176] width 1266 height 38
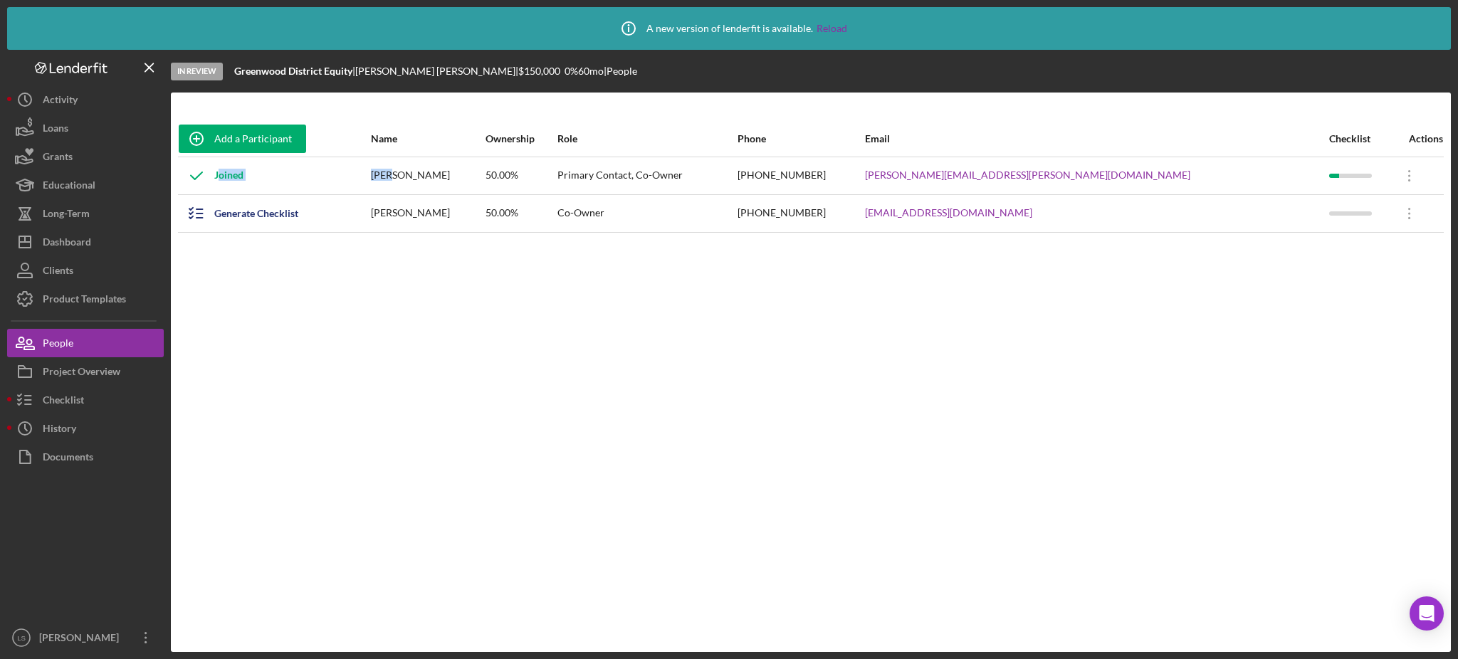
click at [431, 174] on div "[PERSON_NAME]" at bounding box center [427, 176] width 113 height 36
drag, startPoint x: 418, startPoint y: 176, endPoint x: 471, endPoint y: 179, distance: 53.5
click at [471, 179] on div "[PERSON_NAME]" at bounding box center [427, 176] width 113 height 36
click at [78, 251] on div "Dashboard" at bounding box center [67, 244] width 48 height 32
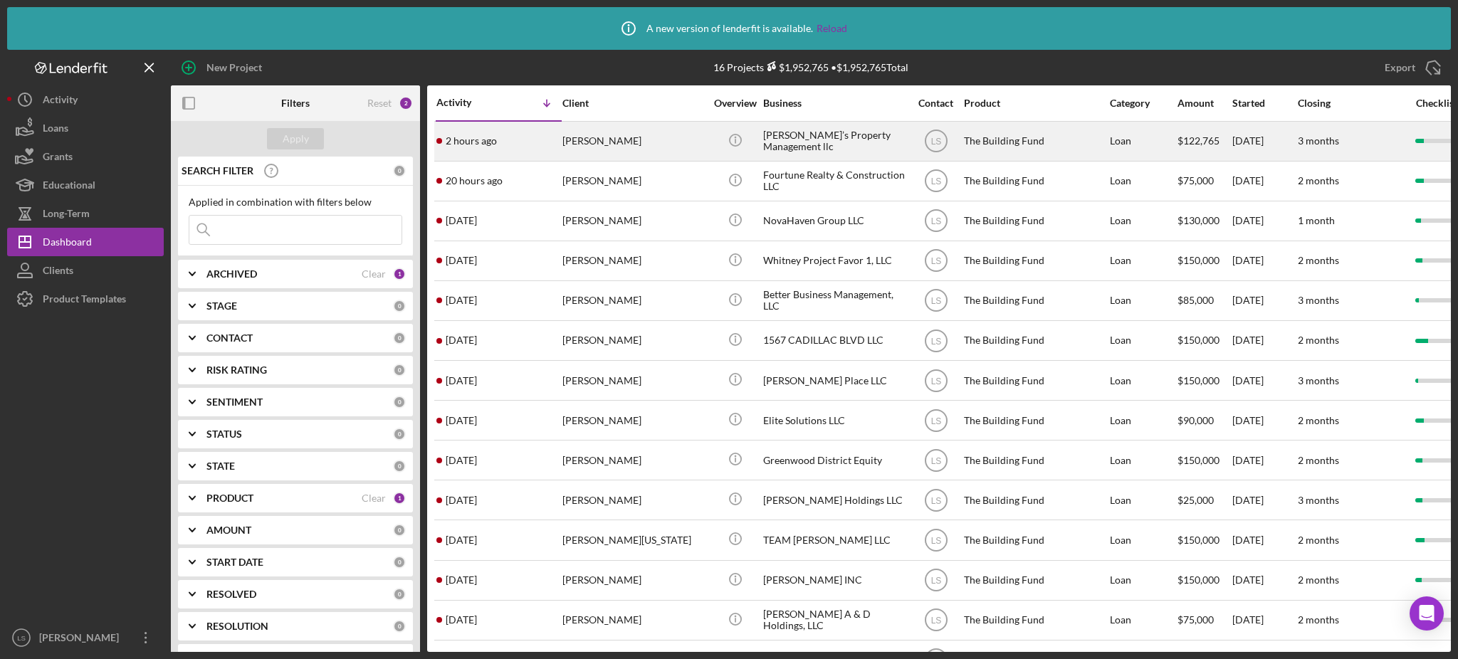
click at [661, 145] on div "[PERSON_NAME]" at bounding box center [633, 141] width 142 height 38
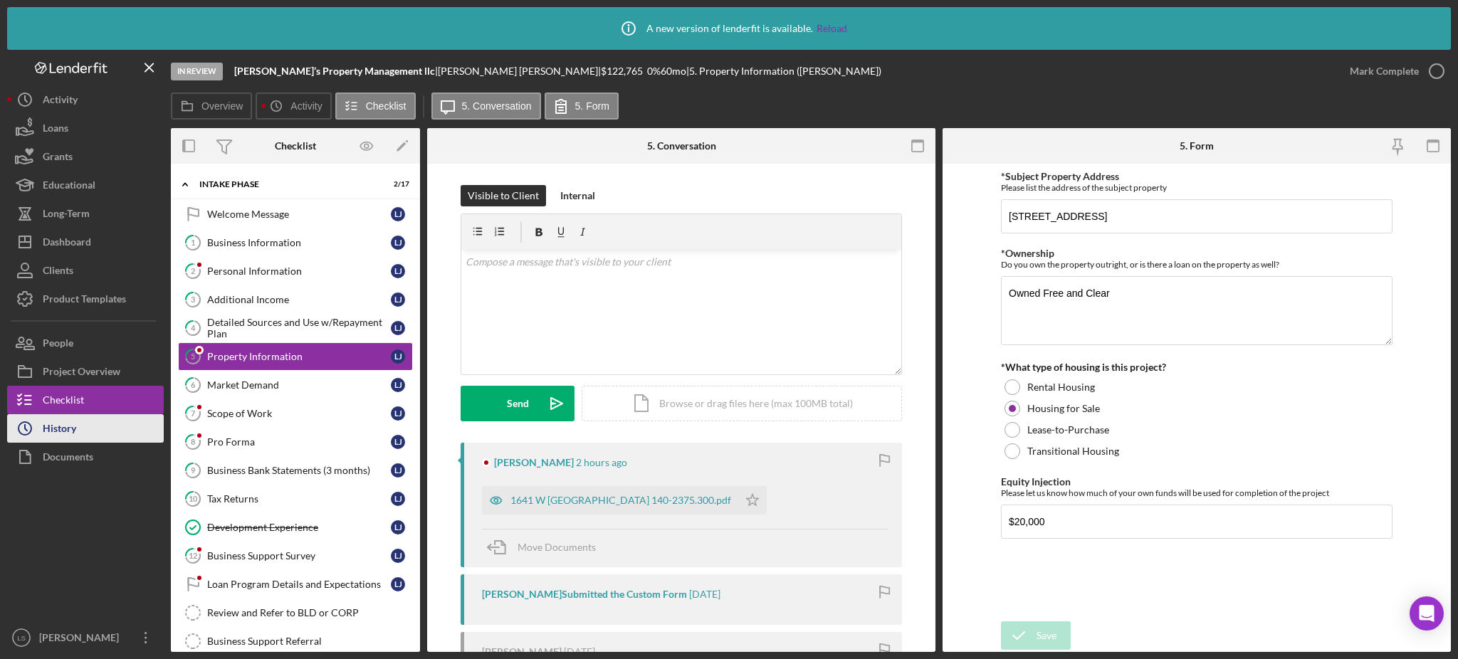
click at [51, 434] on div "History" at bounding box center [59, 430] width 33 height 32
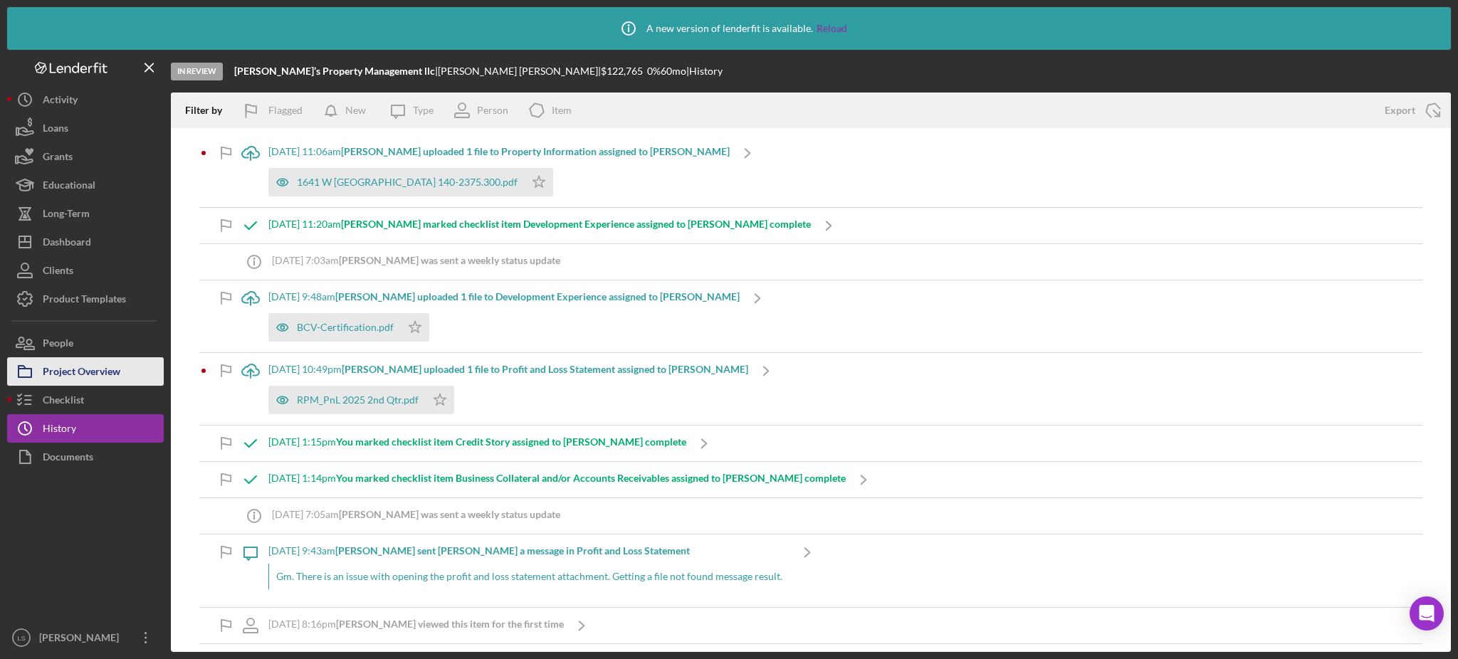
click at [80, 372] on div "Project Overview" at bounding box center [82, 373] width 78 height 32
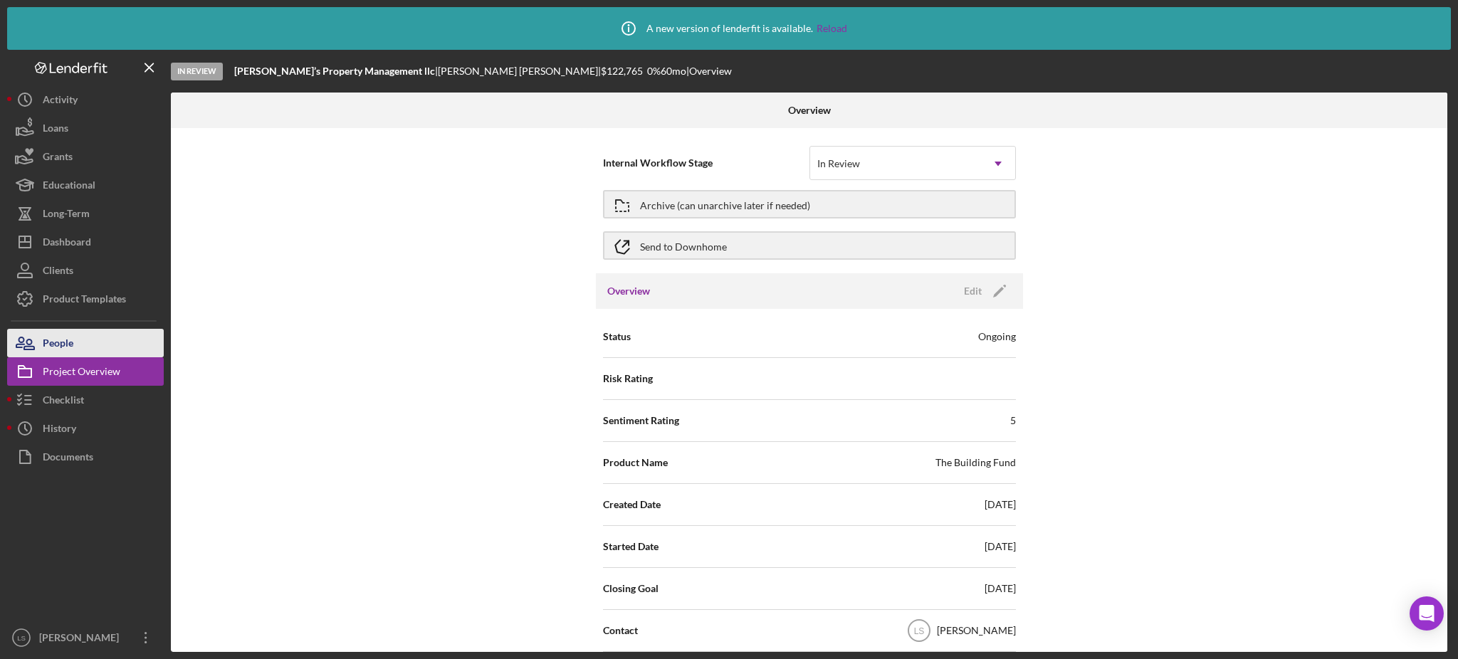
click at [90, 335] on button "People" at bounding box center [85, 343] width 157 height 28
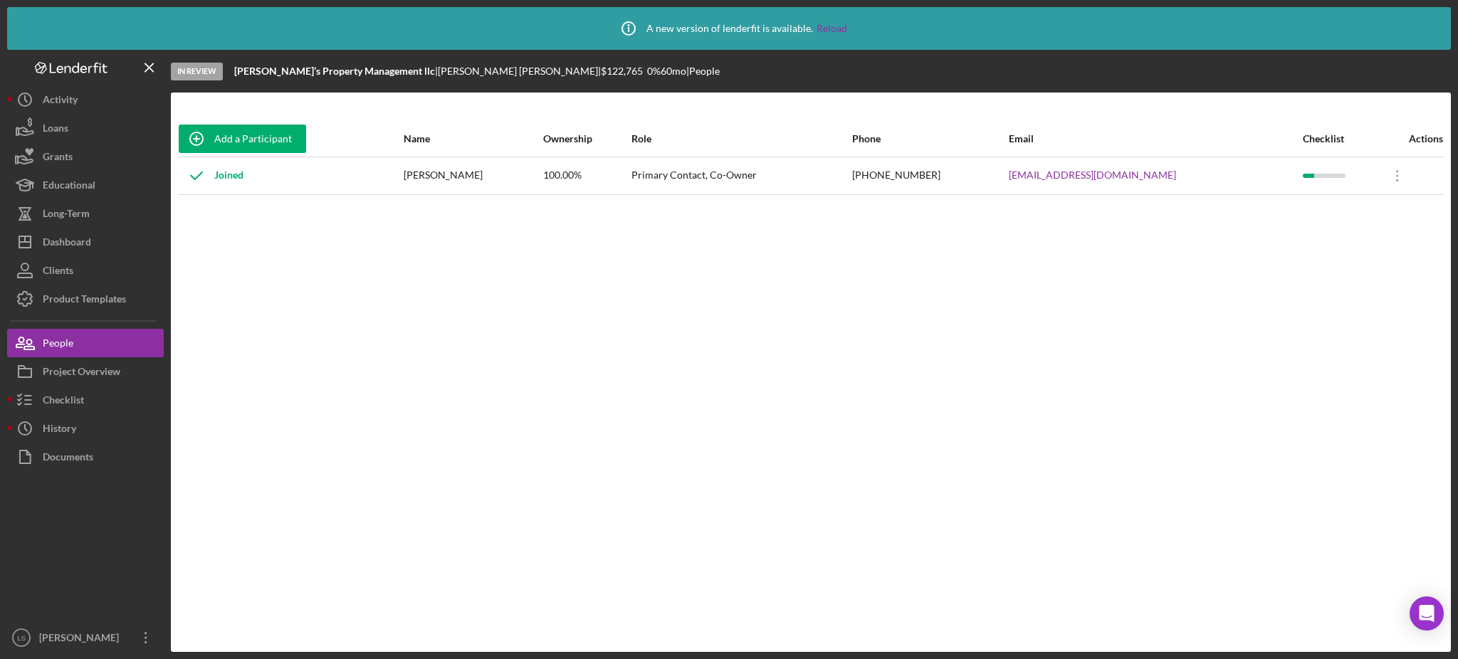
drag, startPoint x: 502, startPoint y: 174, endPoint x: 441, endPoint y: 174, distance: 61.2
click at [441, 174] on div "[PERSON_NAME]" at bounding box center [473, 176] width 139 height 36
drag, startPoint x: 1182, startPoint y: 177, endPoint x: 1071, endPoint y: 182, distance: 111.2
click at [1071, 182] on tr "Joined [PERSON_NAME] 100.00% Primary Contact, Co-Owner [PHONE_NUMBER] [EMAIL_AD…" at bounding box center [811, 176] width 1266 height 38
click at [71, 236] on div "Dashboard" at bounding box center [67, 244] width 48 height 32
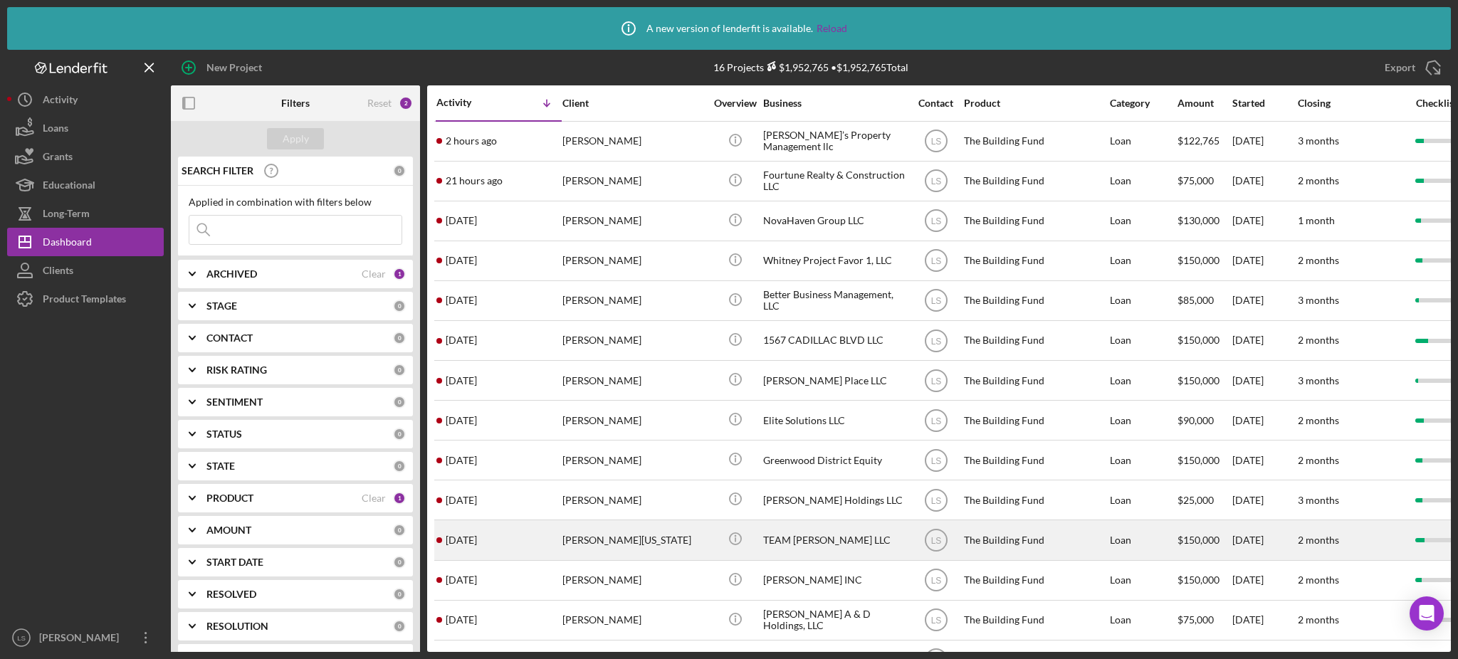
click at [597, 540] on div "[PERSON_NAME][US_STATE]" at bounding box center [633, 540] width 142 height 38
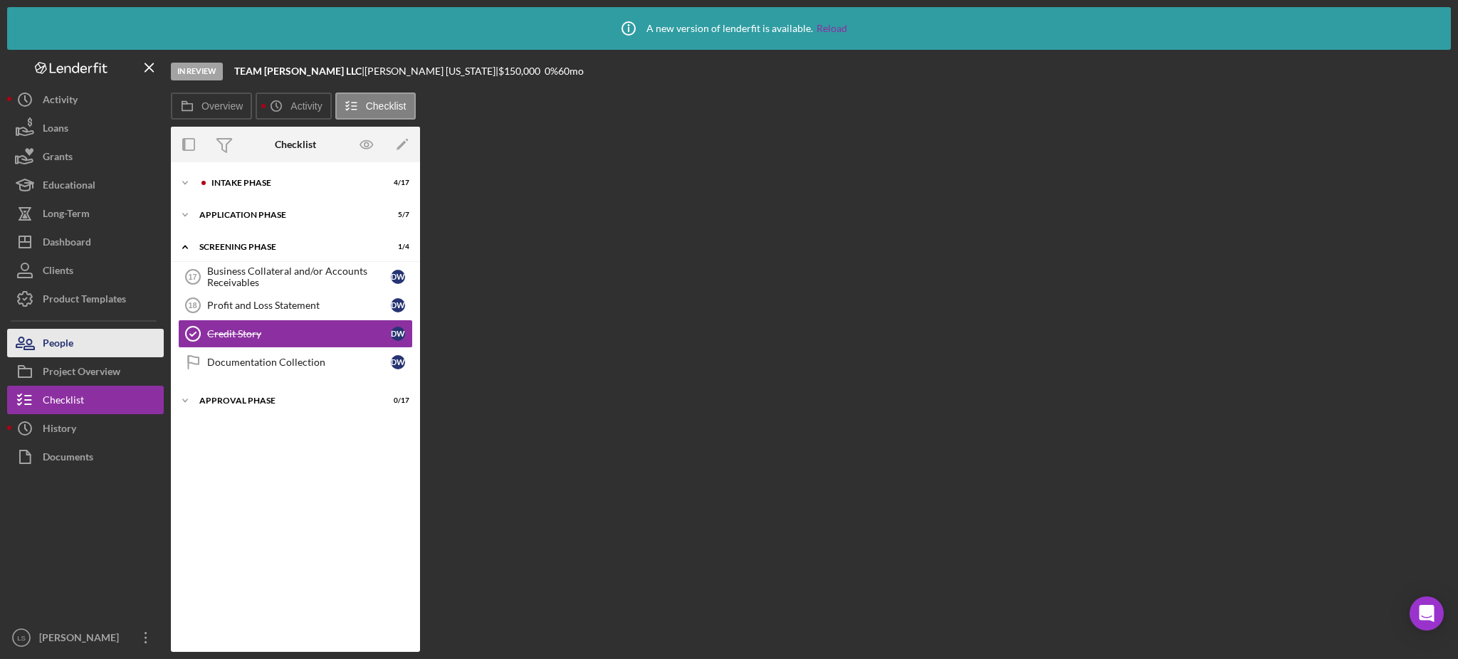
click at [62, 347] on div "People" at bounding box center [58, 345] width 31 height 32
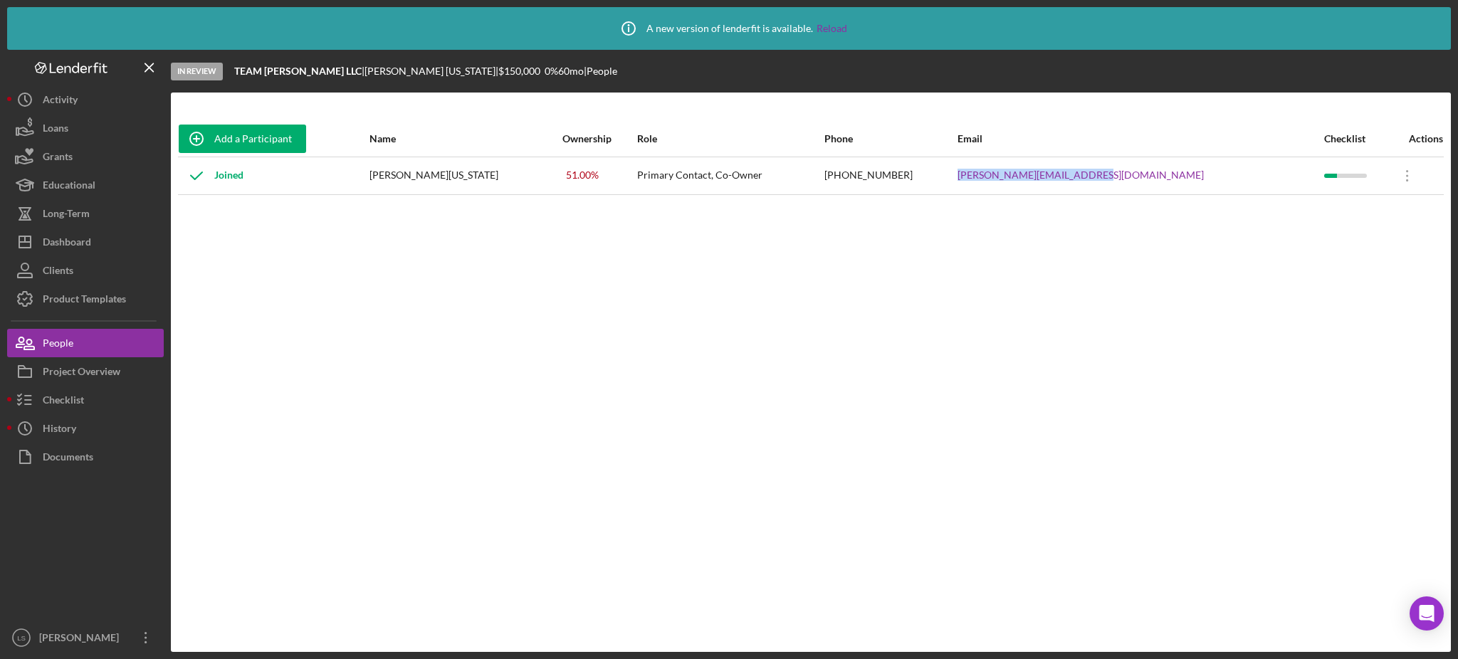
drag, startPoint x: 1171, startPoint y: 169, endPoint x: 1038, endPoint y: 174, distance: 133.2
click at [1038, 174] on tr "Joined [PERSON_NAME][US_STATE] 51.00 % Primary Contact, Co-Owner [PHONE_NUMBER]…" at bounding box center [811, 176] width 1266 height 38
drag, startPoint x: 510, startPoint y: 178, endPoint x: 417, endPoint y: 182, distance: 92.6
click at [417, 182] on div "[PERSON_NAME][US_STATE]" at bounding box center [466, 176] width 192 height 36
click at [84, 243] on div "Dashboard" at bounding box center [67, 244] width 48 height 32
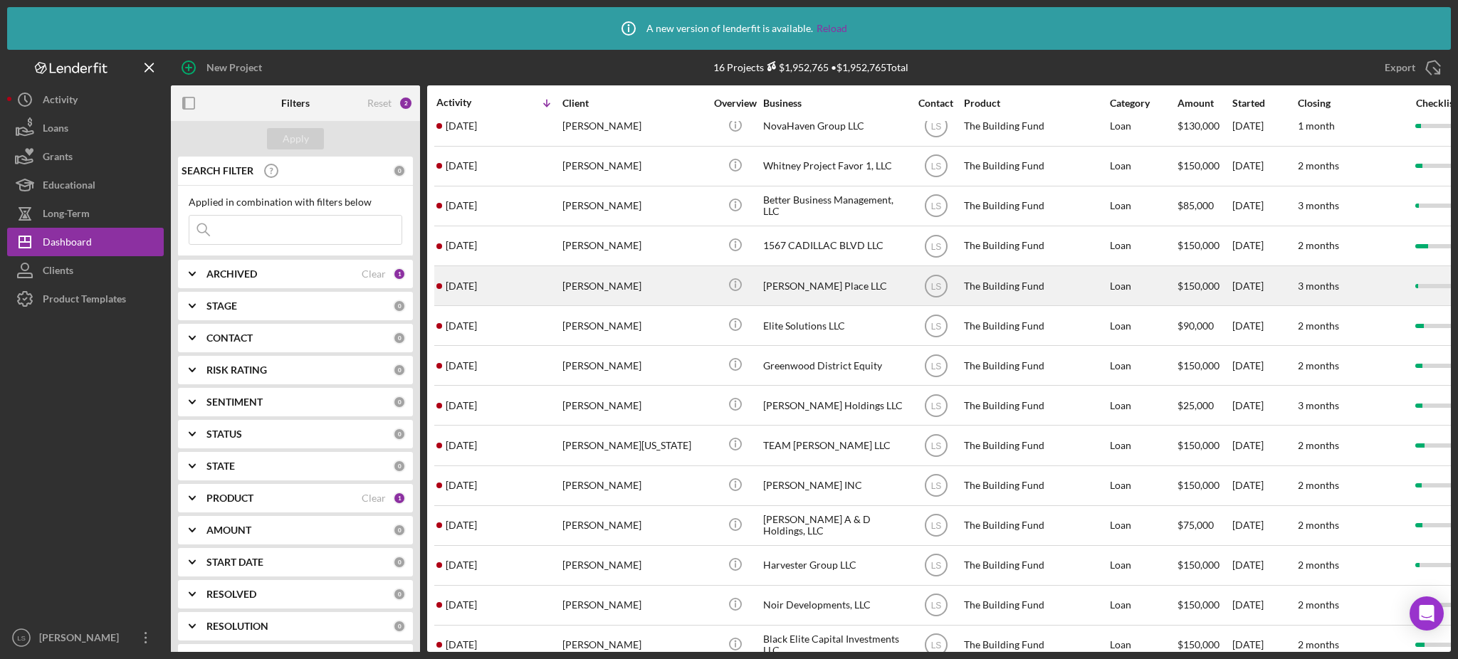
scroll to position [132, 0]
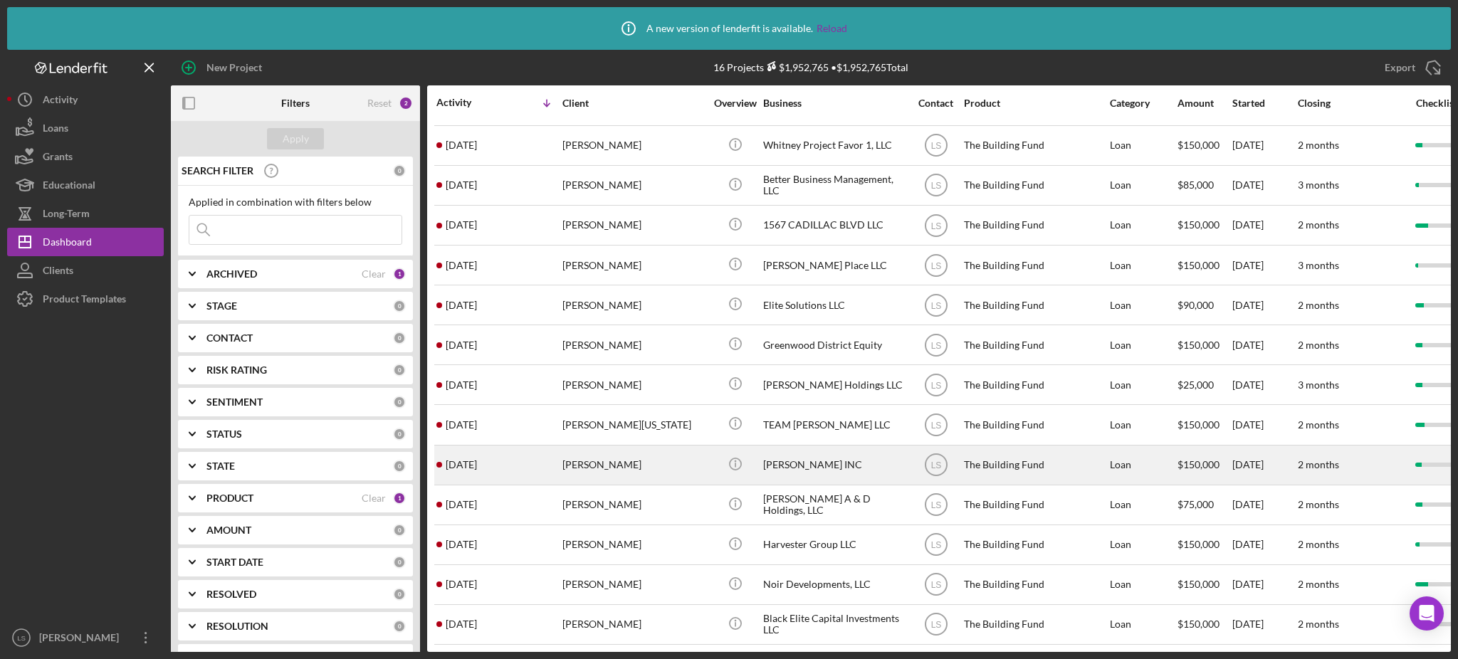
click at [619, 454] on div "[PERSON_NAME]" at bounding box center [633, 465] width 142 height 38
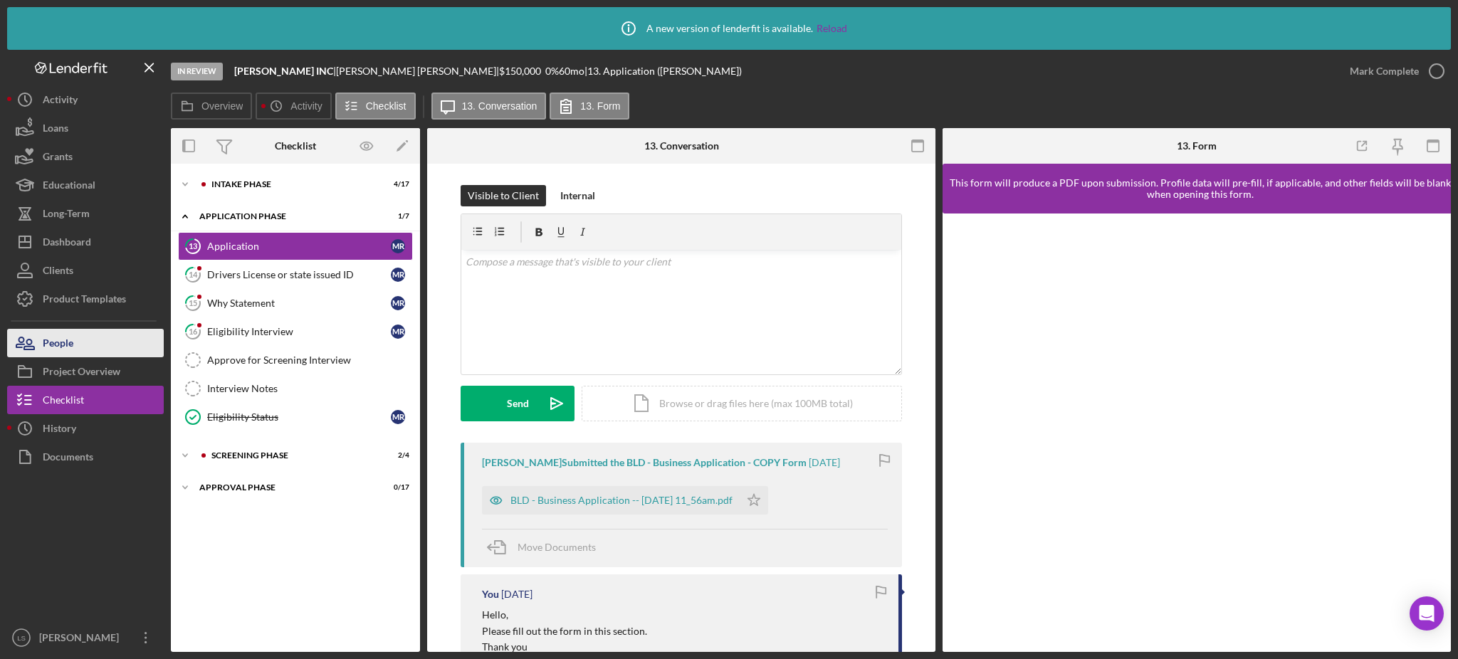
click at [67, 342] on div "People" at bounding box center [58, 345] width 31 height 32
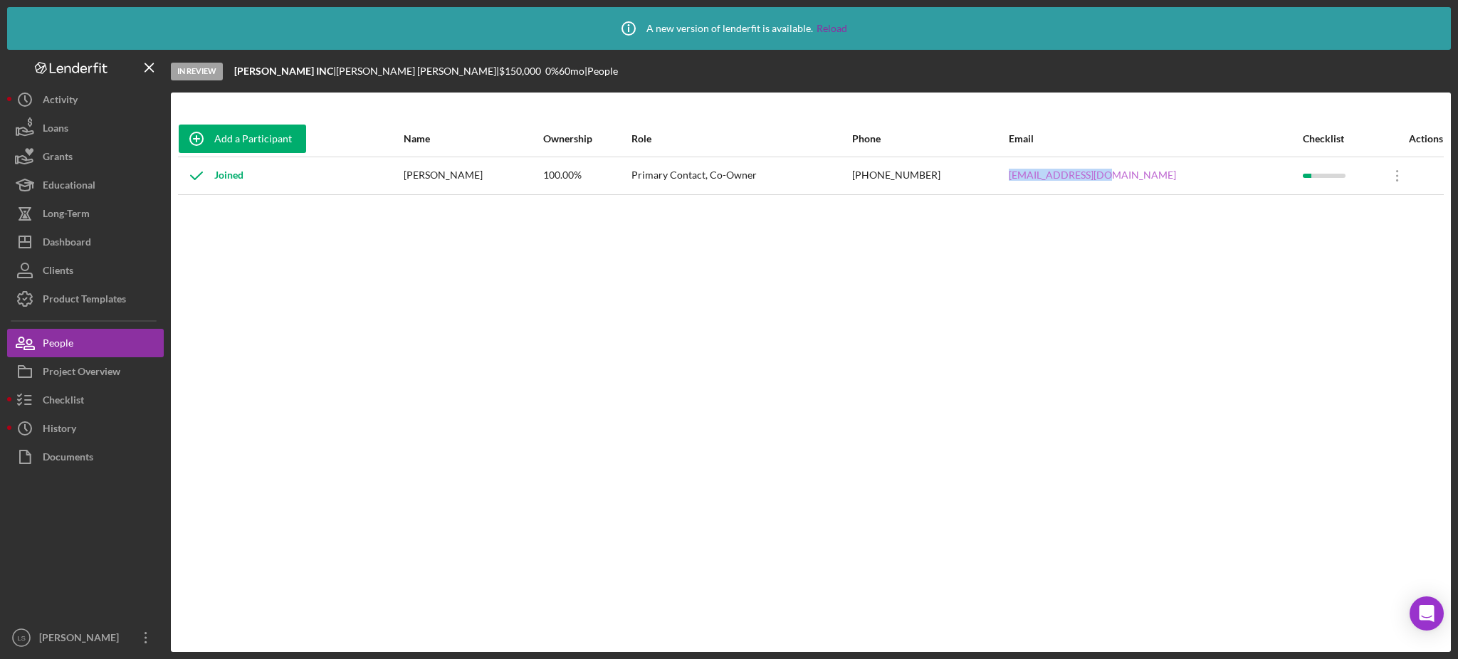
drag, startPoint x: 1173, startPoint y: 174, endPoint x: 1081, endPoint y: 171, distance: 92.6
click at [1081, 171] on div "[EMAIL_ADDRESS][DOMAIN_NAME]" at bounding box center [1155, 176] width 293 height 36
drag, startPoint x: 517, startPoint y: 175, endPoint x: 437, endPoint y: 179, distance: 79.8
click at [437, 179] on div "[PERSON_NAME]" at bounding box center [473, 176] width 139 height 36
